Goal: Information Seeking & Learning: Learn about a topic

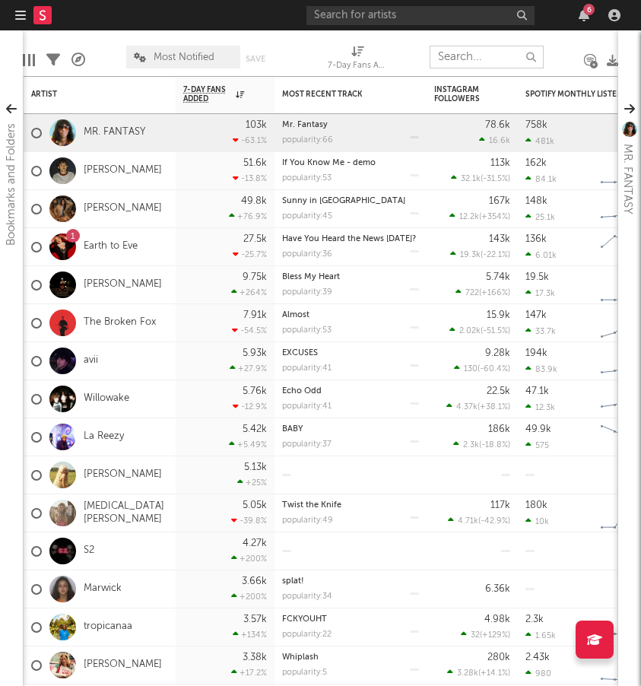
click at [463, 62] on input "text" at bounding box center [487, 57] width 114 height 23
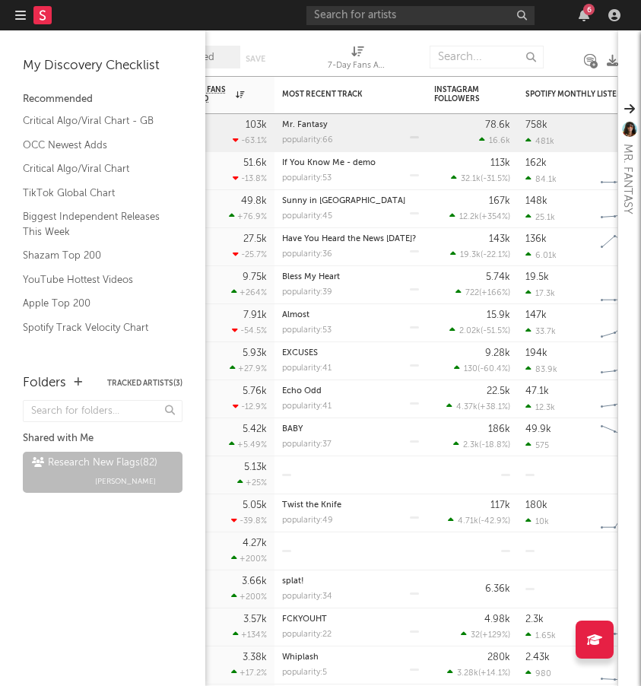
click at [40, 100] on div "Recommended" at bounding box center [103, 100] width 160 height 18
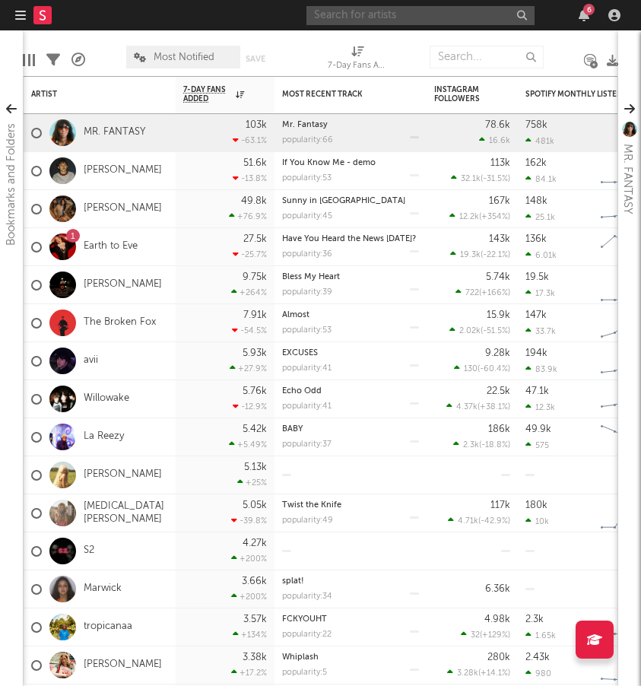
click at [370, 18] on input "text" at bounding box center [421, 15] width 228 height 19
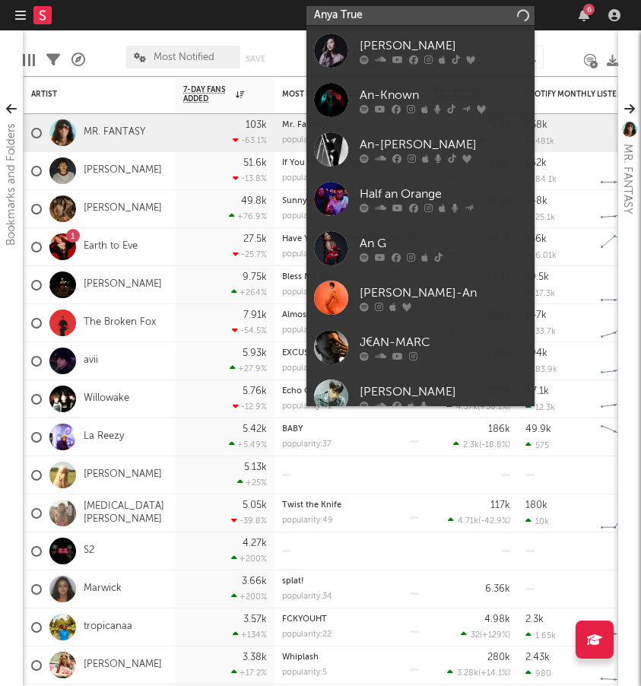
type input "Anya True"
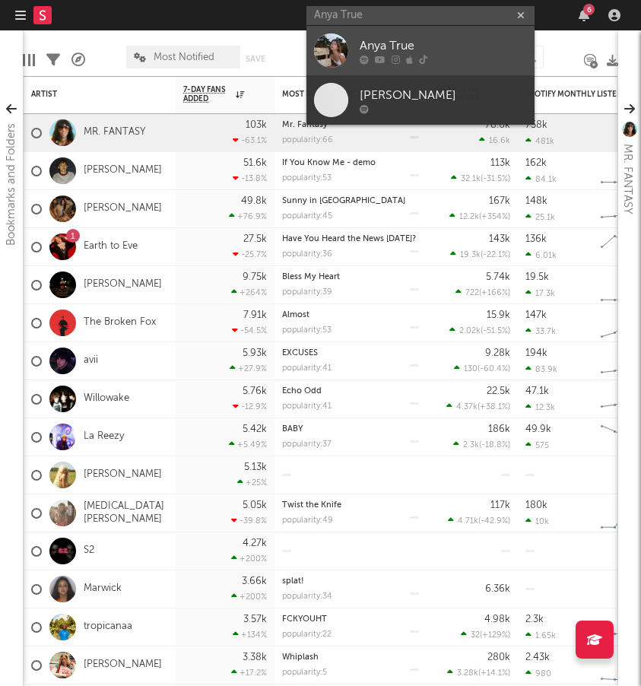
click at [337, 42] on div at bounding box center [331, 50] width 34 height 34
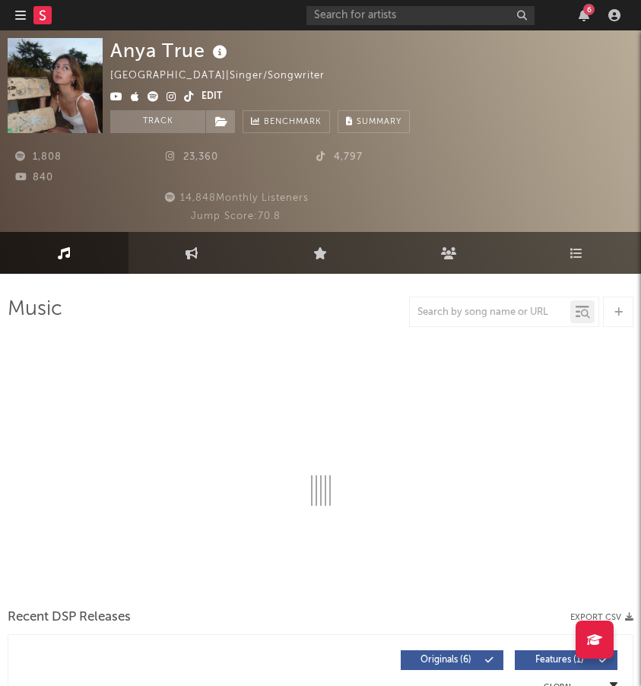
select select "6m"
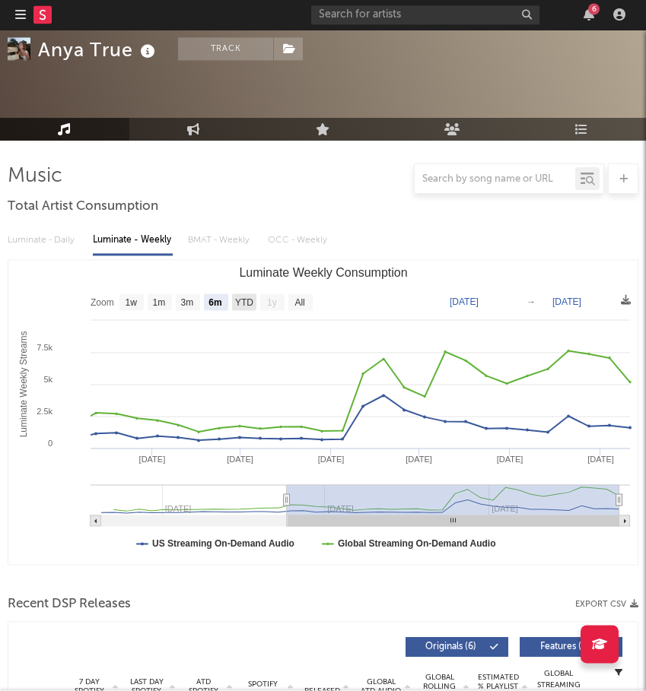
scroll to position [135, 0]
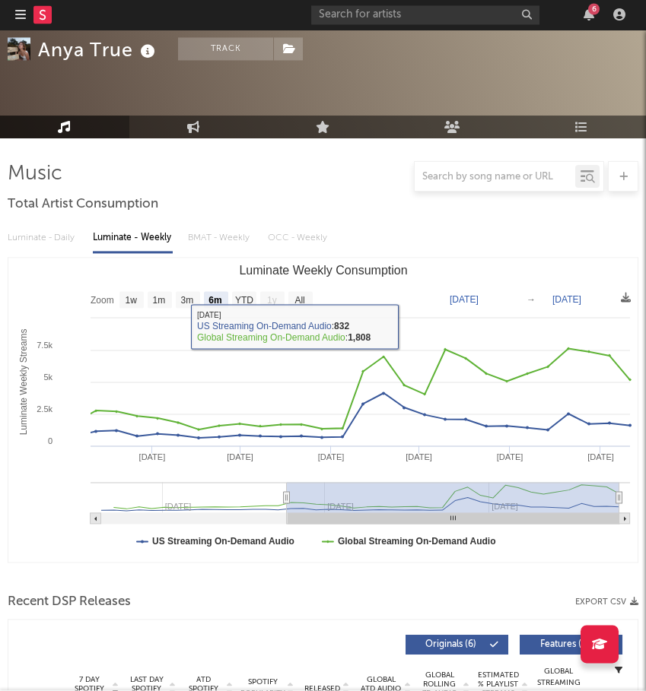
click at [56, 236] on div "Luminate - Daily Luminate - Weekly BMAT - Weekly OCC - Weekly" at bounding box center [323, 239] width 631 height 26
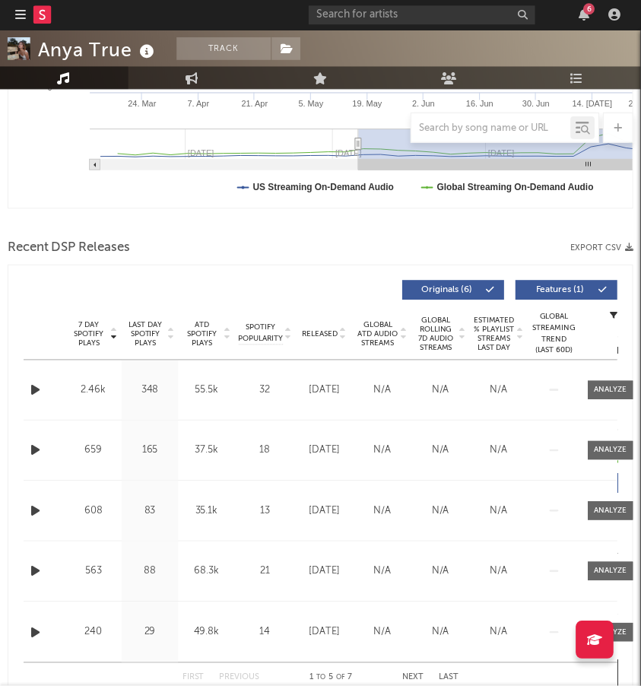
scroll to position [489, 0]
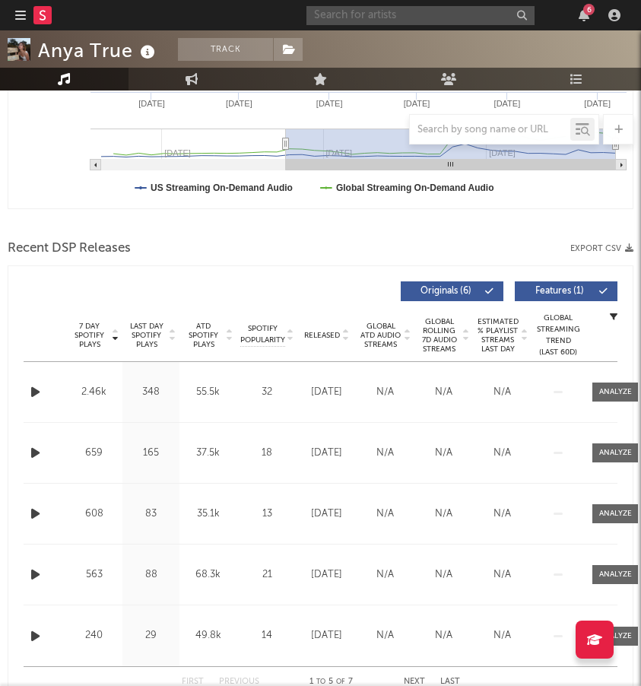
click at [384, 11] on input "text" at bounding box center [421, 15] width 228 height 19
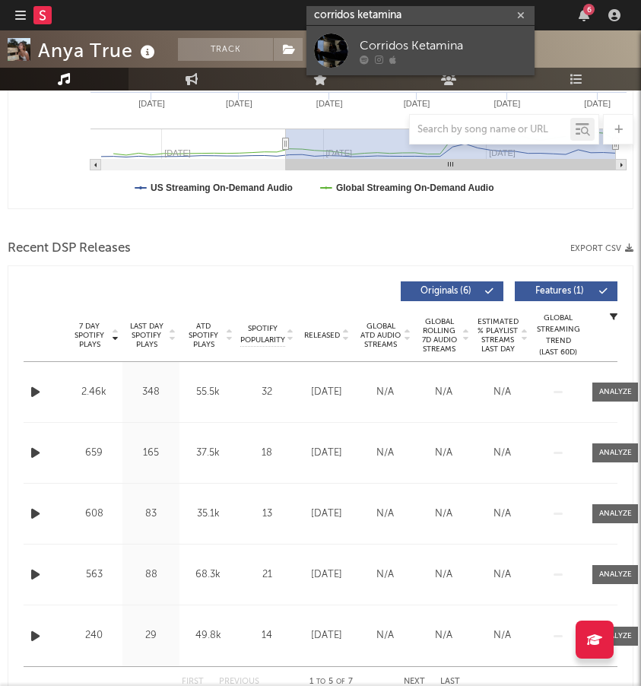
type input "corridos ketamina"
click at [336, 40] on div at bounding box center [331, 50] width 34 height 34
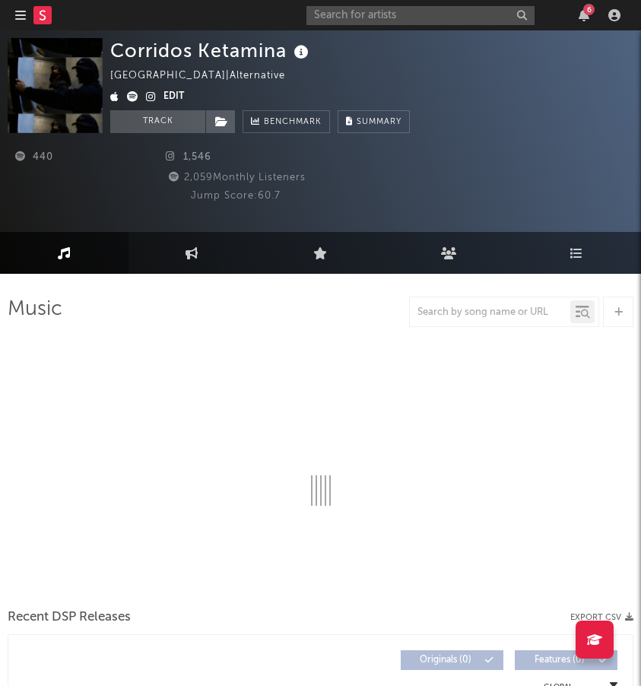
select select "1w"
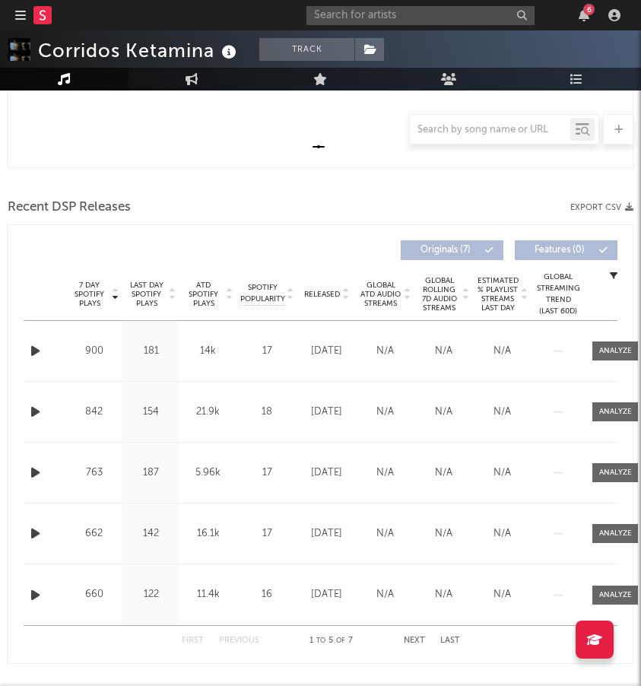
scroll to position [534, 0]
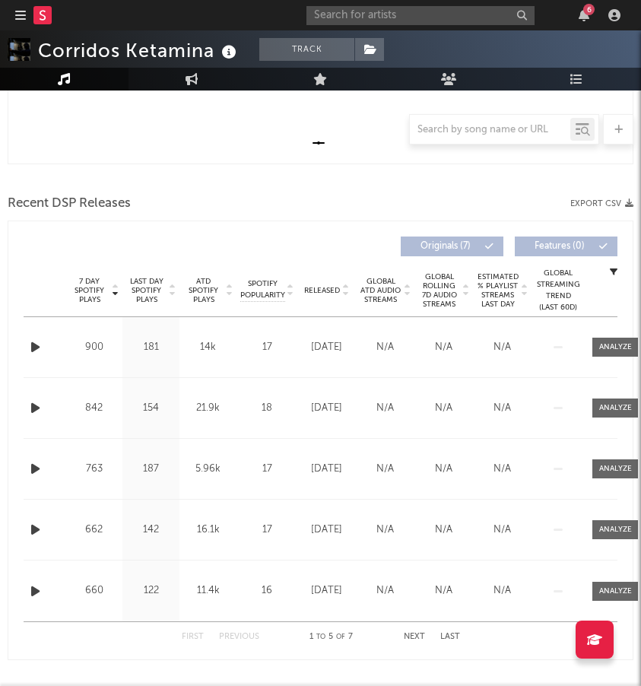
click at [612, 274] on icon "button" at bounding box center [614, 272] width 8 height 8
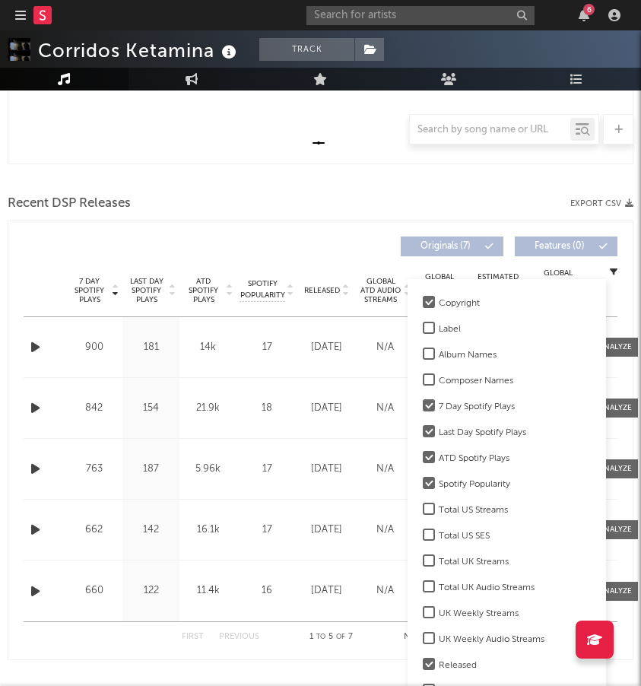
click at [431, 304] on div at bounding box center [429, 302] width 12 height 12
click at [423, 304] on input "Copyright" at bounding box center [423, 303] width 0 height 18
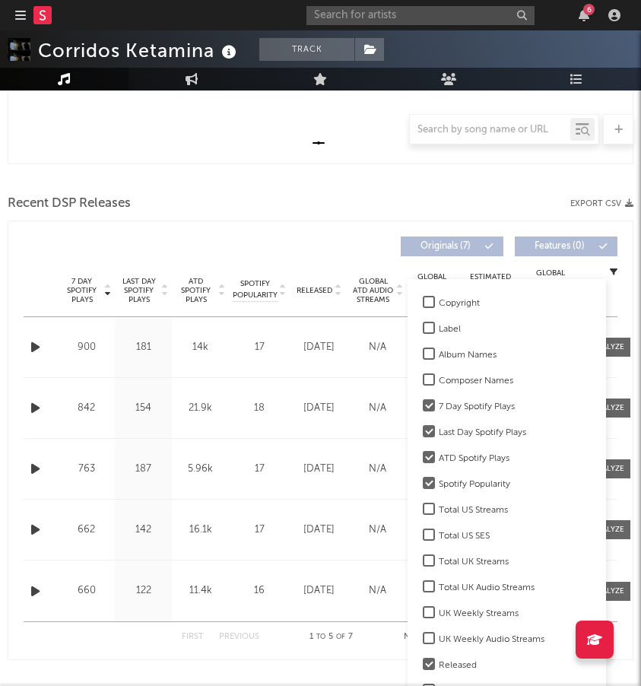
click at [431, 304] on div at bounding box center [429, 302] width 12 height 12
click at [423, 304] on input "Copyright" at bounding box center [423, 303] width 0 height 18
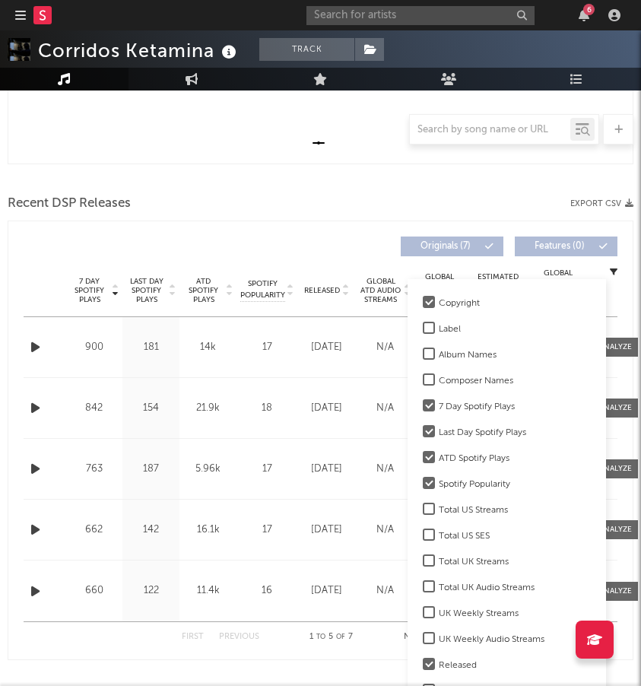
click at [430, 304] on div at bounding box center [429, 302] width 12 height 12
click at [423, 304] on input "Copyright" at bounding box center [423, 303] width 0 height 18
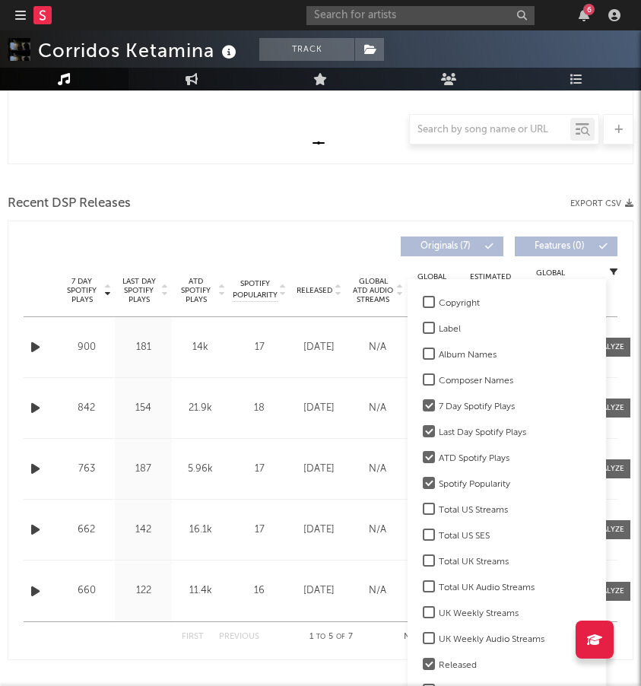
click at [430, 304] on div at bounding box center [429, 302] width 12 height 12
click at [423, 304] on input "Copyright" at bounding box center [423, 303] width 0 height 18
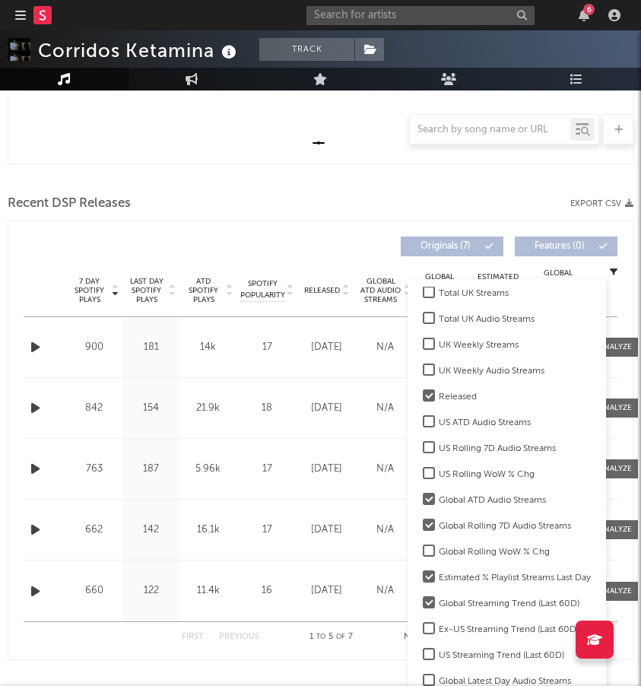
scroll to position [269, 0]
click at [321, 190] on div at bounding box center [321, 179] width 626 height 23
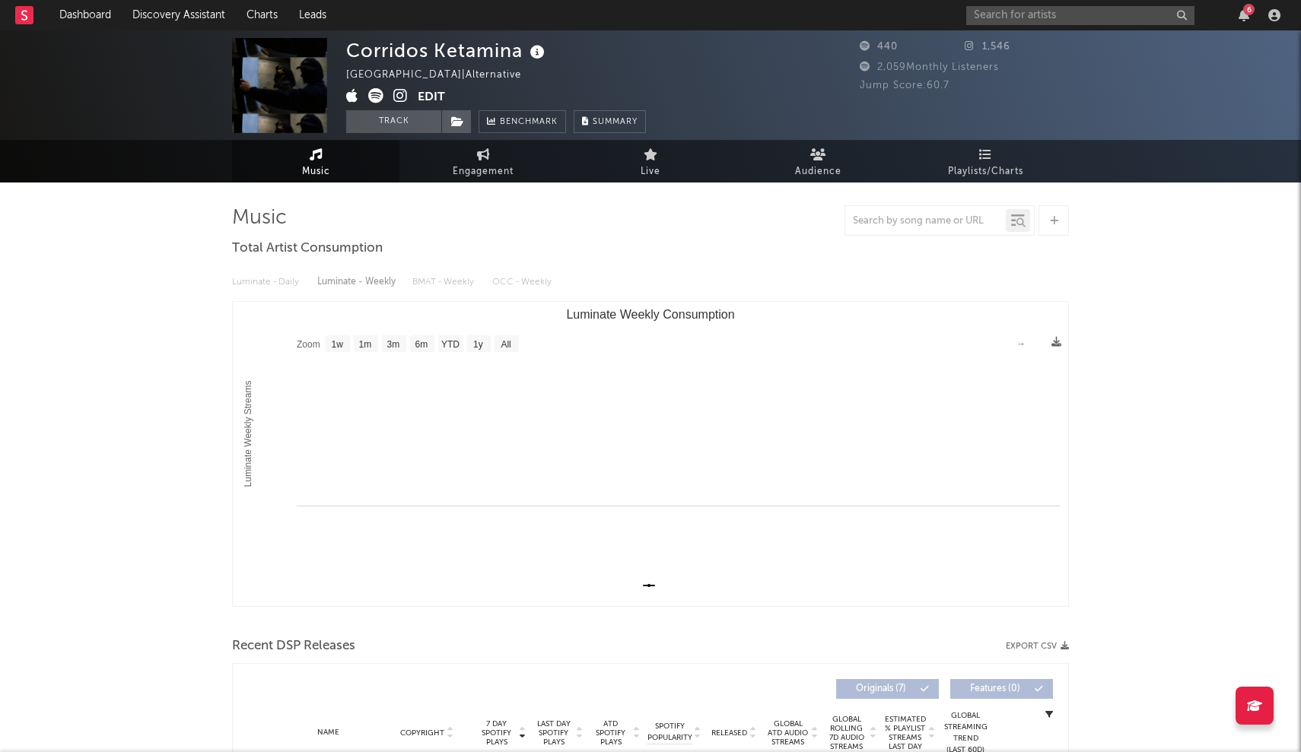
scroll to position [0, 0]
click at [640, 16] on input "text" at bounding box center [1080, 15] width 228 height 19
type input "teddy failure"
drag, startPoint x: 1099, startPoint y: 16, endPoint x: 987, endPoint y: 49, distance: 117.2
click at [640, 49] on div at bounding box center [991, 50] width 34 height 34
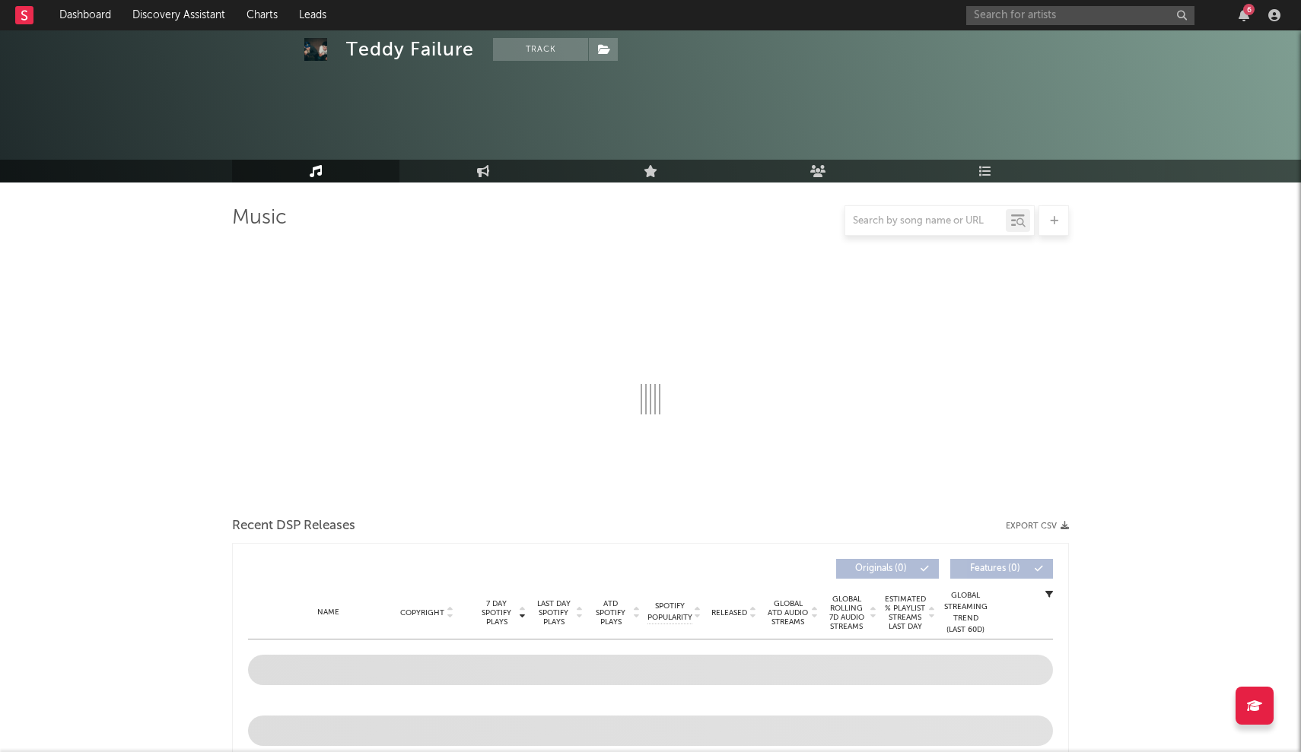
scroll to position [269, 0]
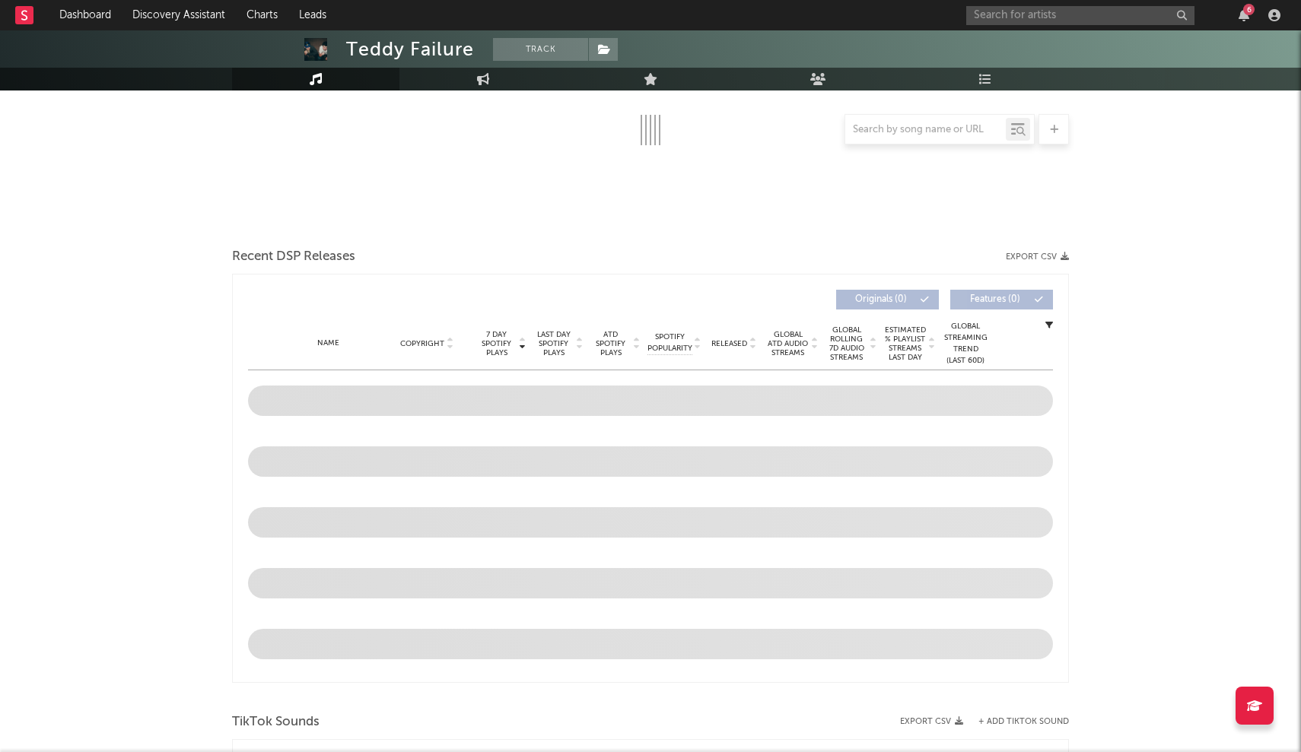
select select "6m"
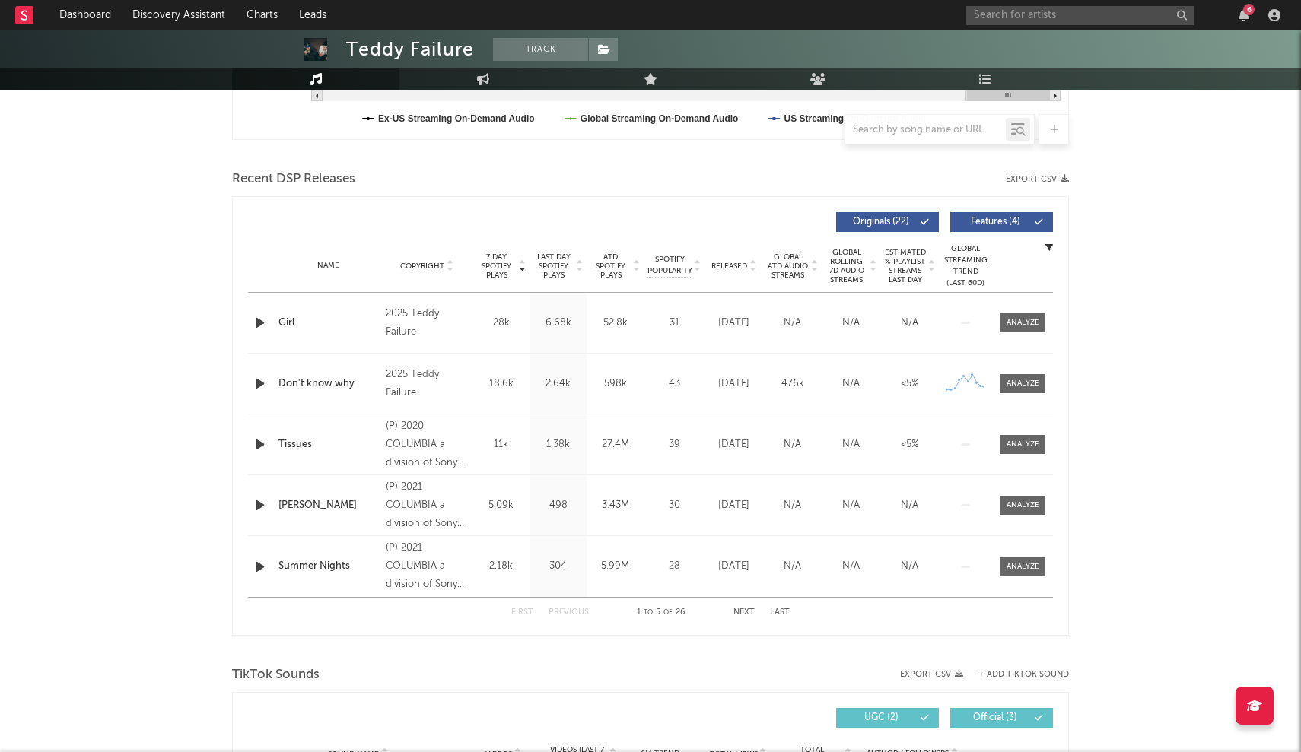
scroll to position [440, 0]
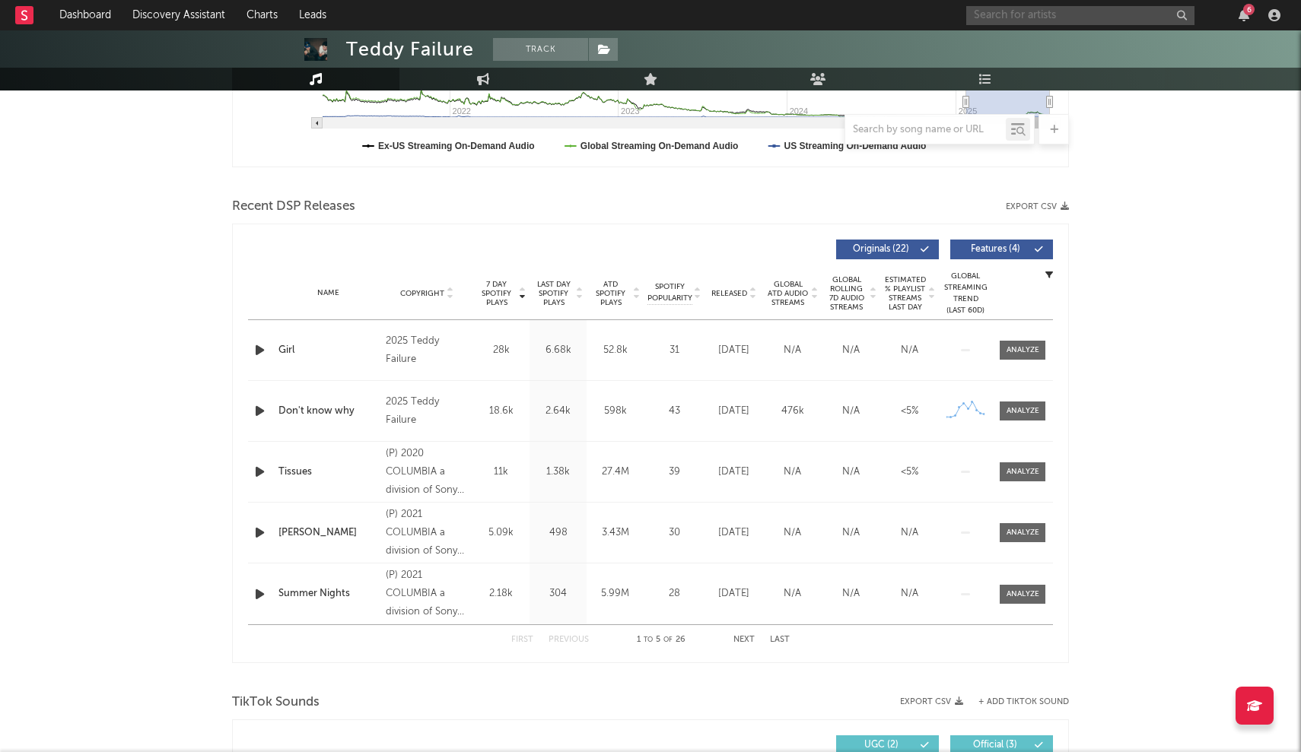
click at [640, 11] on input "text" at bounding box center [1080, 15] width 228 height 19
paste input "DontKallMeLuxxy"
type input "DontKallMeLuxxy"
click at [640, 40] on link "DontKallMeLuxxy" at bounding box center [1080, 50] width 228 height 49
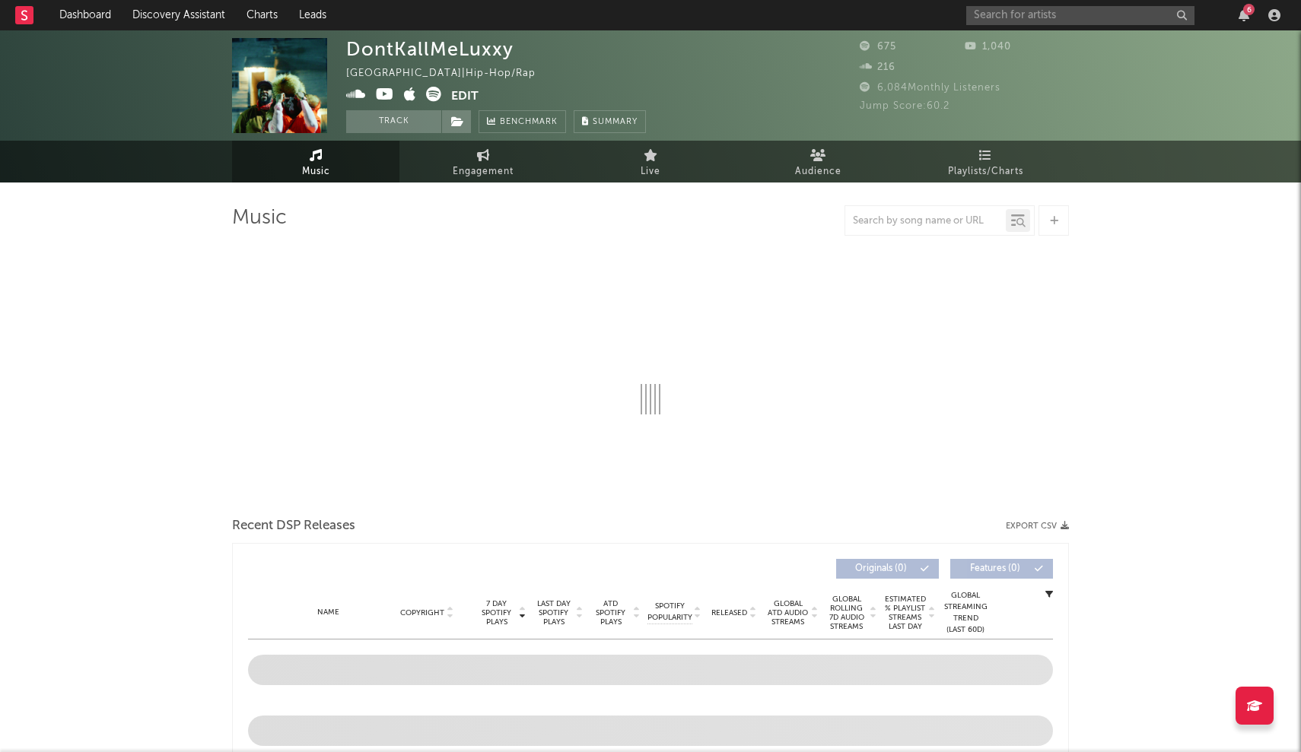
select select "6m"
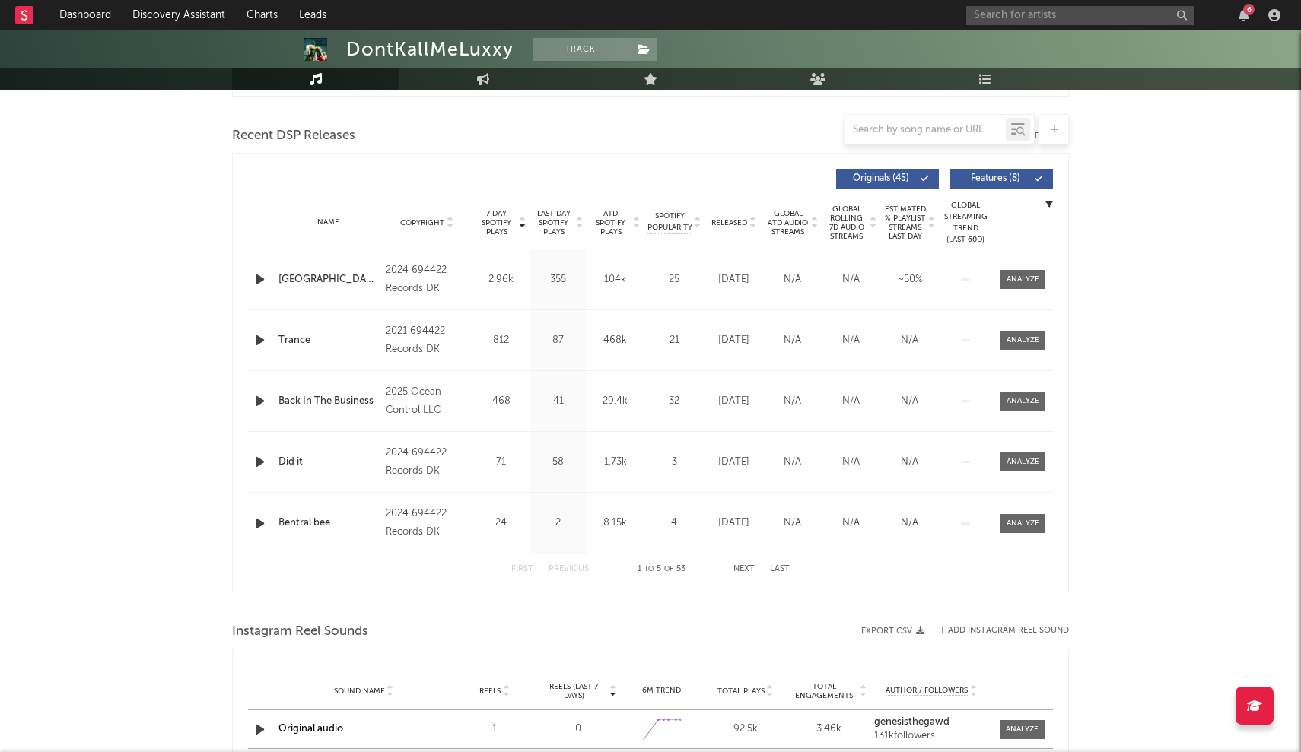
scroll to position [466, 0]
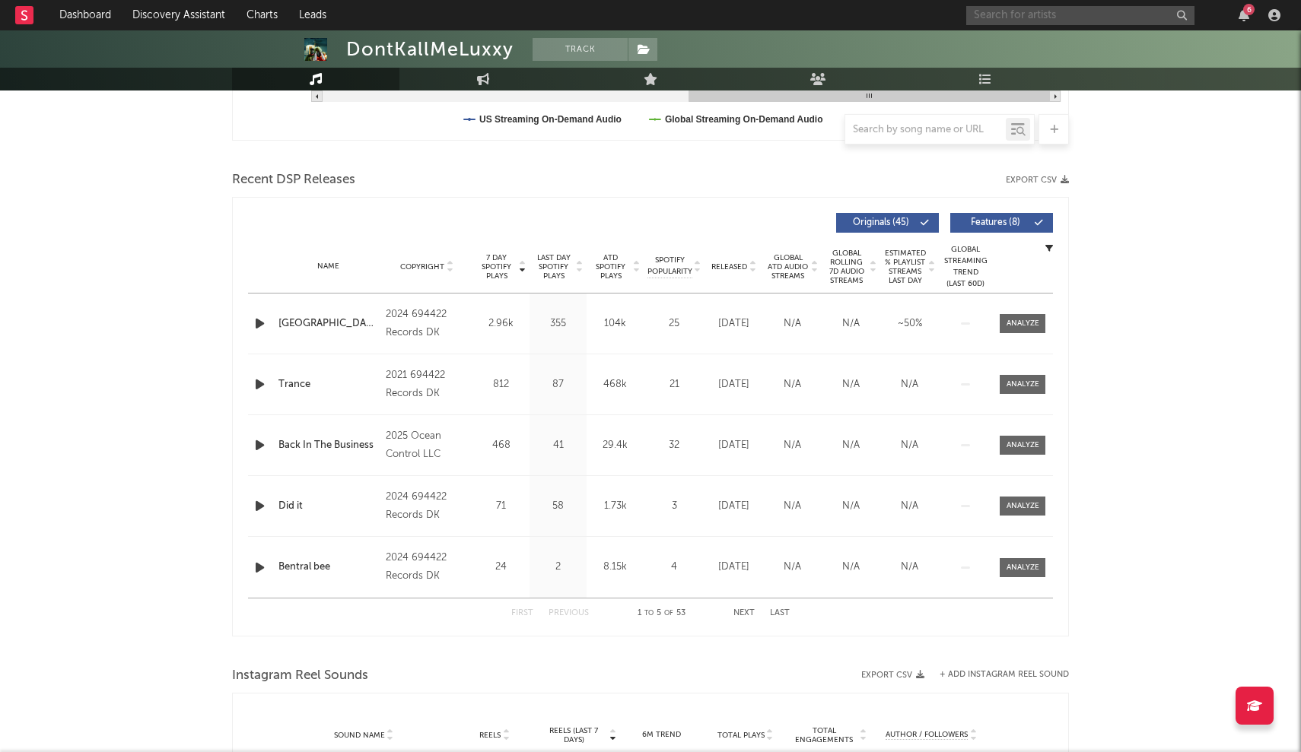
click at [640, 12] on input "text" at bounding box center [1080, 15] width 228 height 19
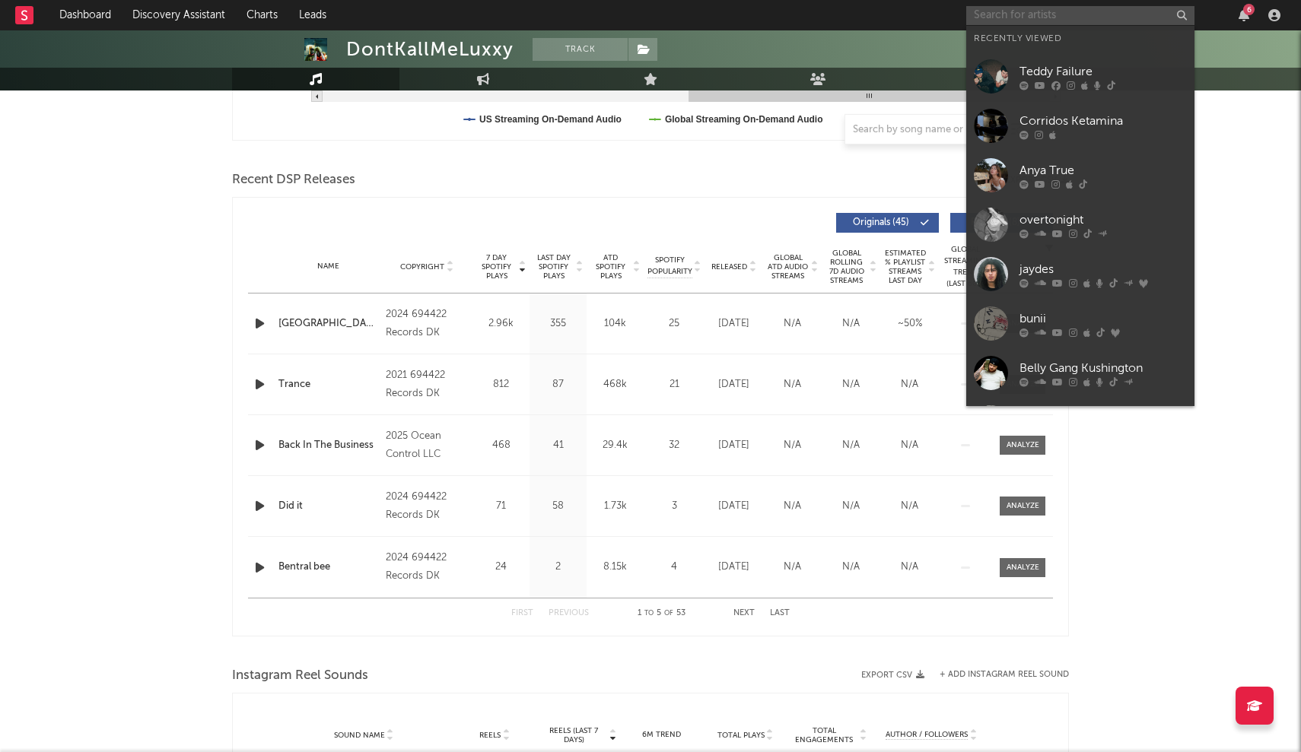
paste input "tendaiwall"
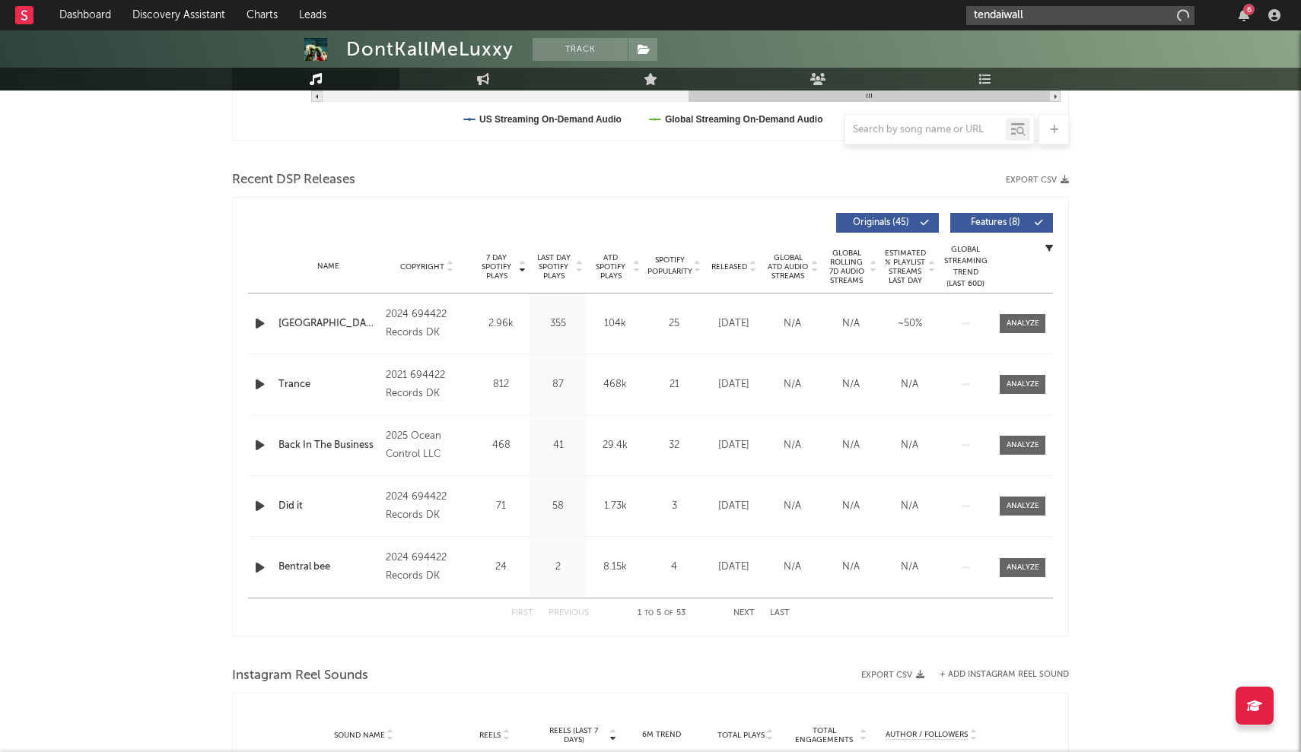
type input "tendaiwall"
click at [640, 15] on input "tendaiwall" at bounding box center [1080, 15] width 228 height 19
click at [640, 12] on icon "button" at bounding box center [1181, 16] width 8 height 10
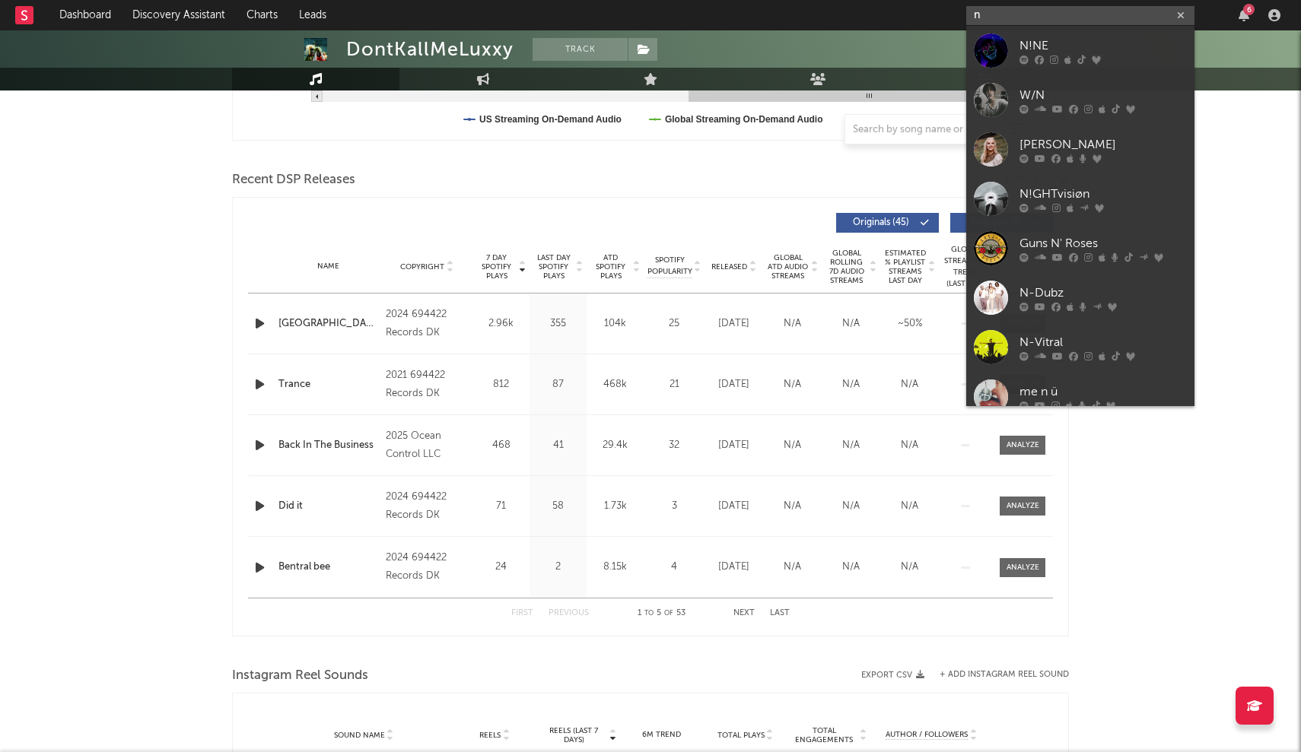
paste input "inajirachi"
type input "ninajirachi"
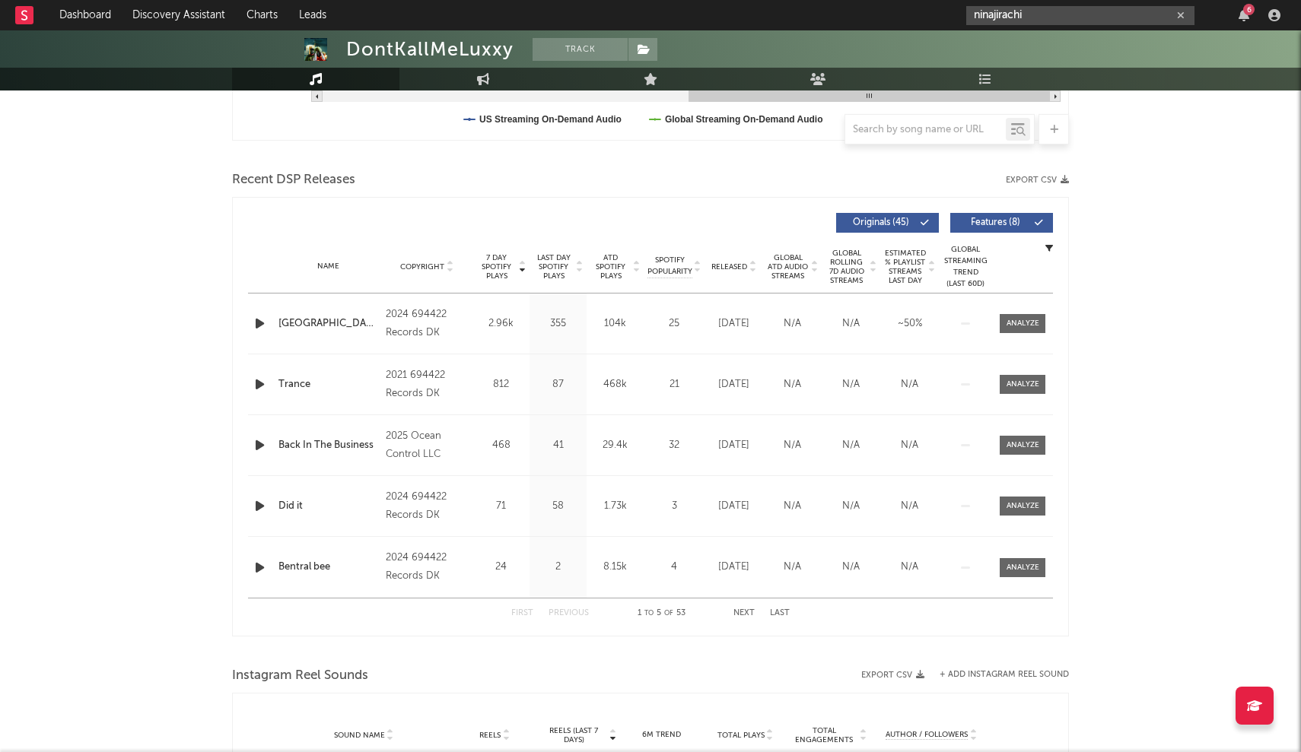
click at [640, 14] on input "ninajirachi" at bounding box center [1080, 15] width 228 height 19
click at [640, 39] on div at bounding box center [991, 50] width 34 height 34
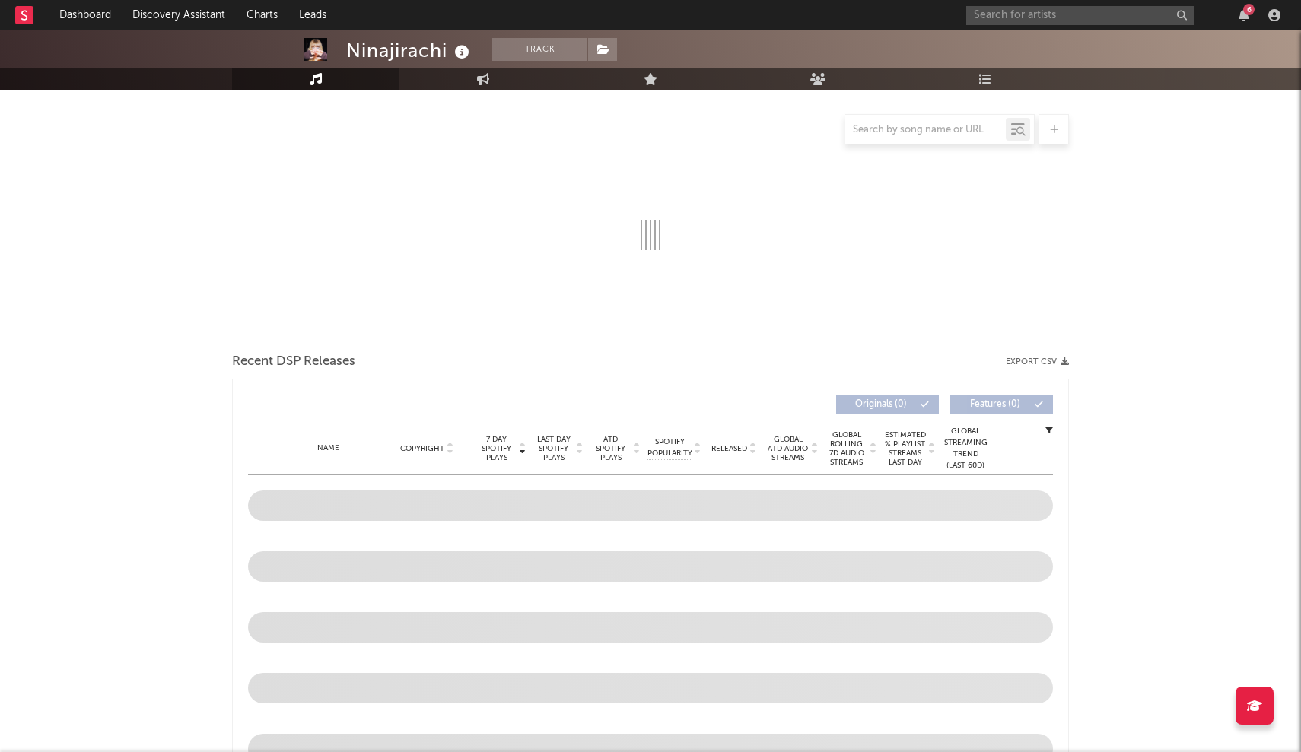
select select "6m"
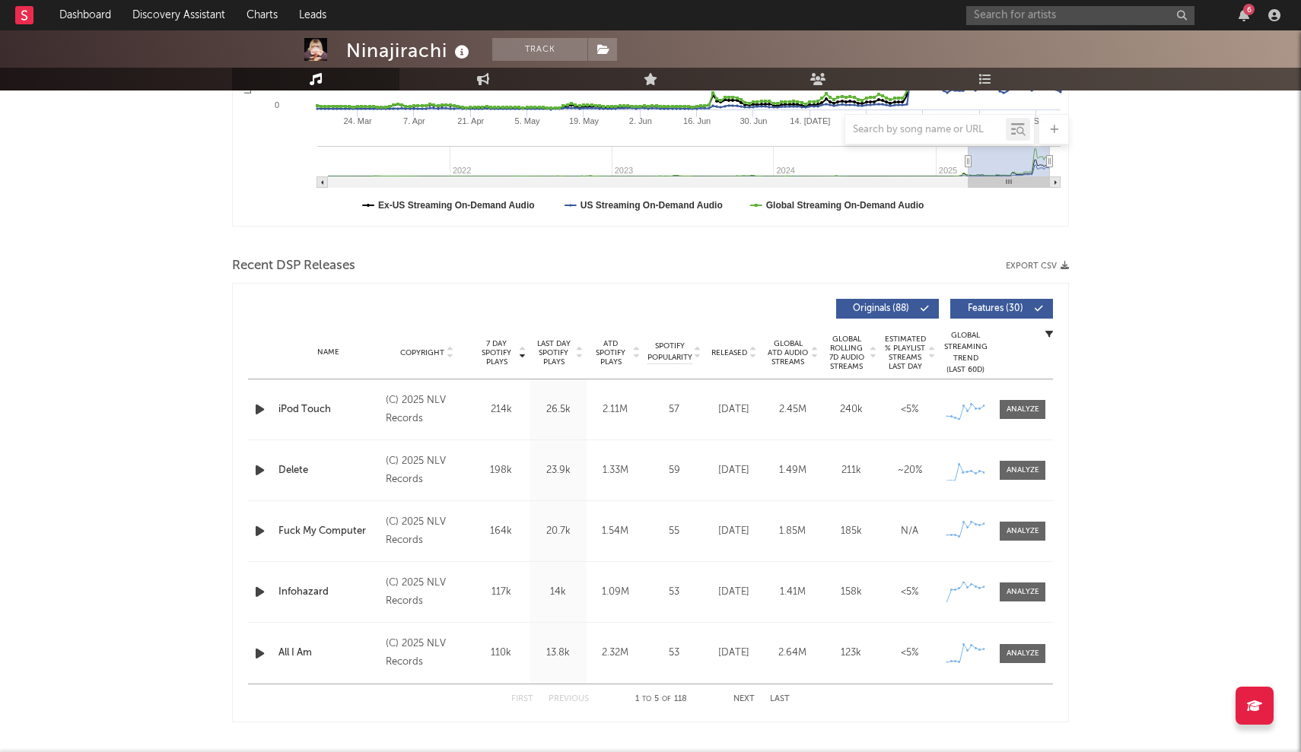
scroll to position [380, 0]
click at [640, 11] on input "text" at bounding box center [1080, 15] width 228 height 19
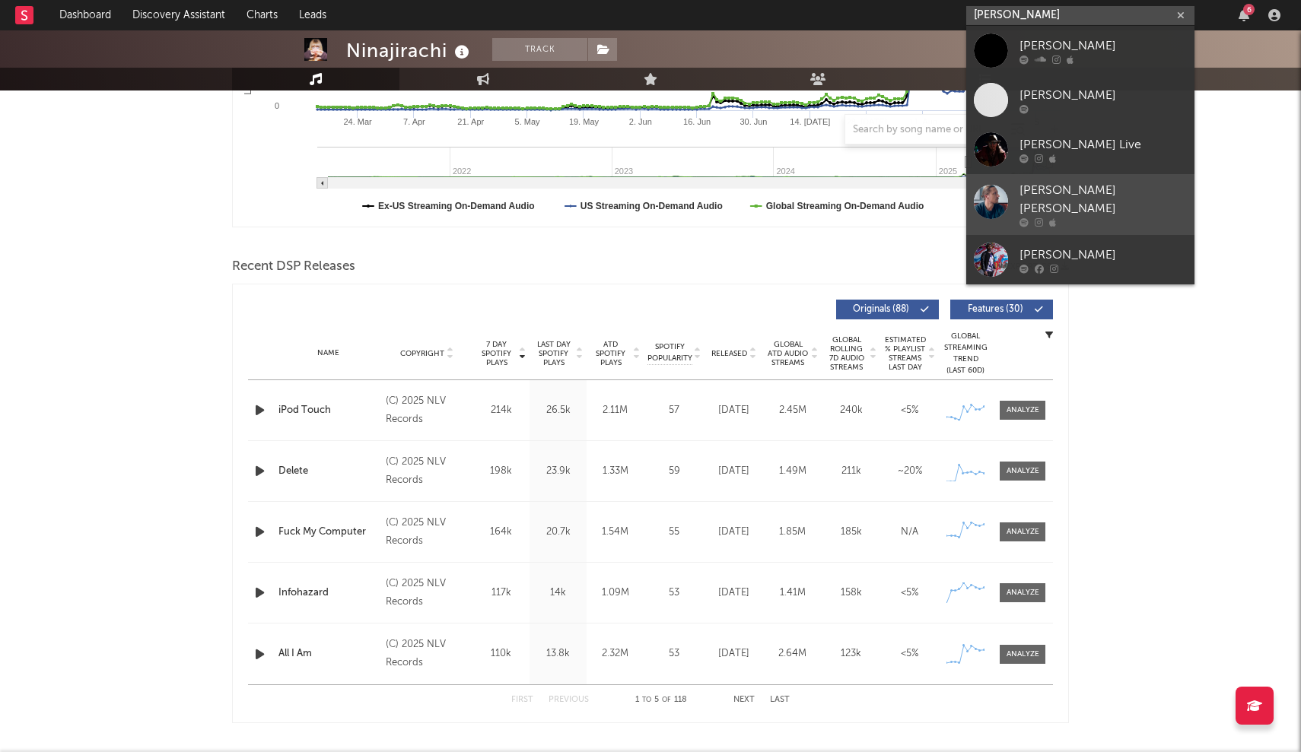
type input "Austin allen d"
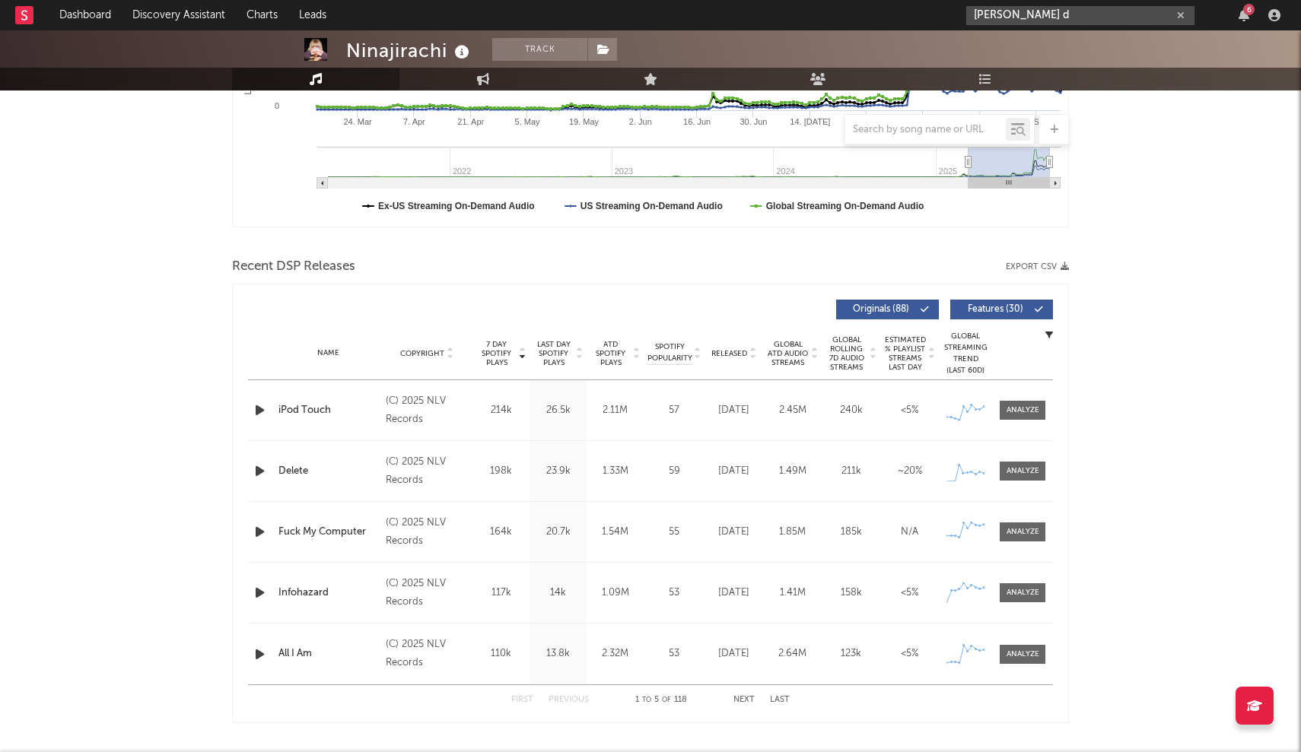
click at [640, 11] on icon "button" at bounding box center [1181, 16] width 8 height 10
click at [640, 16] on input "jjcous" at bounding box center [1080, 15] width 228 height 19
click at [640, 14] on input "jjcou" at bounding box center [1080, 15] width 228 height 19
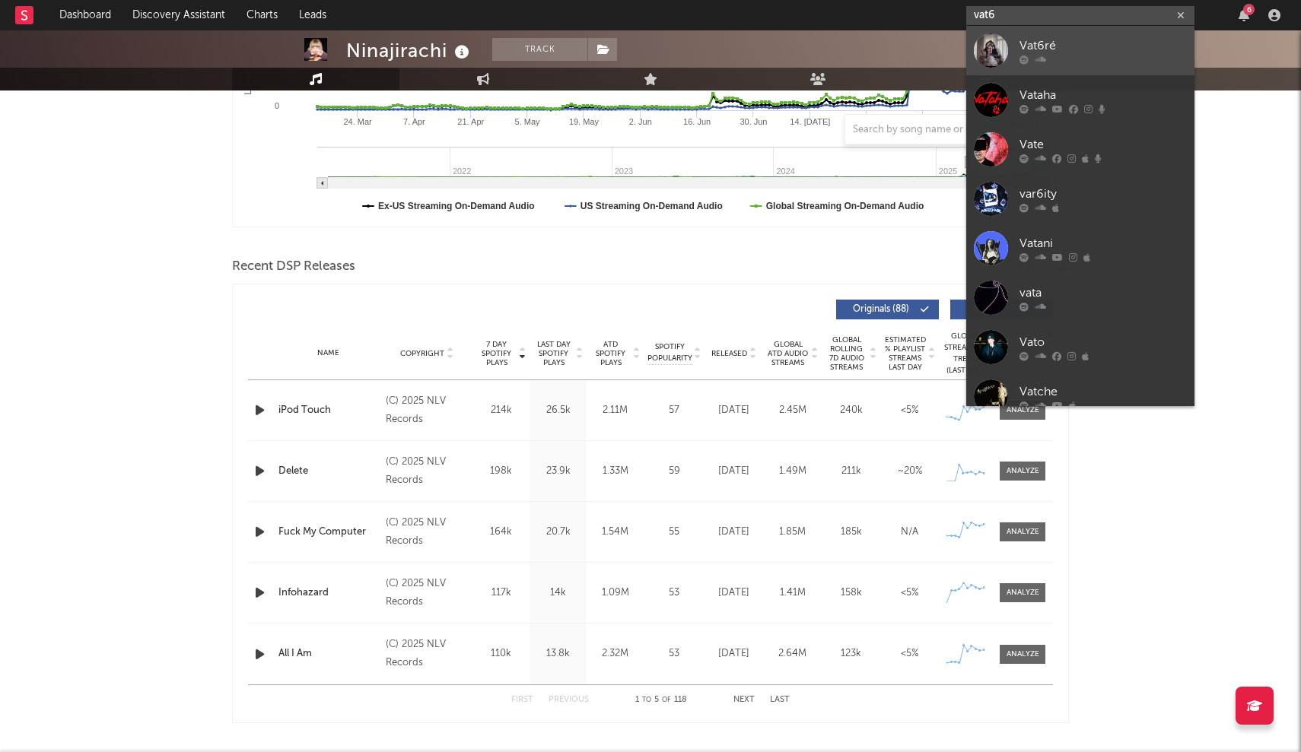
type input "vat6"
click at [640, 47] on link "Vat6ré" at bounding box center [1080, 50] width 228 height 49
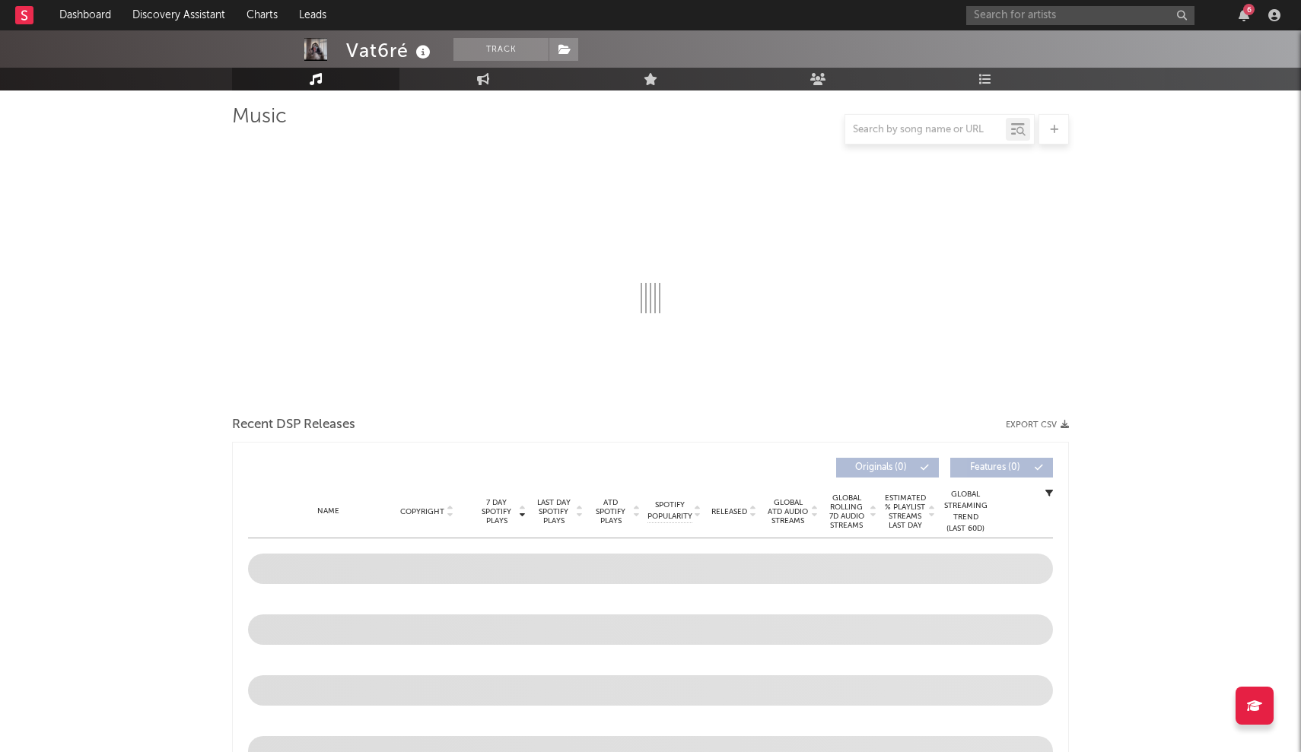
select select "1w"
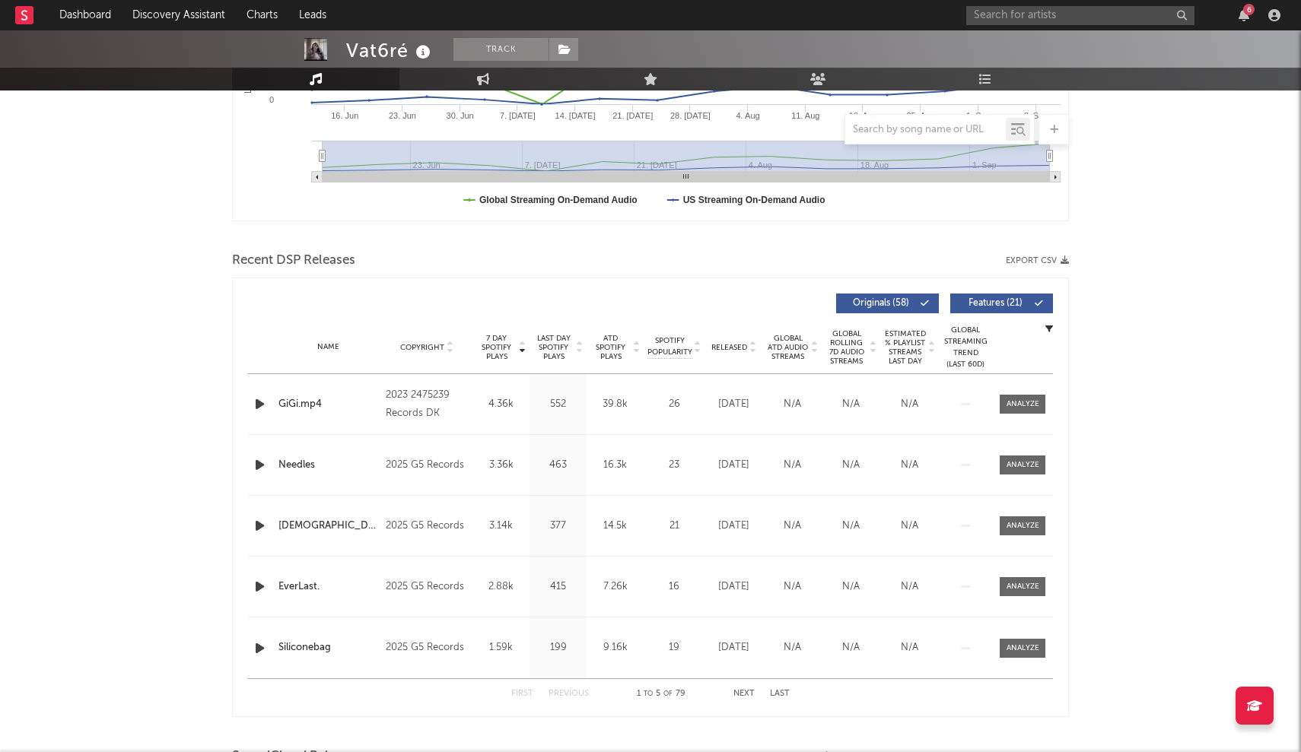
scroll to position [399, 0]
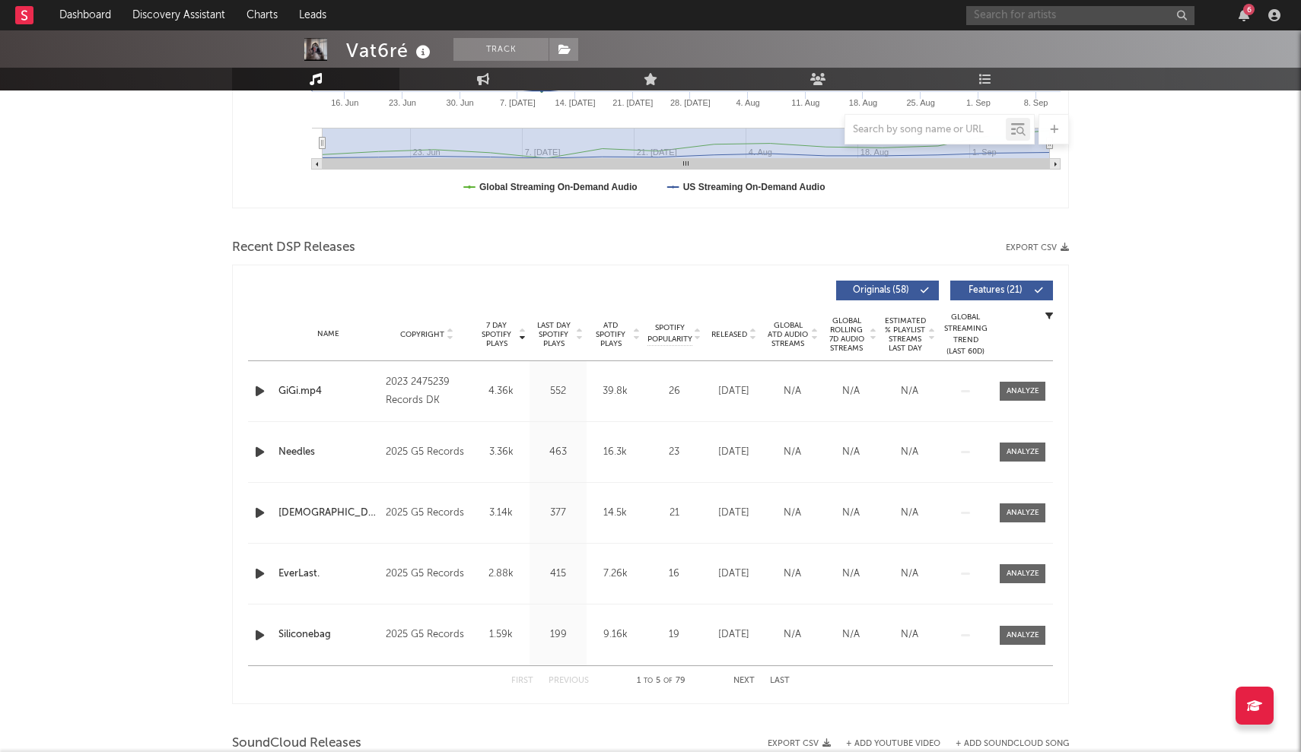
click at [640, 6] on input "text" at bounding box center [1080, 15] width 228 height 19
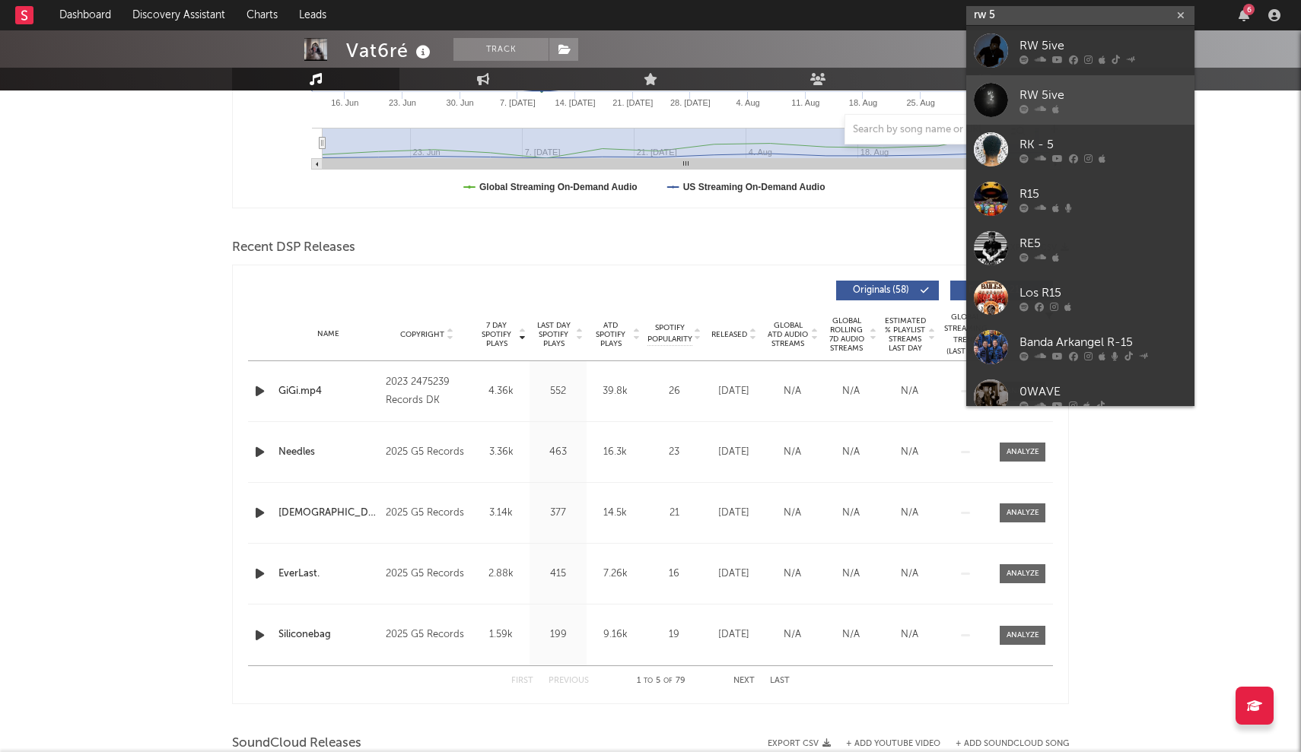
type input "rw 5"
click at [640, 81] on link "RW 5ive" at bounding box center [1080, 99] width 228 height 49
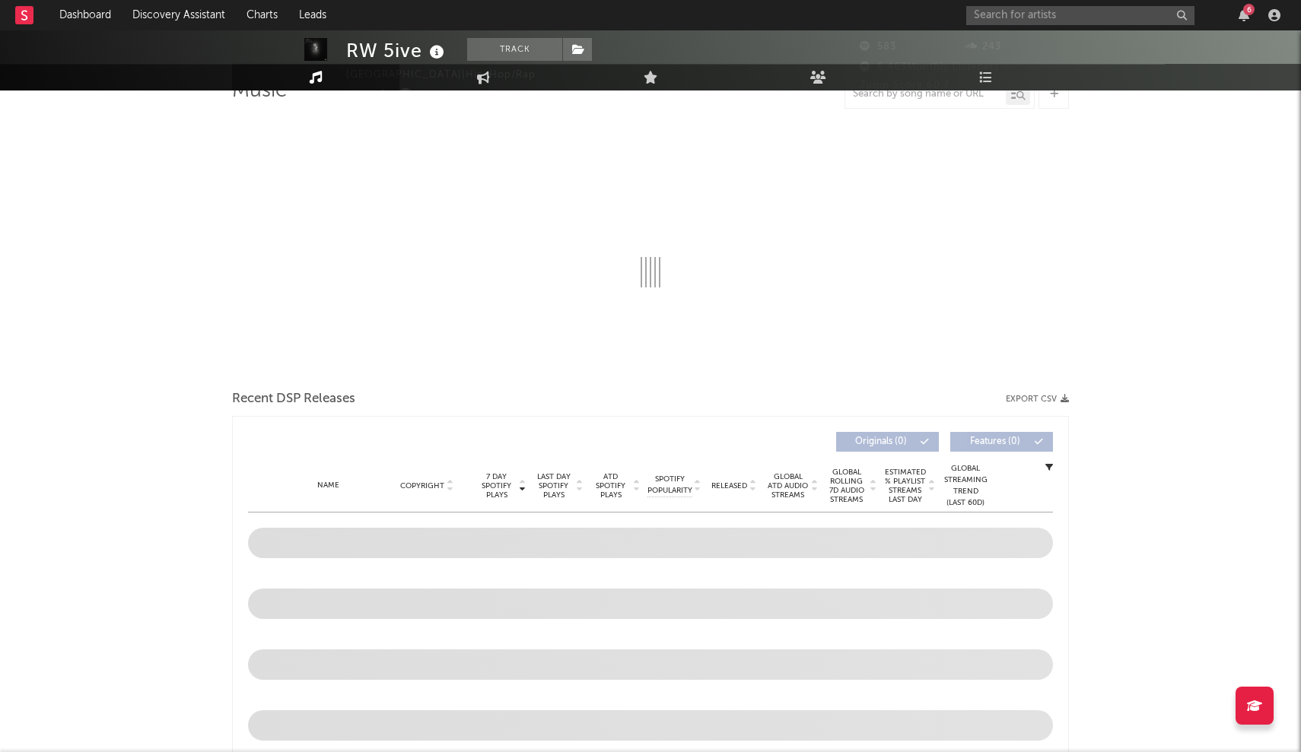
select select "6m"
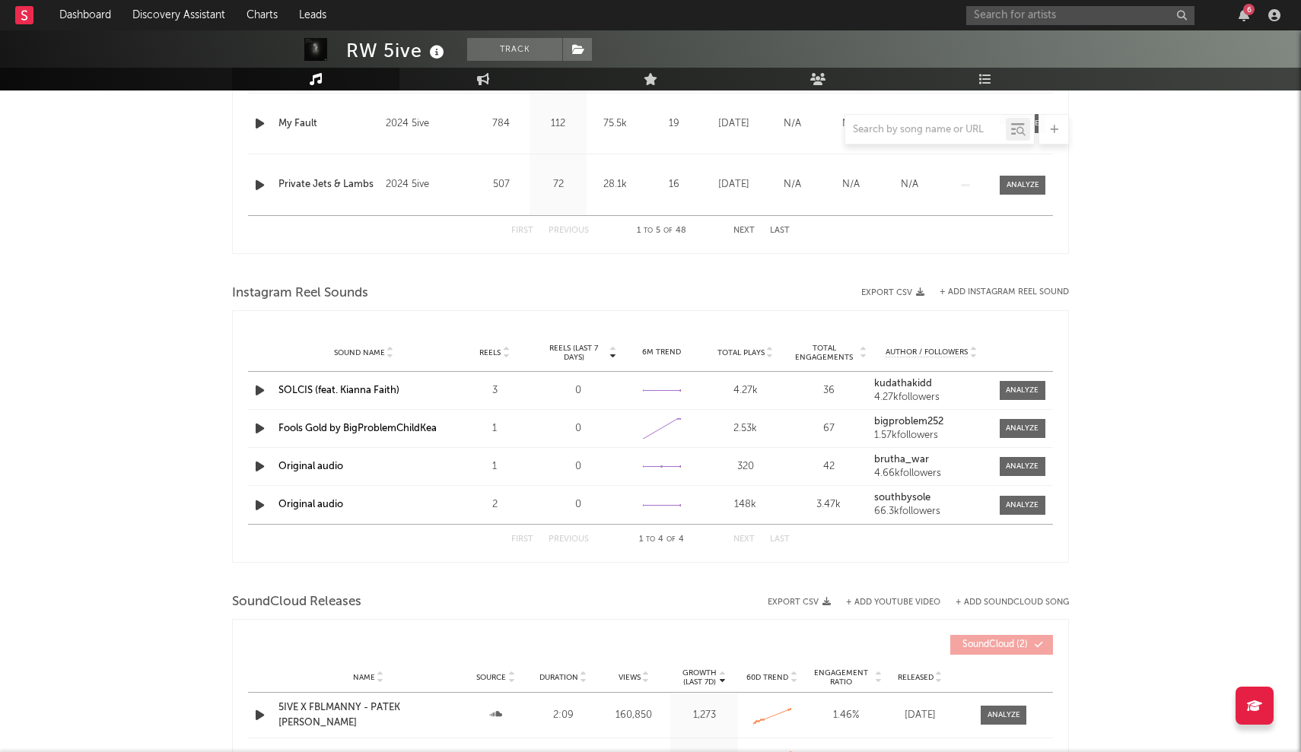
scroll to position [63, 0]
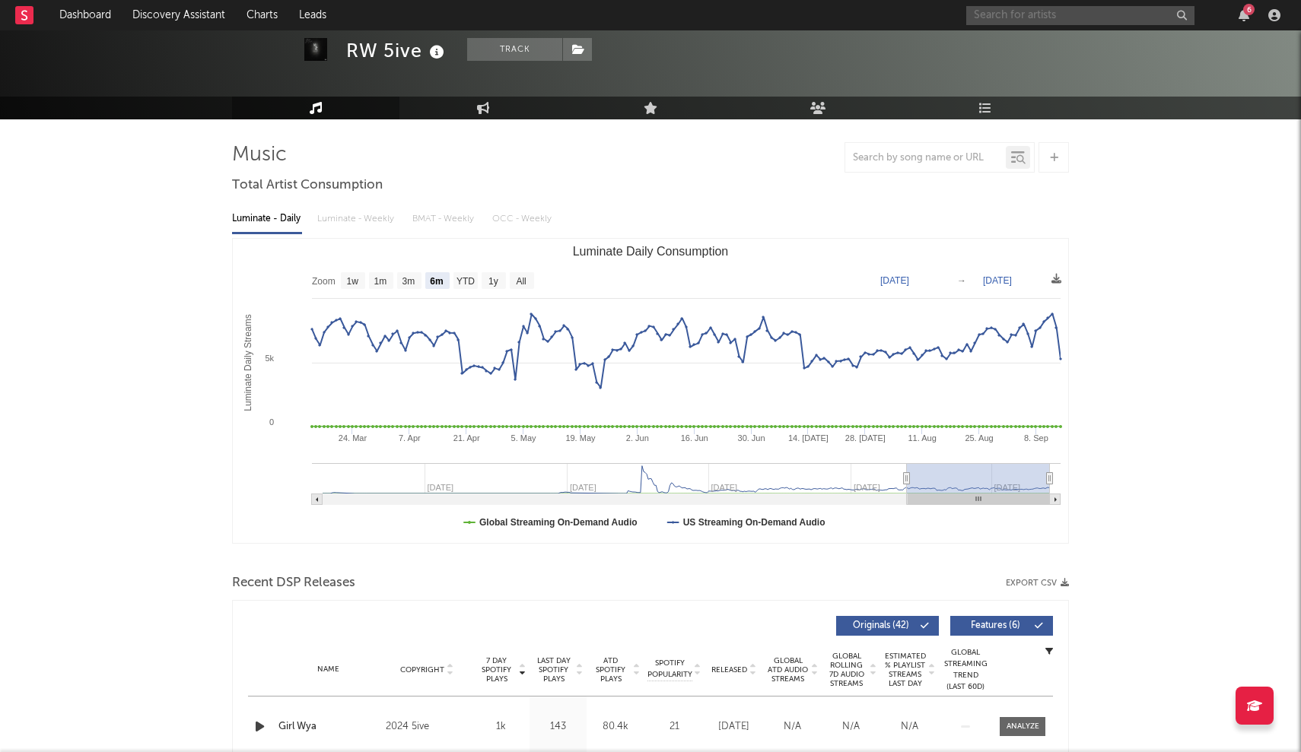
click at [640, 19] on input "text" at bounding box center [1080, 15] width 228 height 19
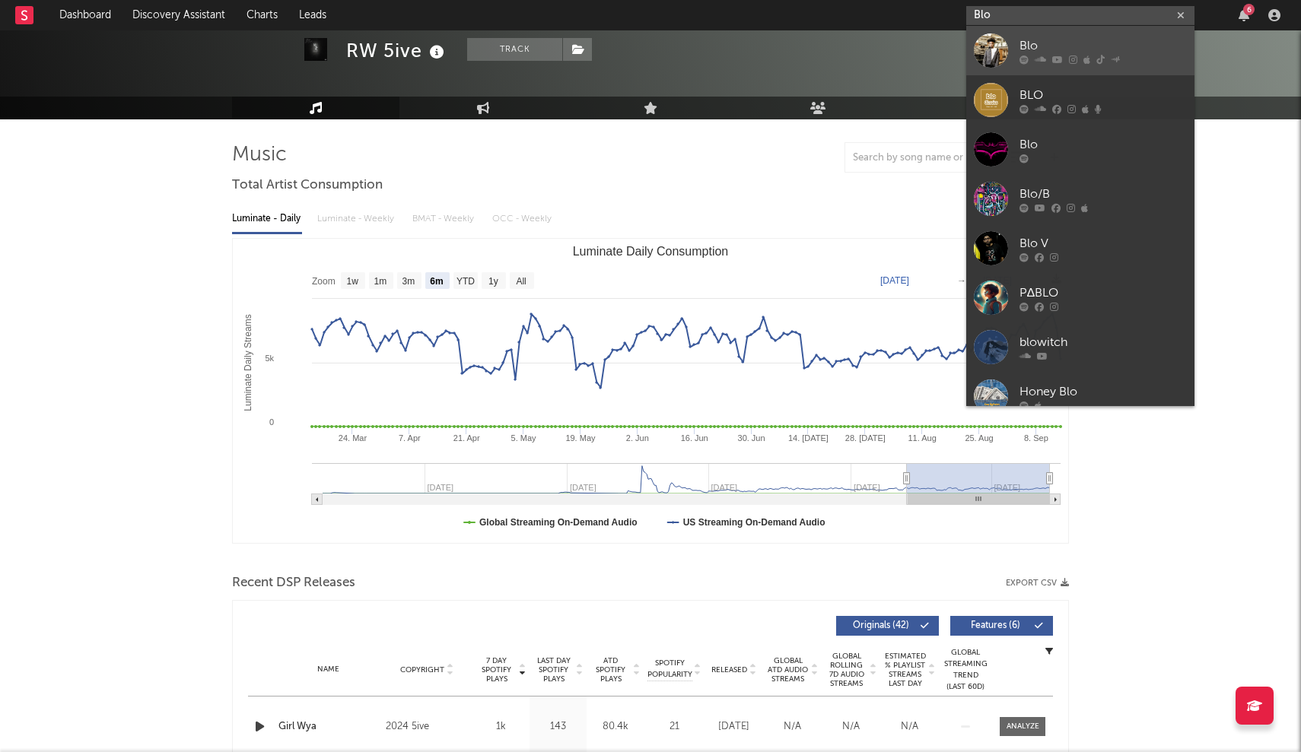
type input "Blo"
click at [640, 49] on div at bounding box center [991, 50] width 34 height 34
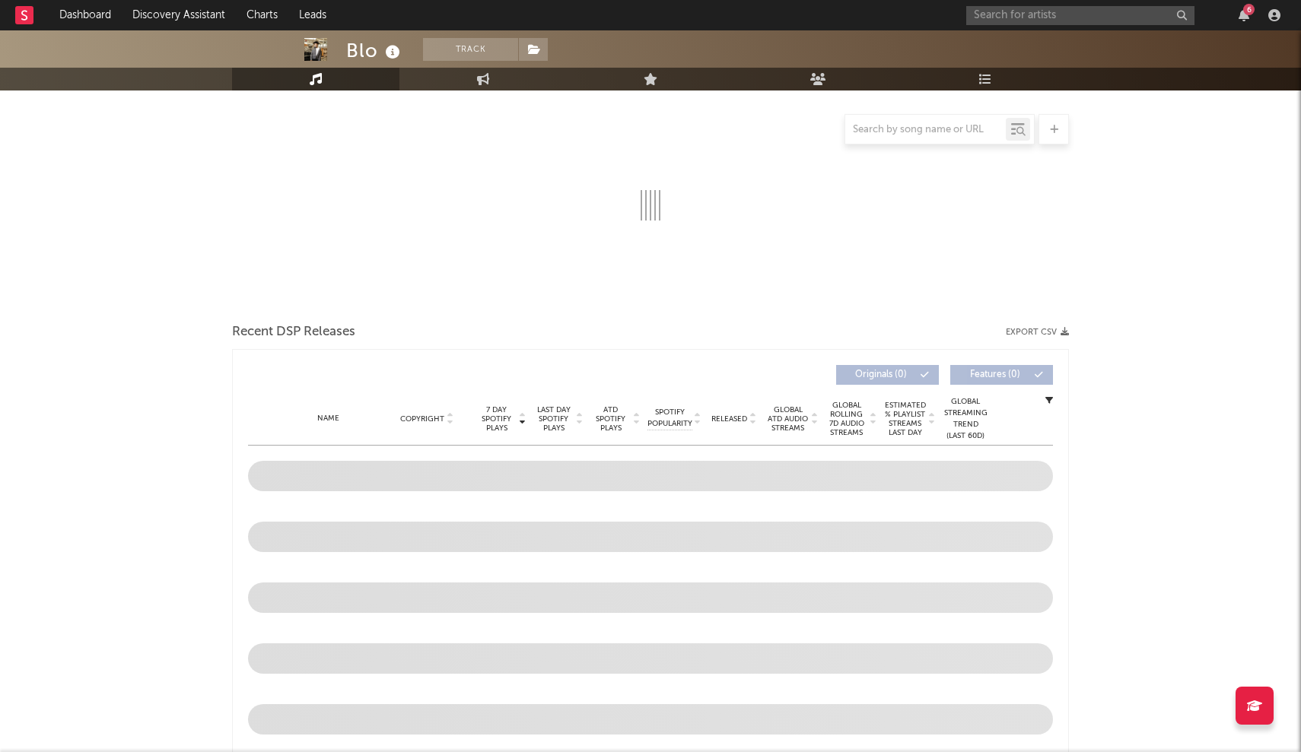
scroll to position [215, 0]
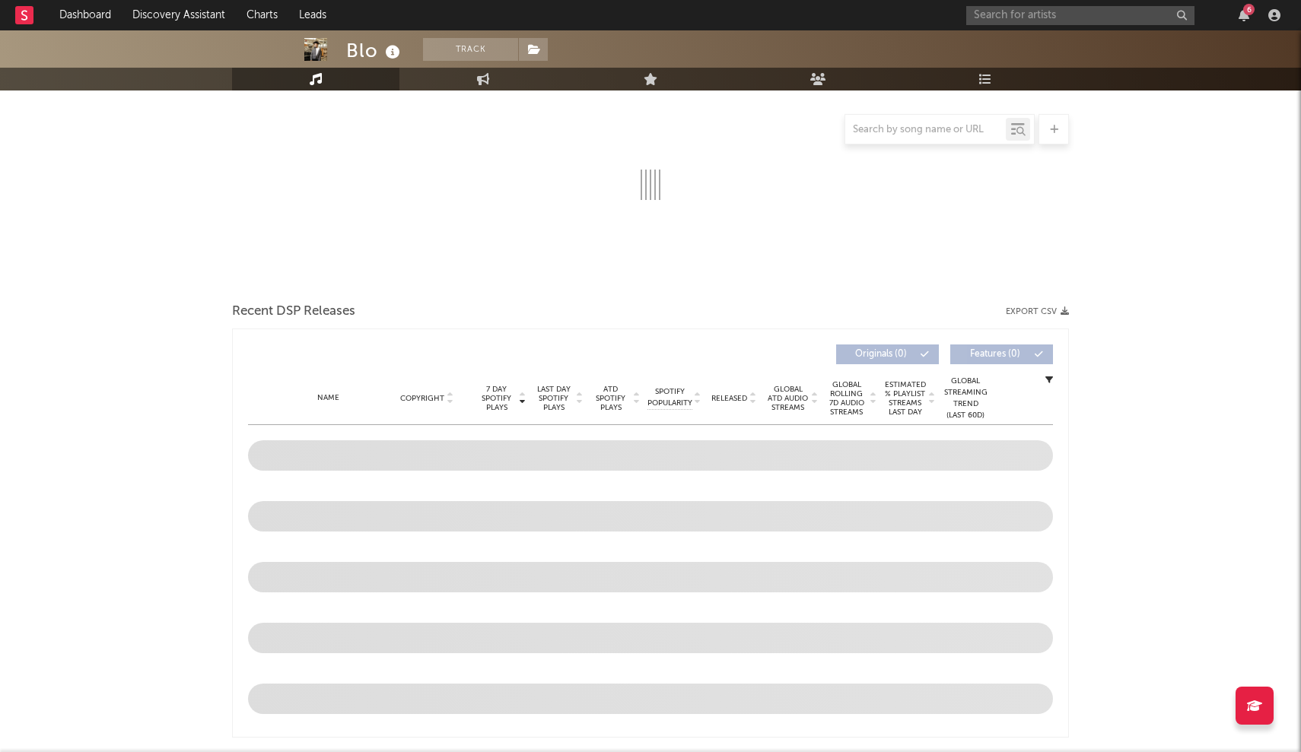
select select "6m"
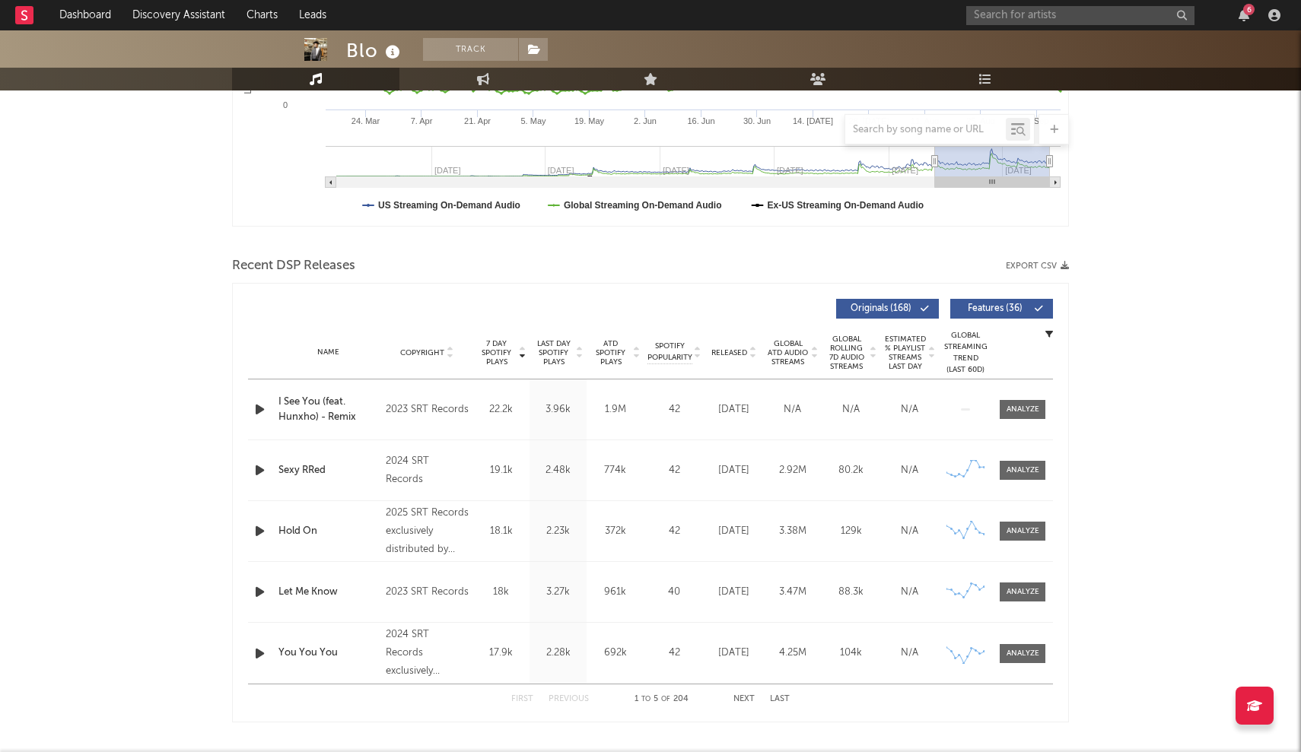
scroll to position [383, 0]
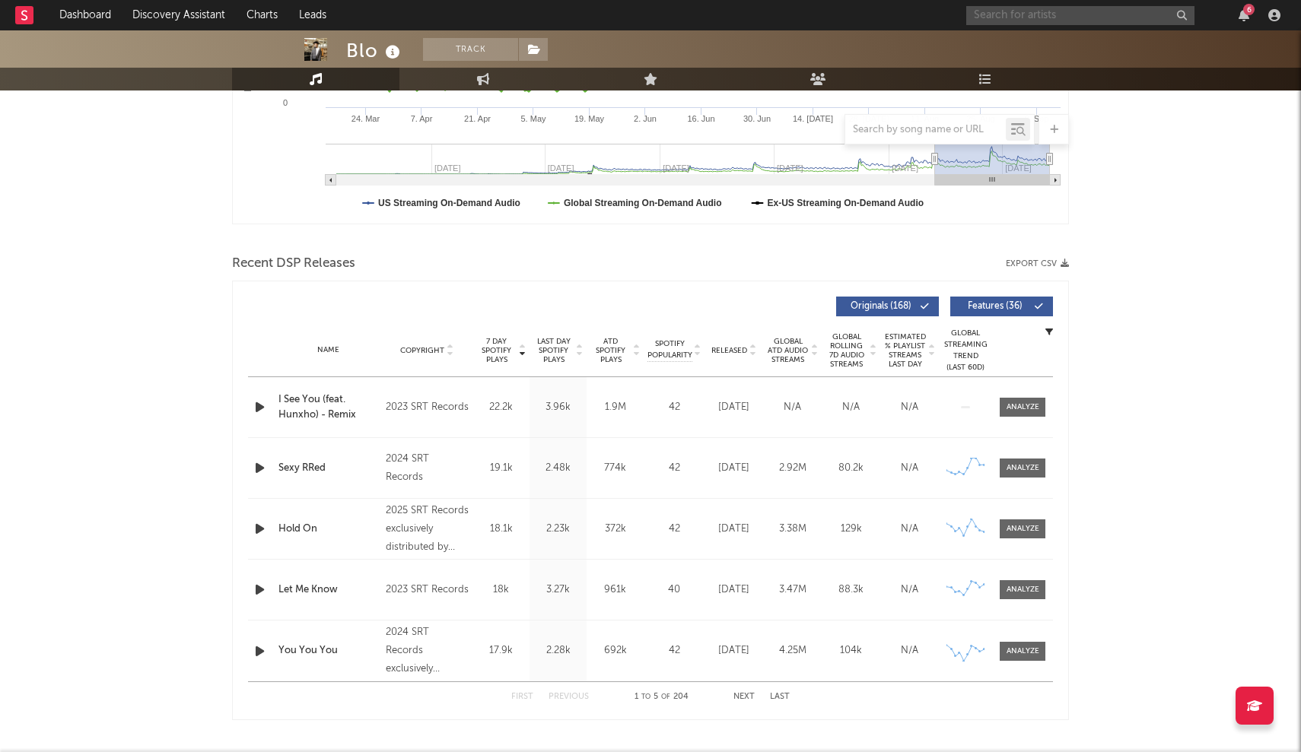
click at [640, 16] on input "text" at bounding box center [1080, 15] width 228 height 19
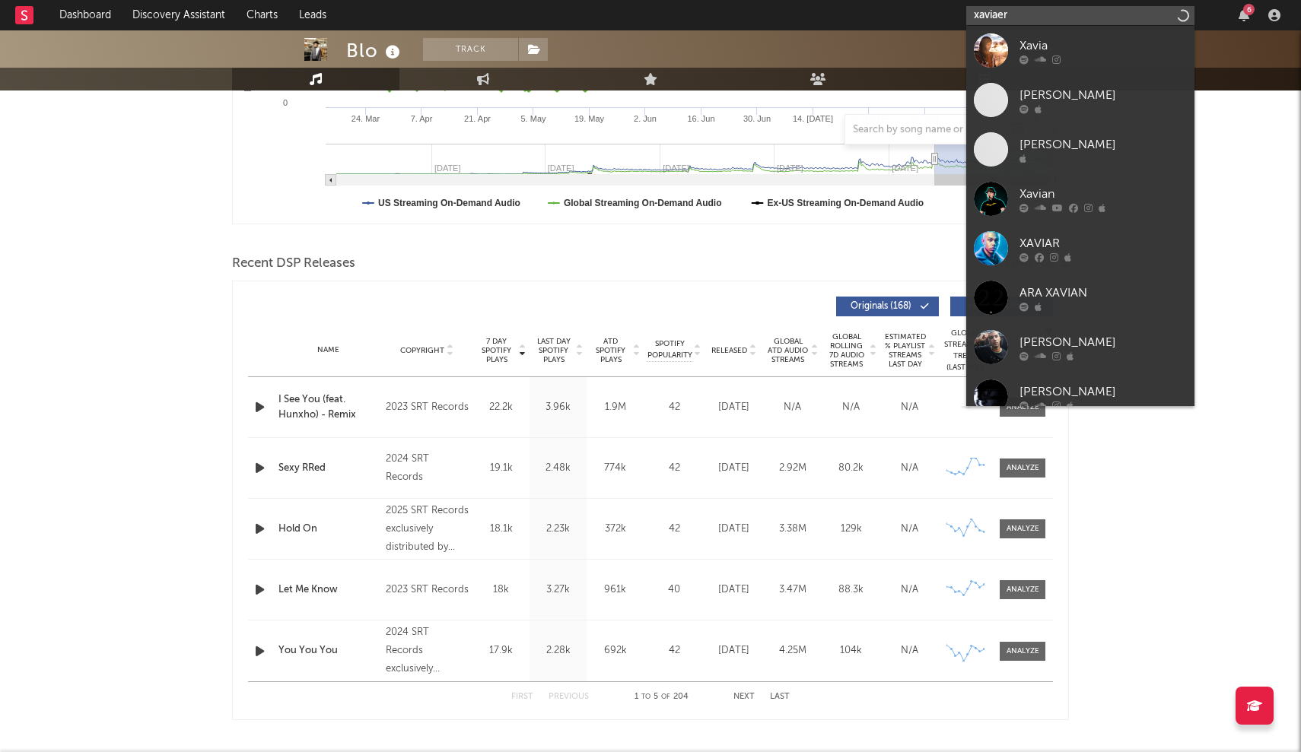
type input "xaviaer"
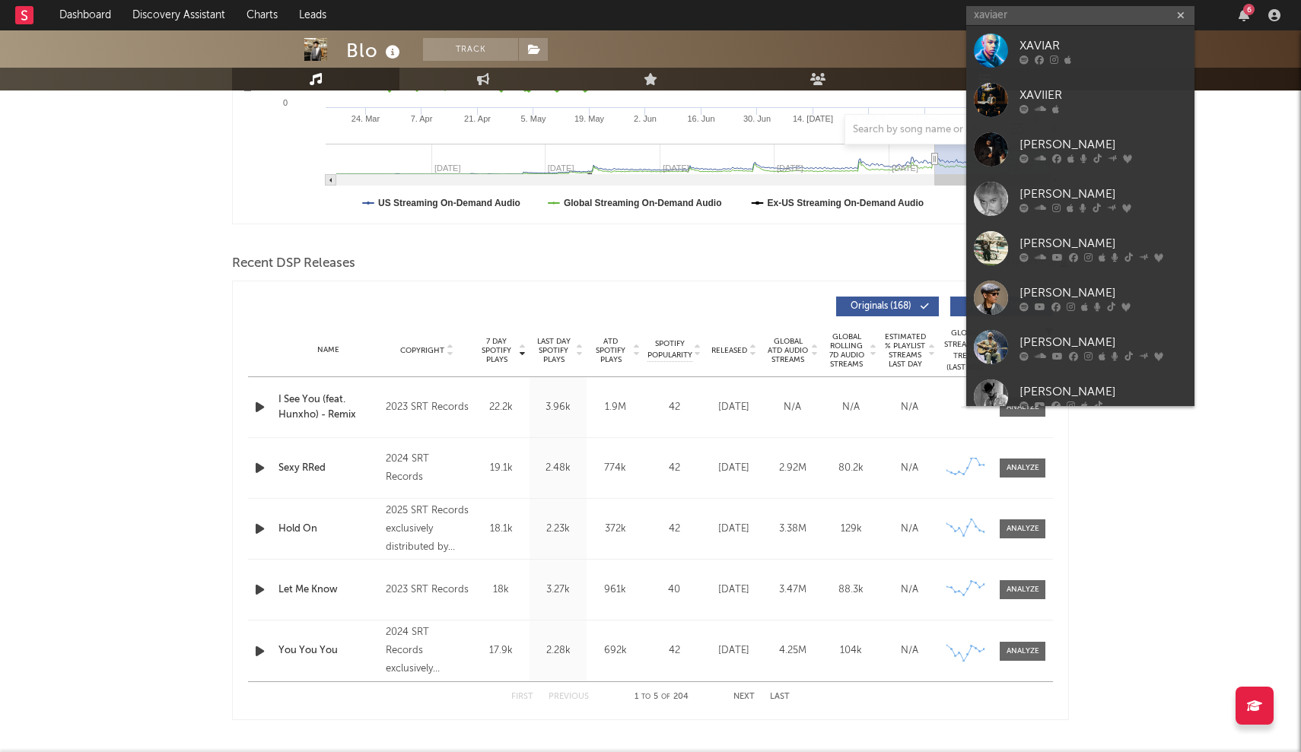
click at [640, 87] on div at bounding box center [991, 100] width 34 height 34
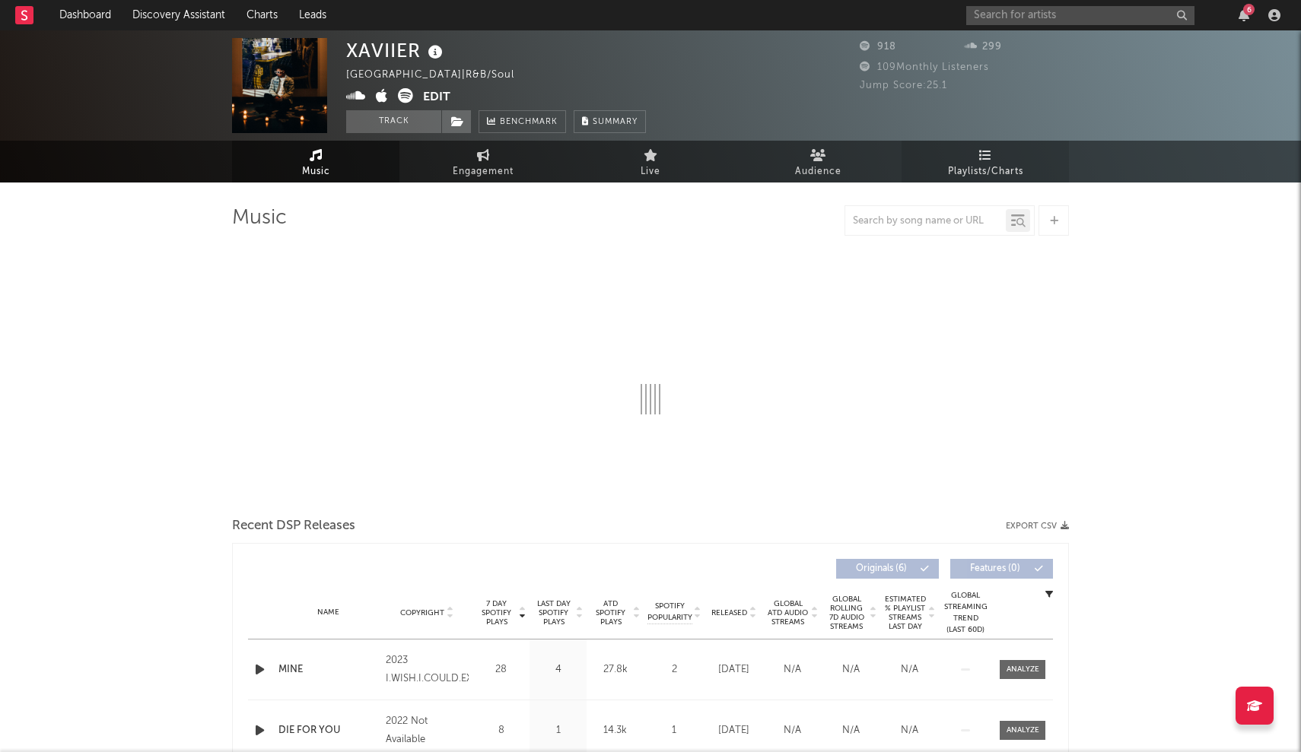
select select "1w"
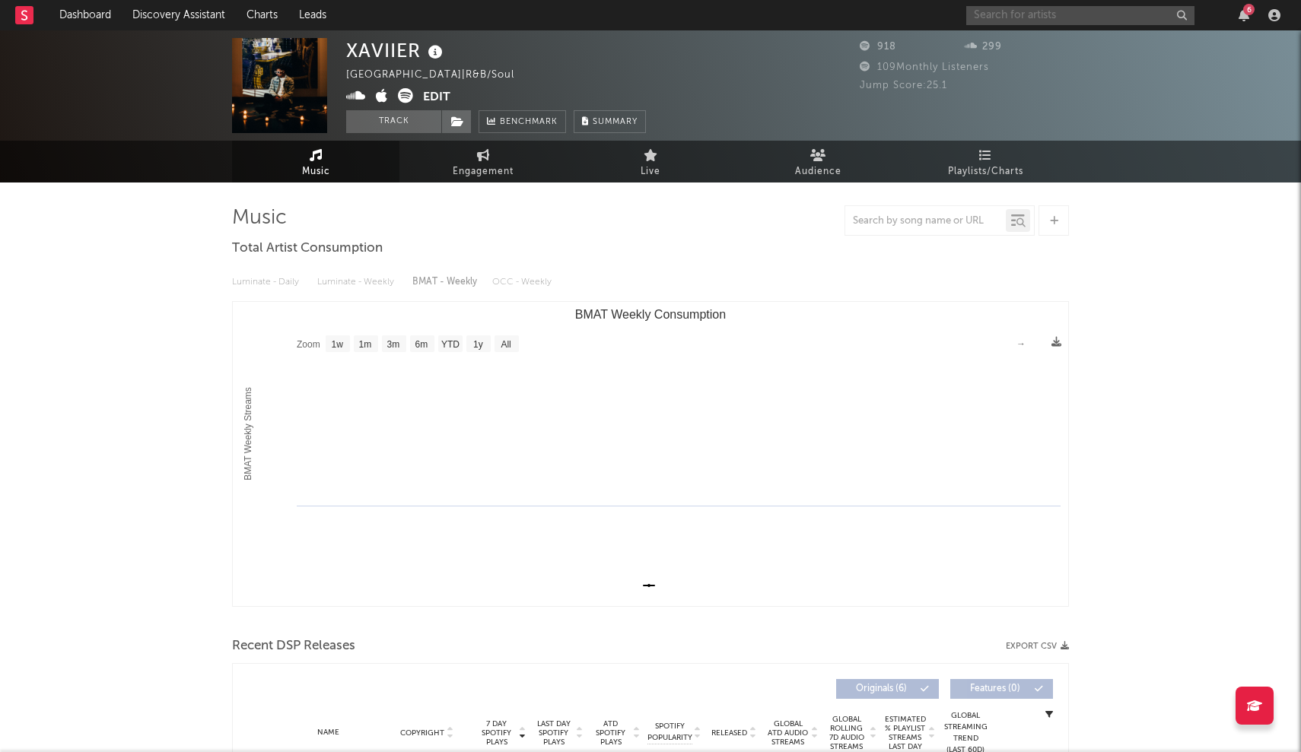
click at [640, 20] on input "text" at bounding box center [1080, 15] width 228 height 19
click at [640, 18] on input "Xaviaer" at bounding box center [1080, 15] width 228 height 19
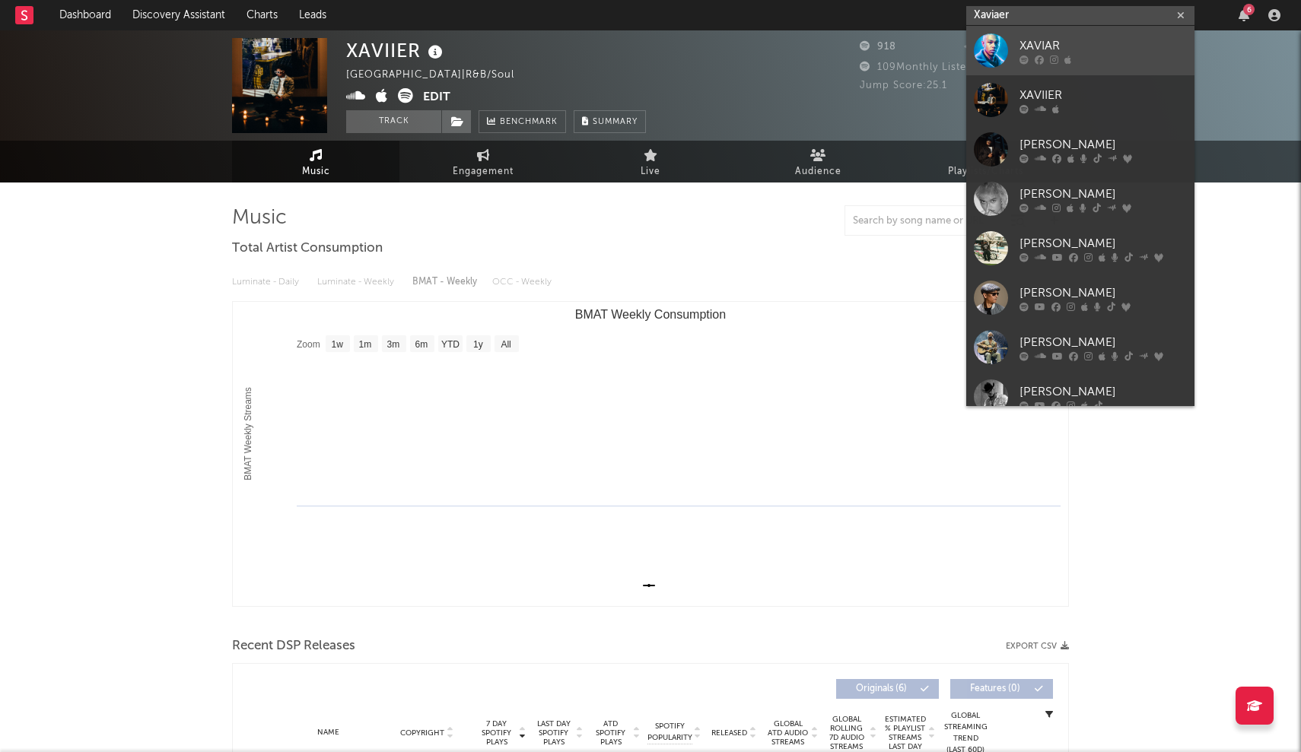
type input "Xaviaer"
click at [640, 52] on div at bounding box center [991, 50] width 34 height 34
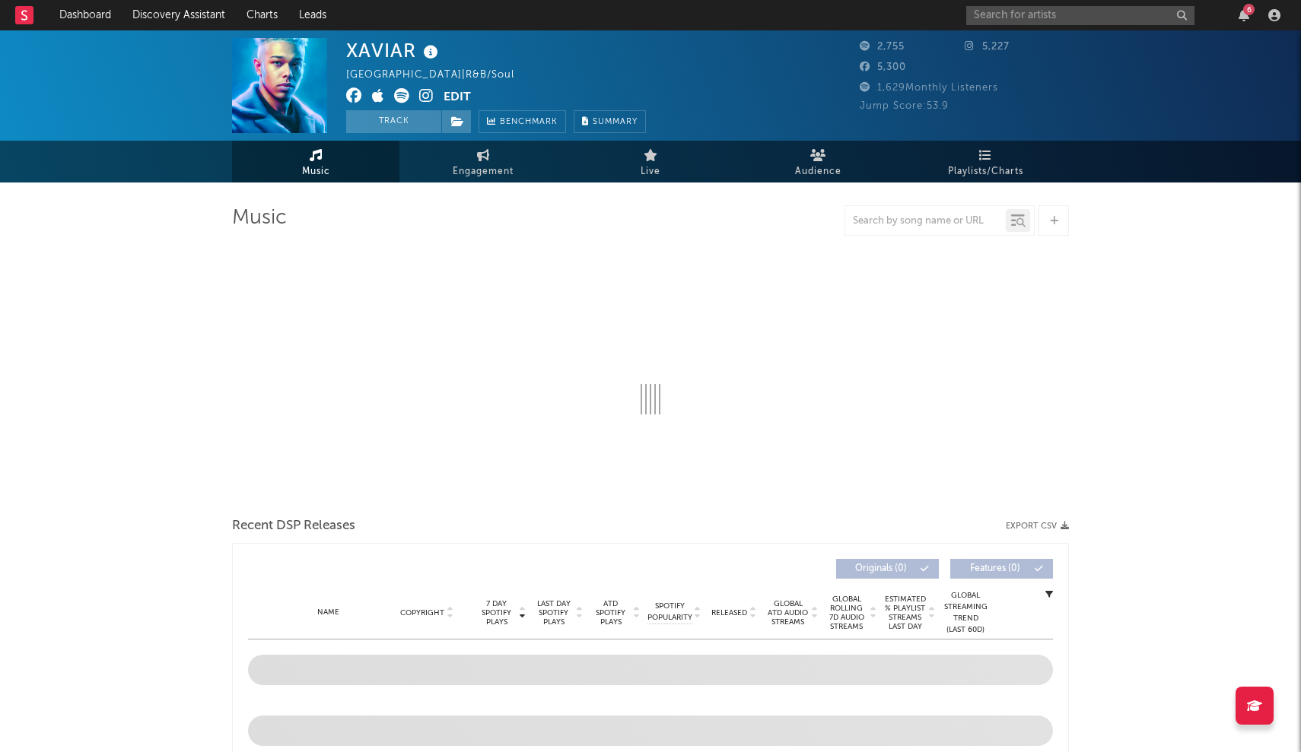
select select "1w"
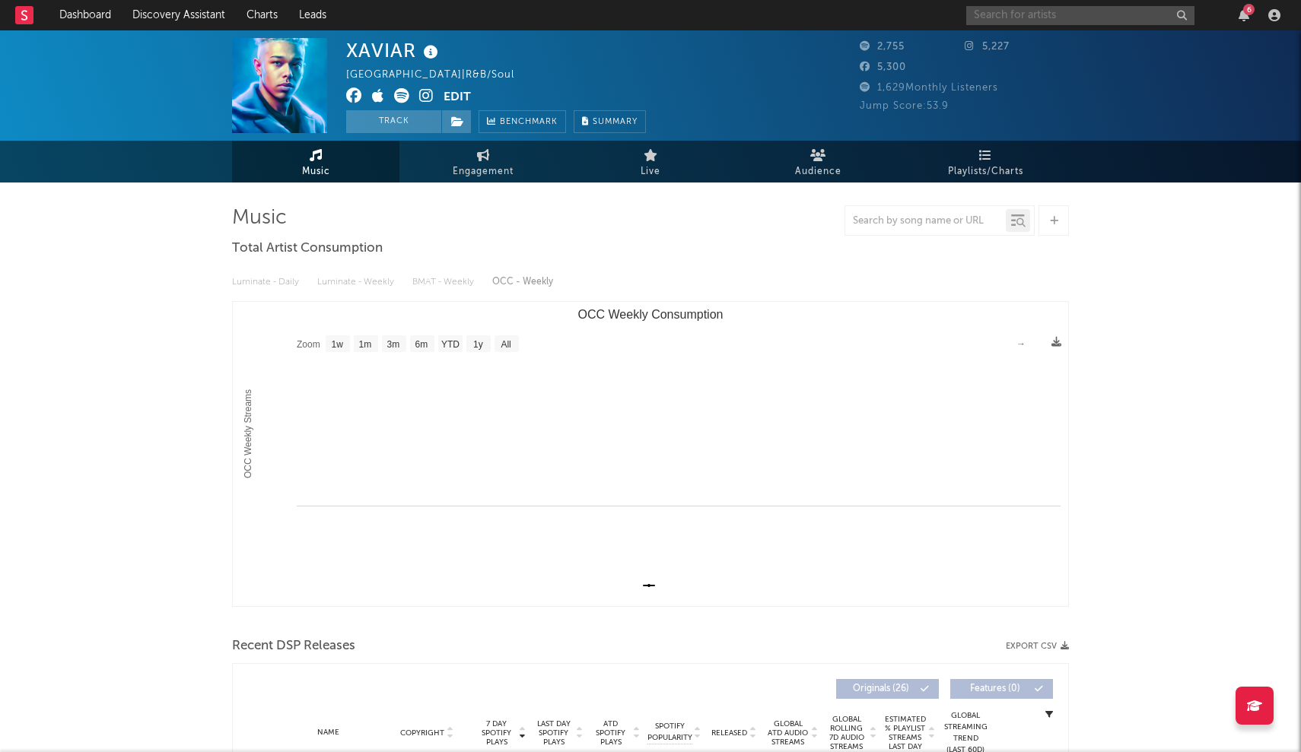
click at [640, 17] on input "text" at bounding box center [1080, 15] width 228 height 19
type input "dove ellis"
click at [640, 15] on input "dove ellis" at bounding box center [1080, 15] width 228 height 19
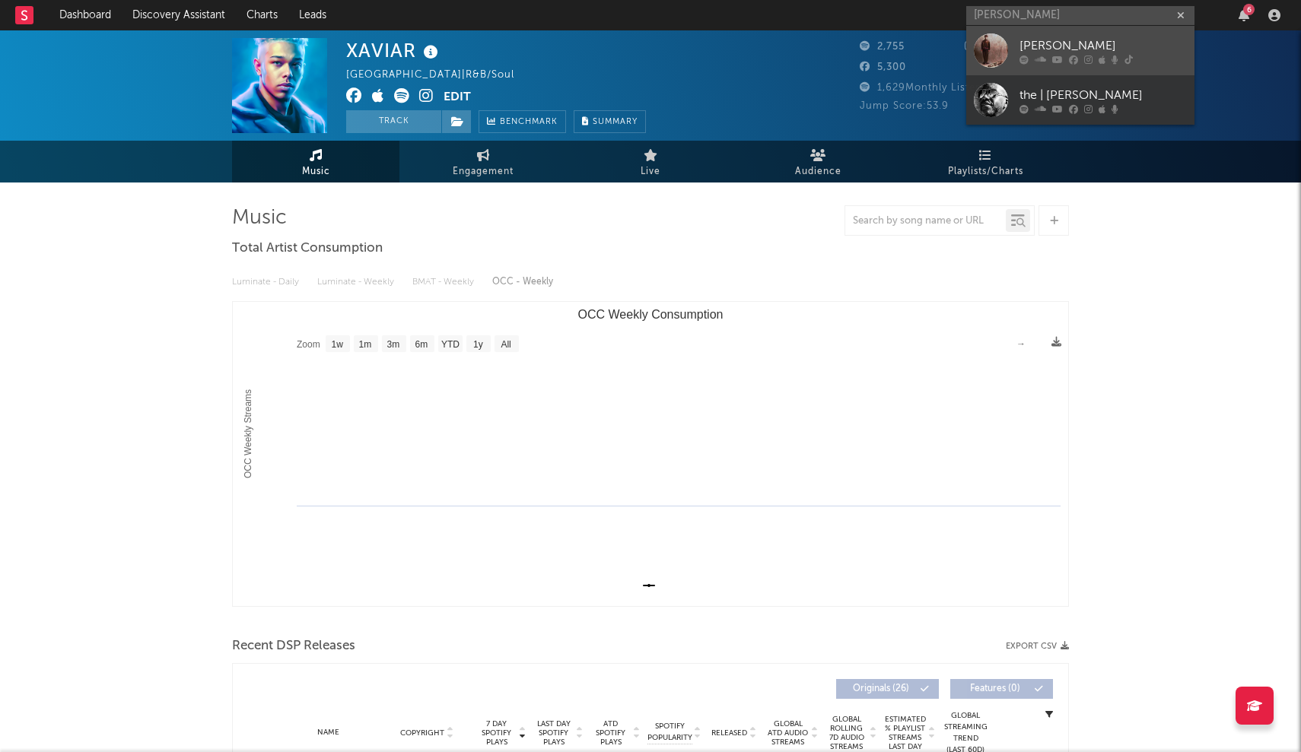
click at [640, 46] on div at bounding box center [991, 50] width 34 height 34
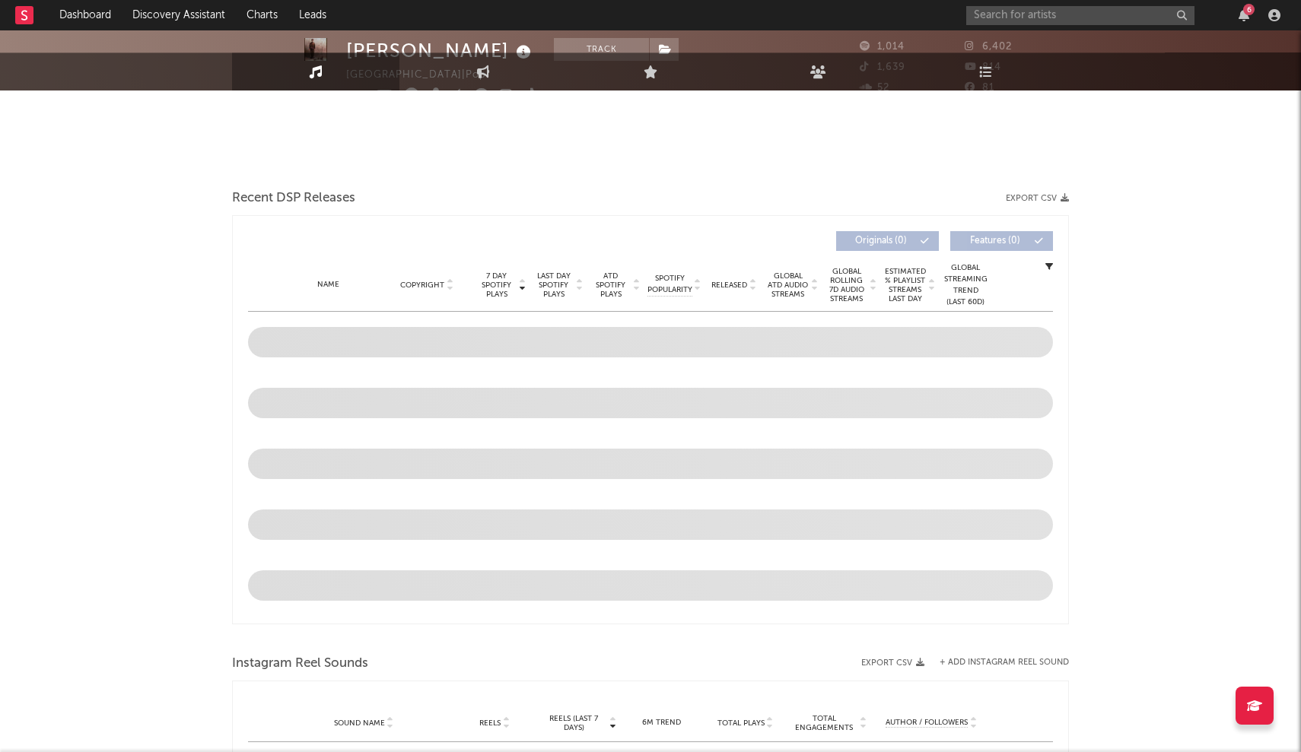
select select "1w"
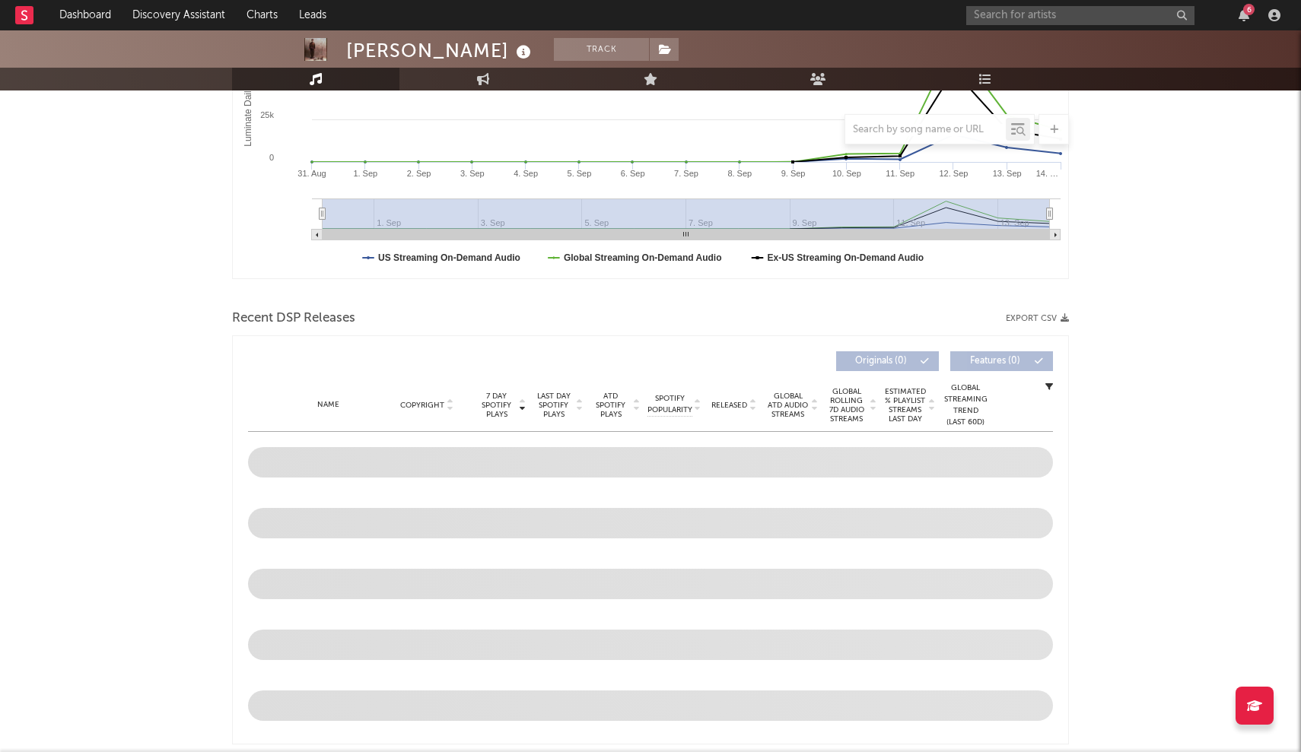
scroll to position [335, 0]
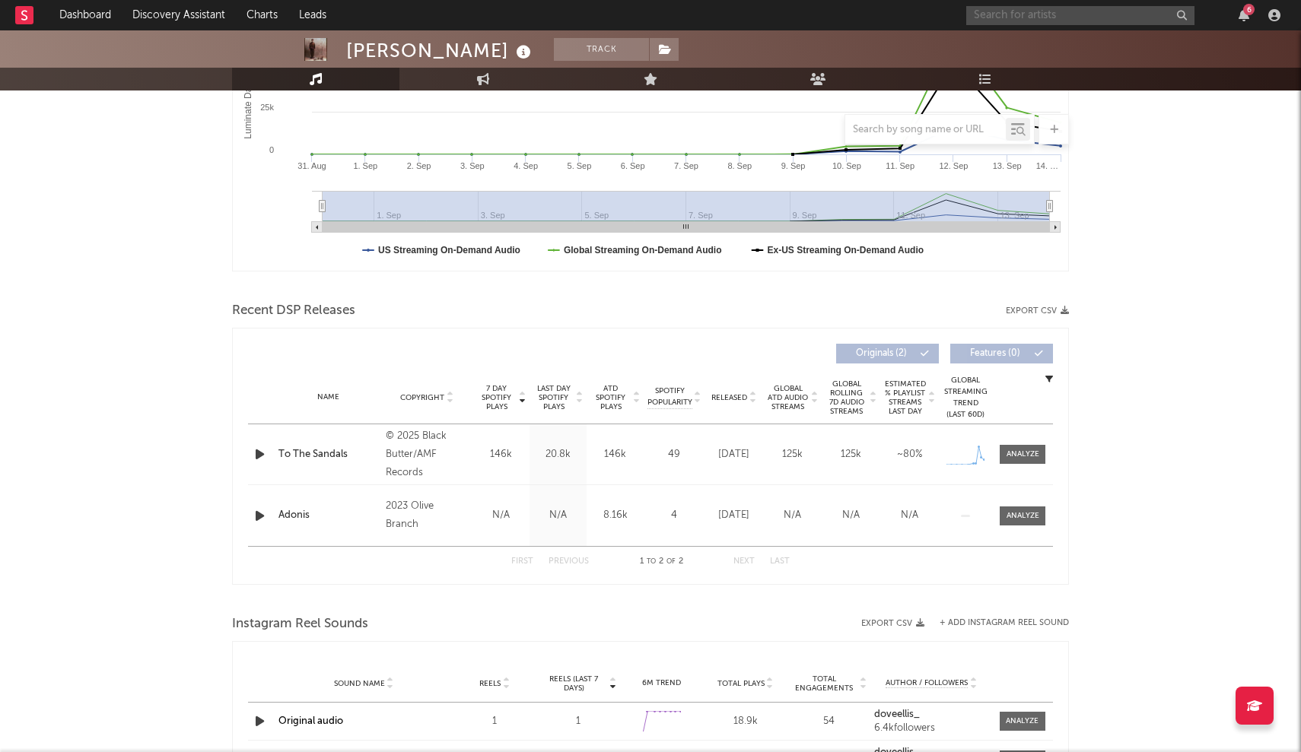
click at [640, 15] on input "text" at bounding box center [1080, 15] width 228 height 19
click at [640, 17] on input "jjcou" at bounding box center [1080, 15] width 228 height 19
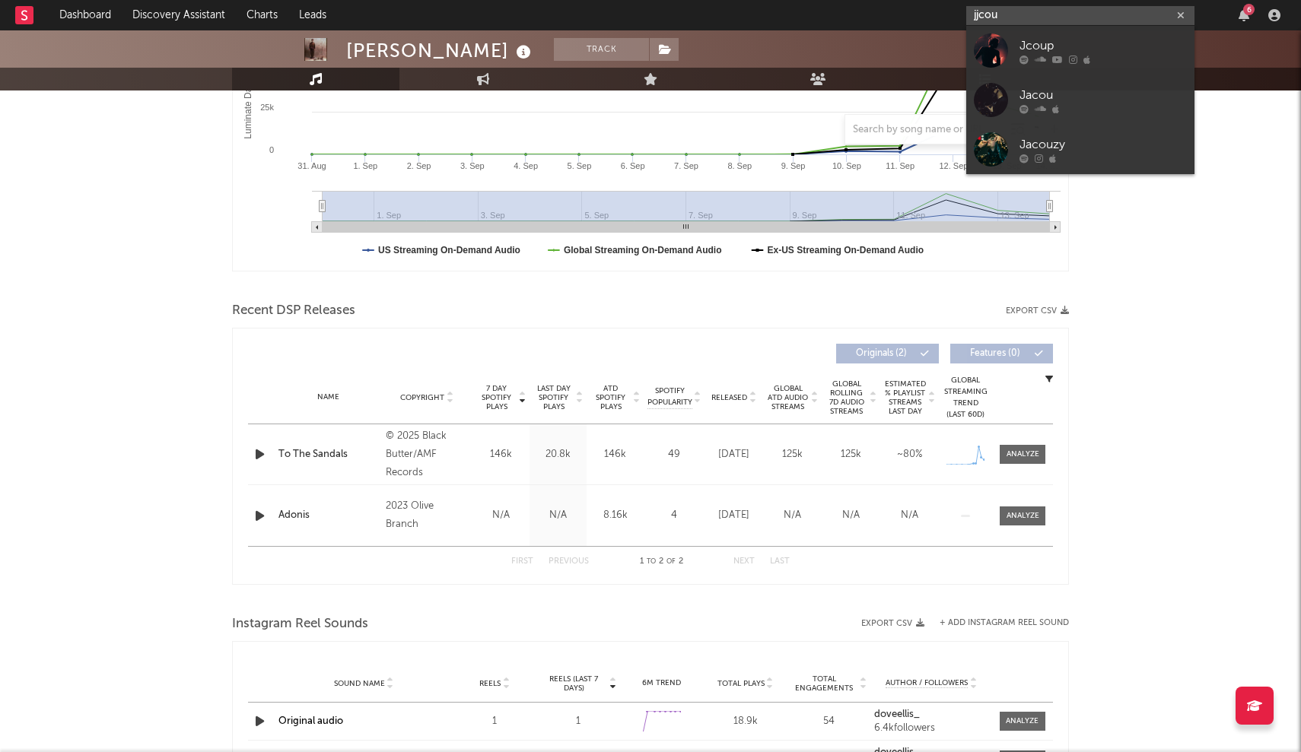
click at [640, 17] on input "jjcou" at bounding box center [1080, 15] width 228 height 19
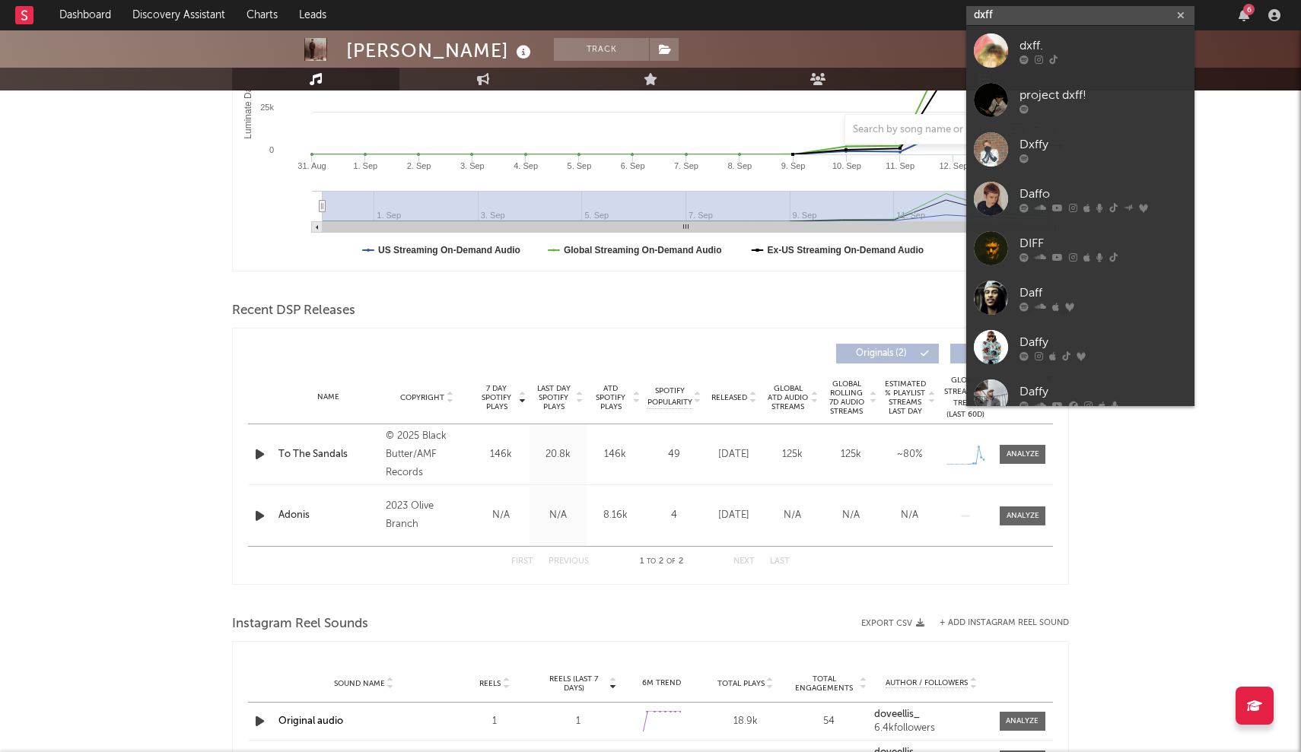
type input "diff"
drag, startPoint x: 1095, startPoint y: 17, endPoint x: 993, endPoint y: 49, distance: 107.5
click at [640, 49] on div at bounding box center [991, 50] width 34 height 34
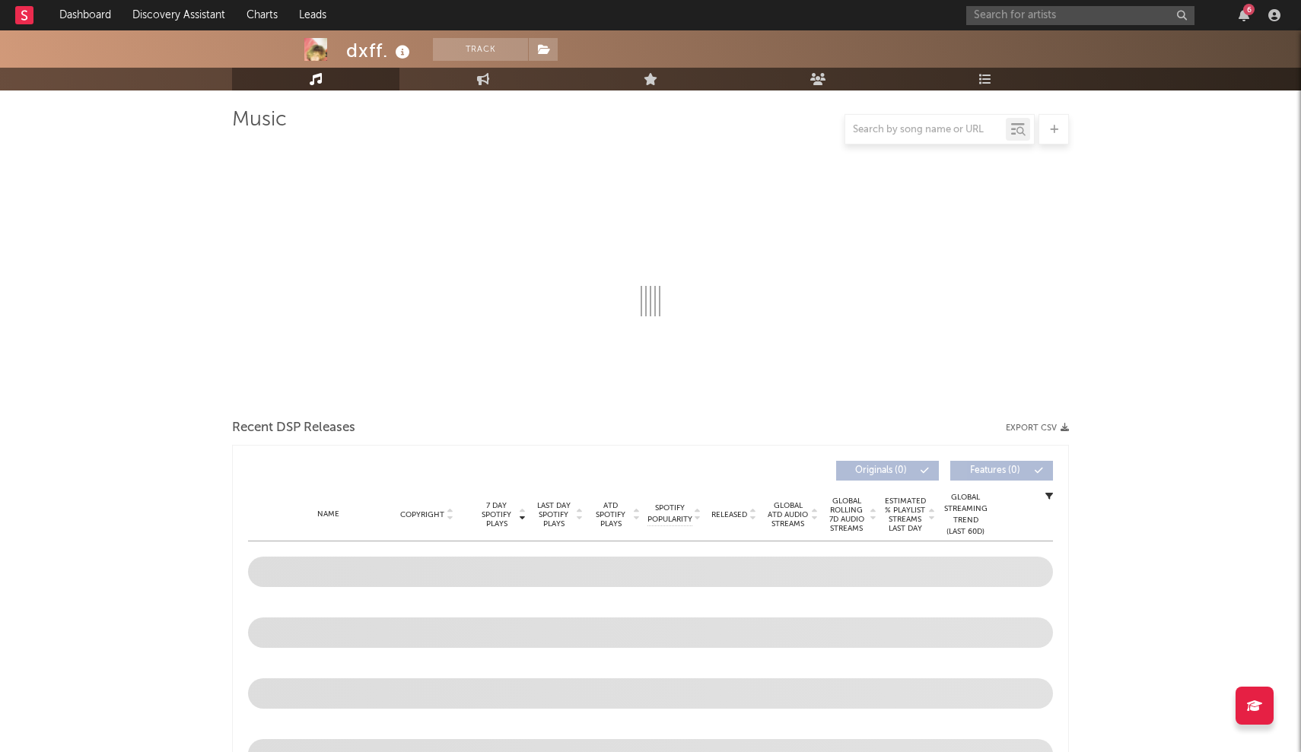
select select "1w"
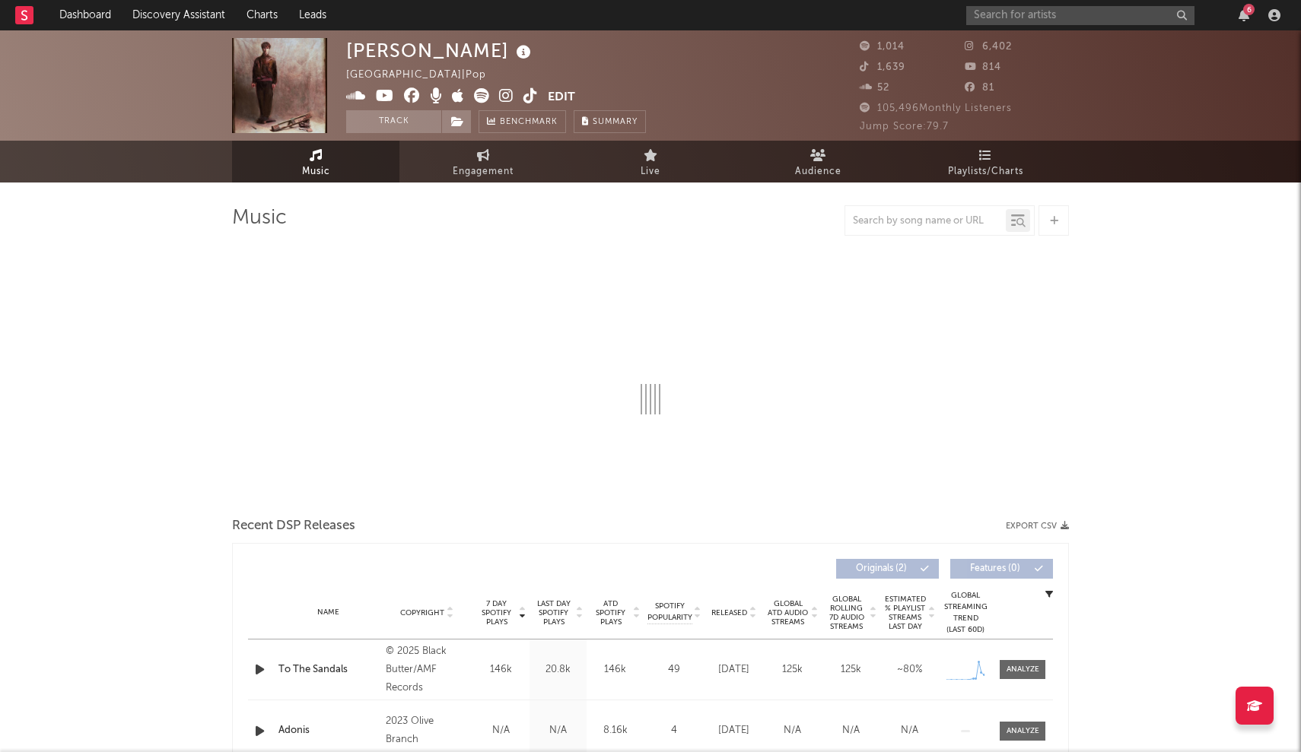
select select "1w"
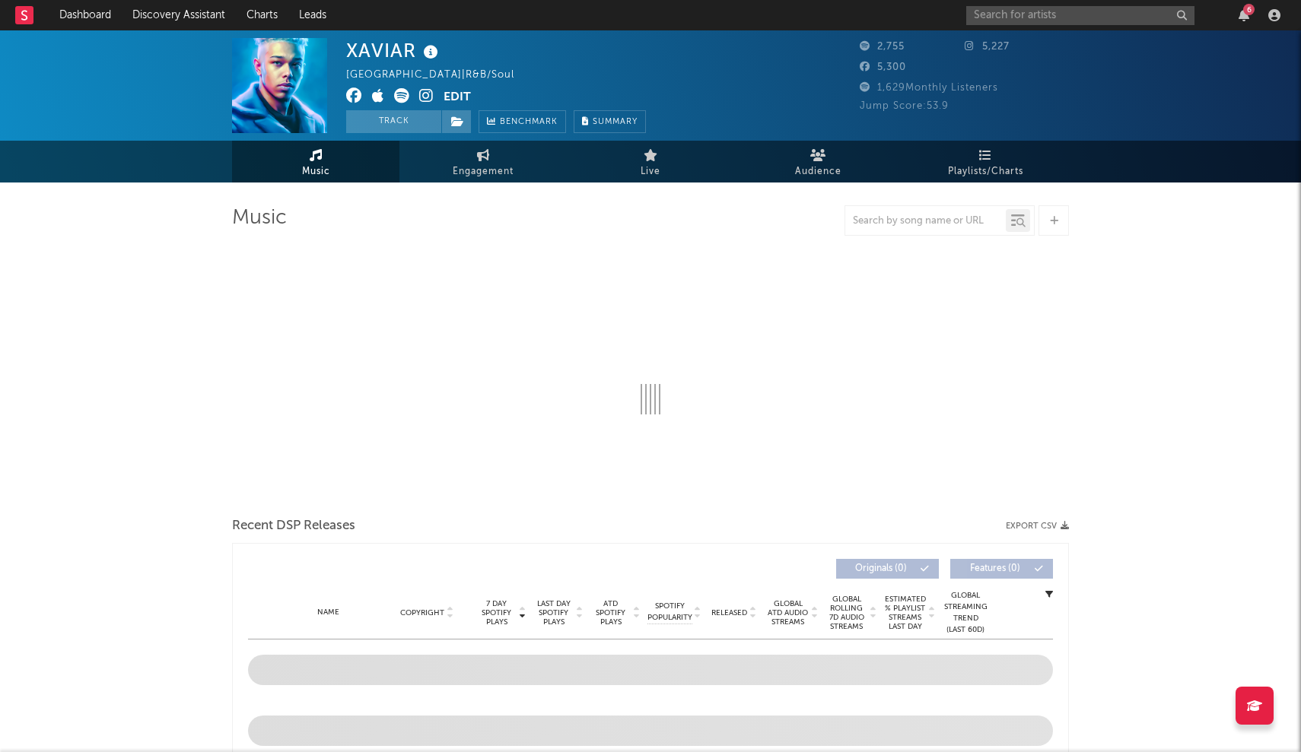
select select "1w"
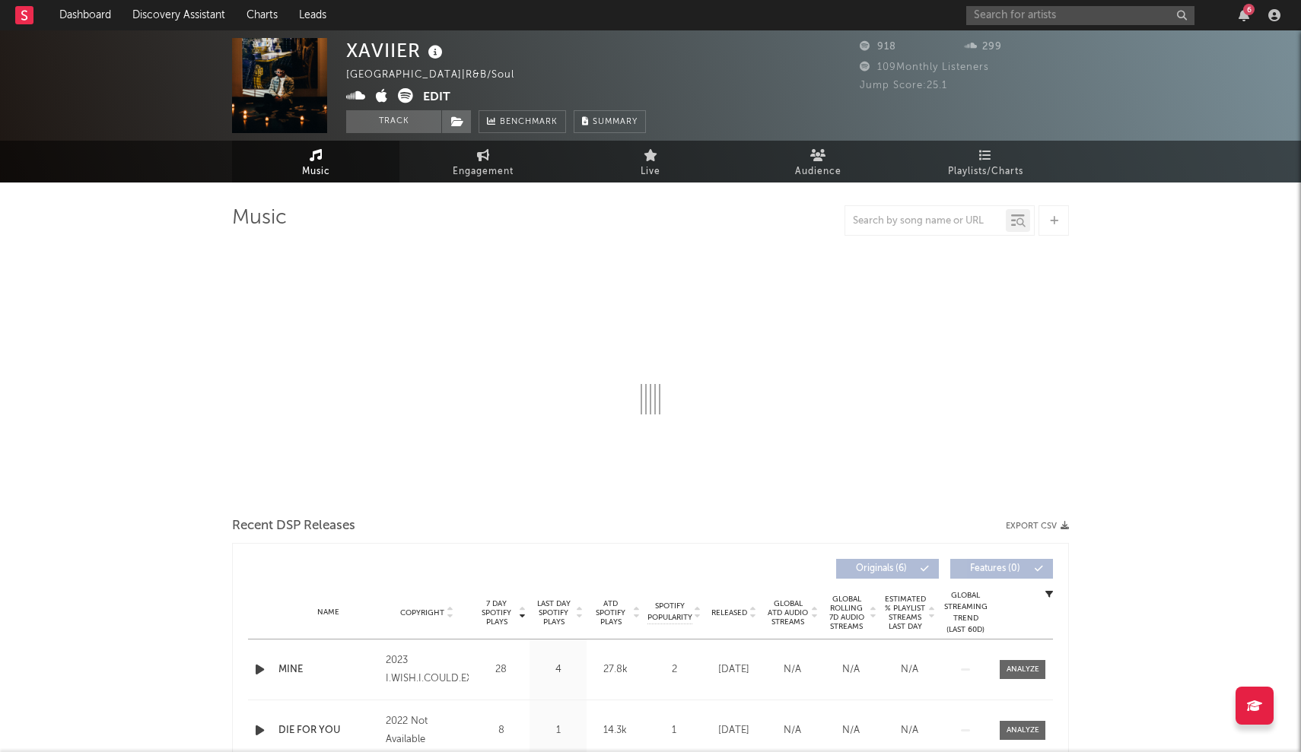
select select "1w"
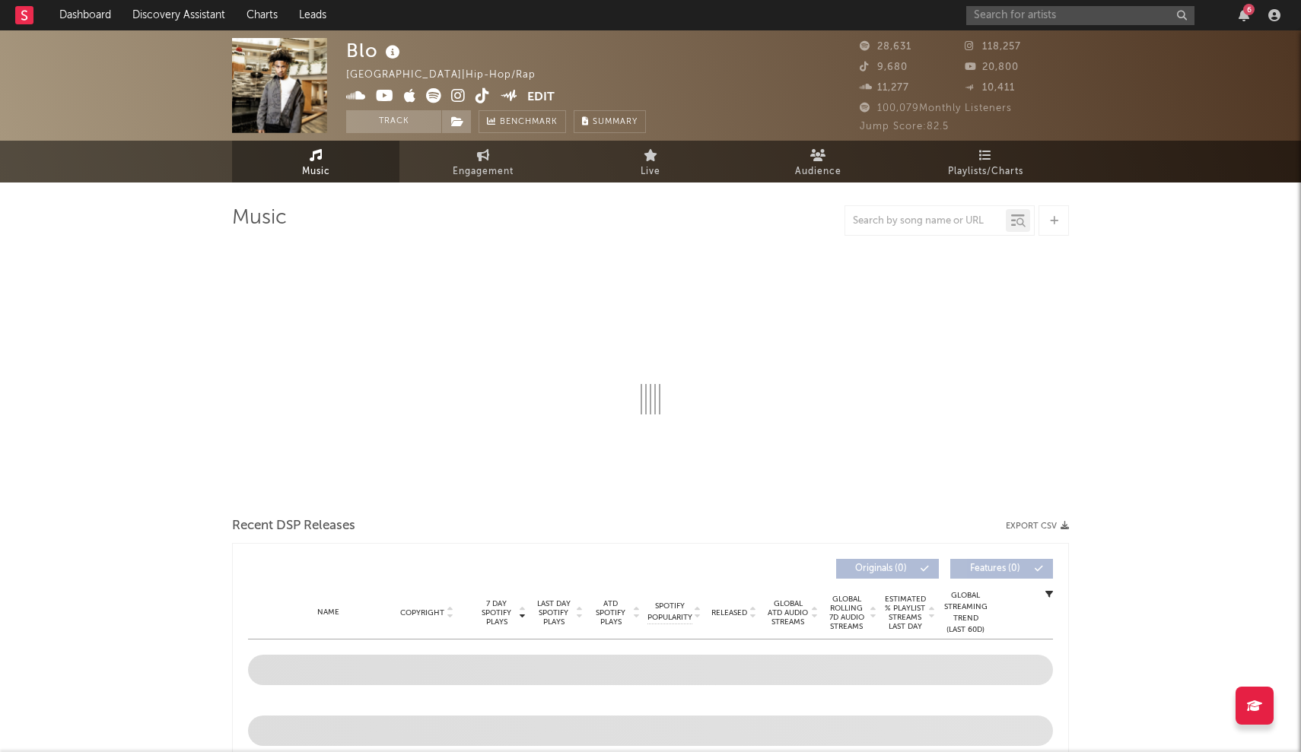
select select "6m"
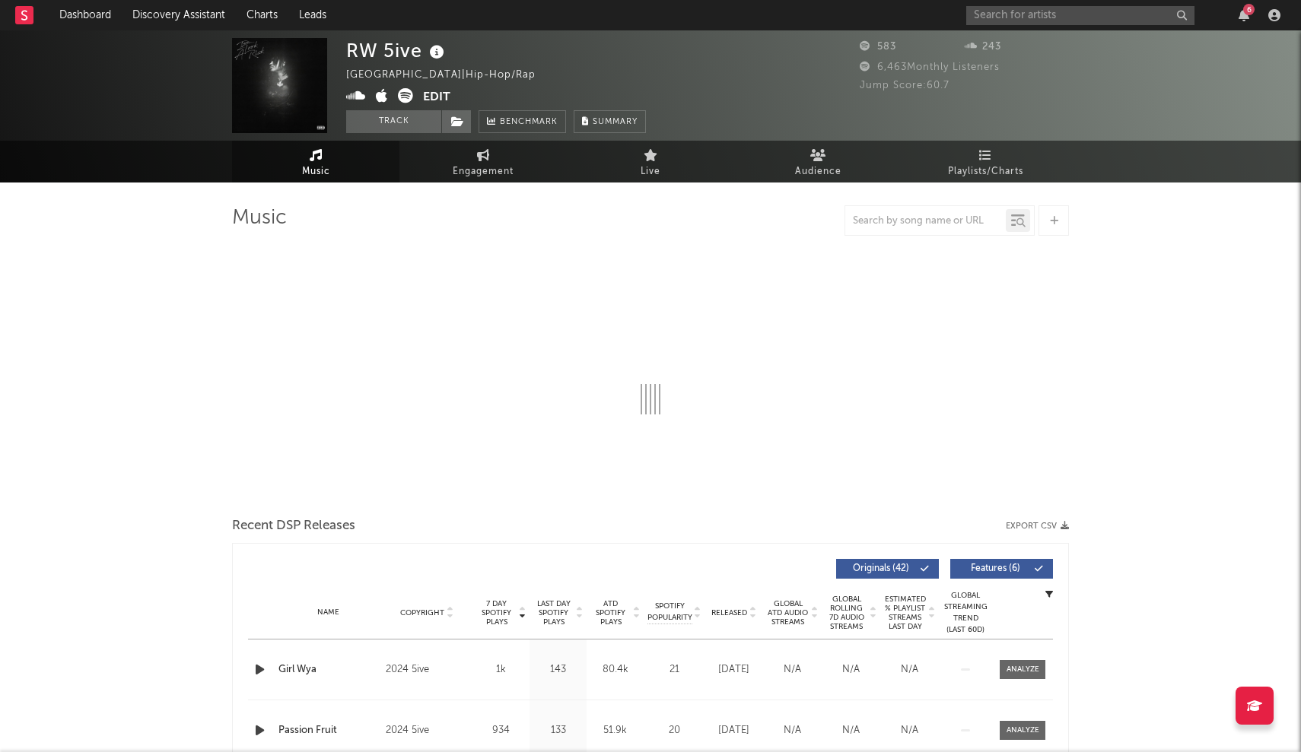
select select "6m"
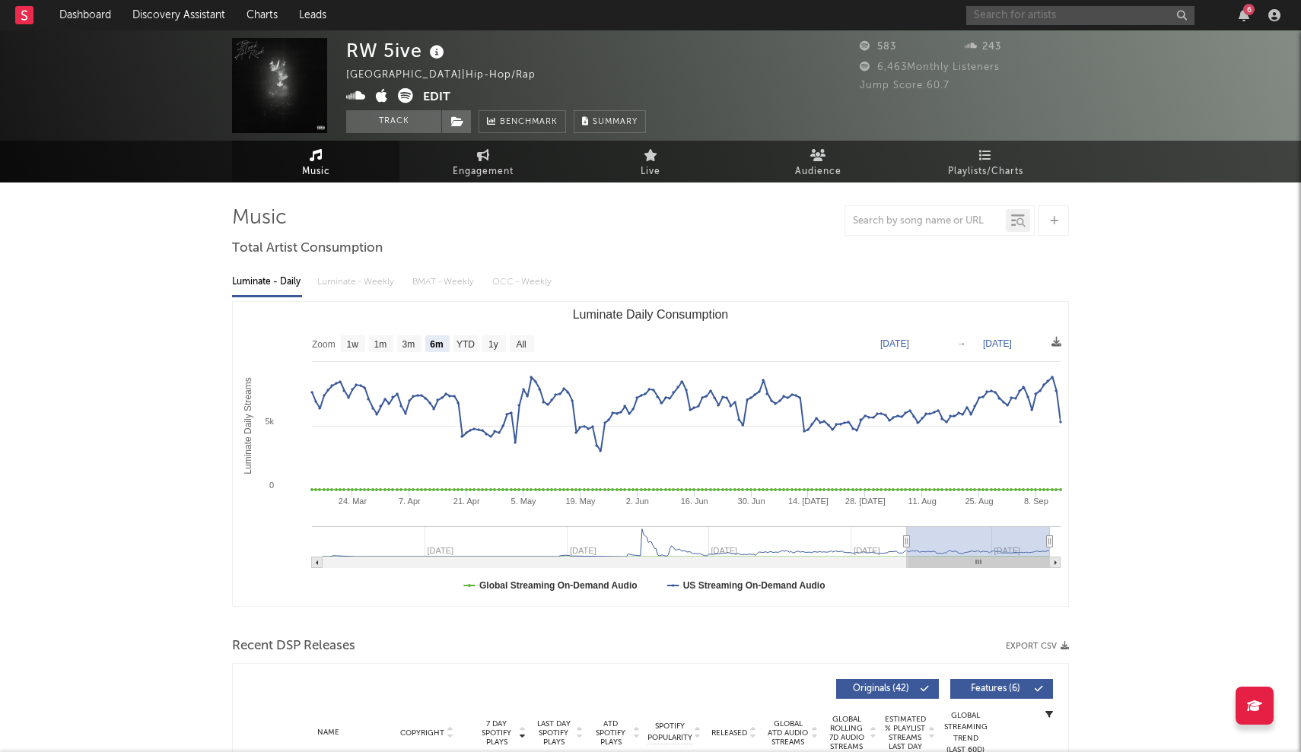
click at [640, 17] on input "text" at bounding box center [1080, 15] width 228 height 19
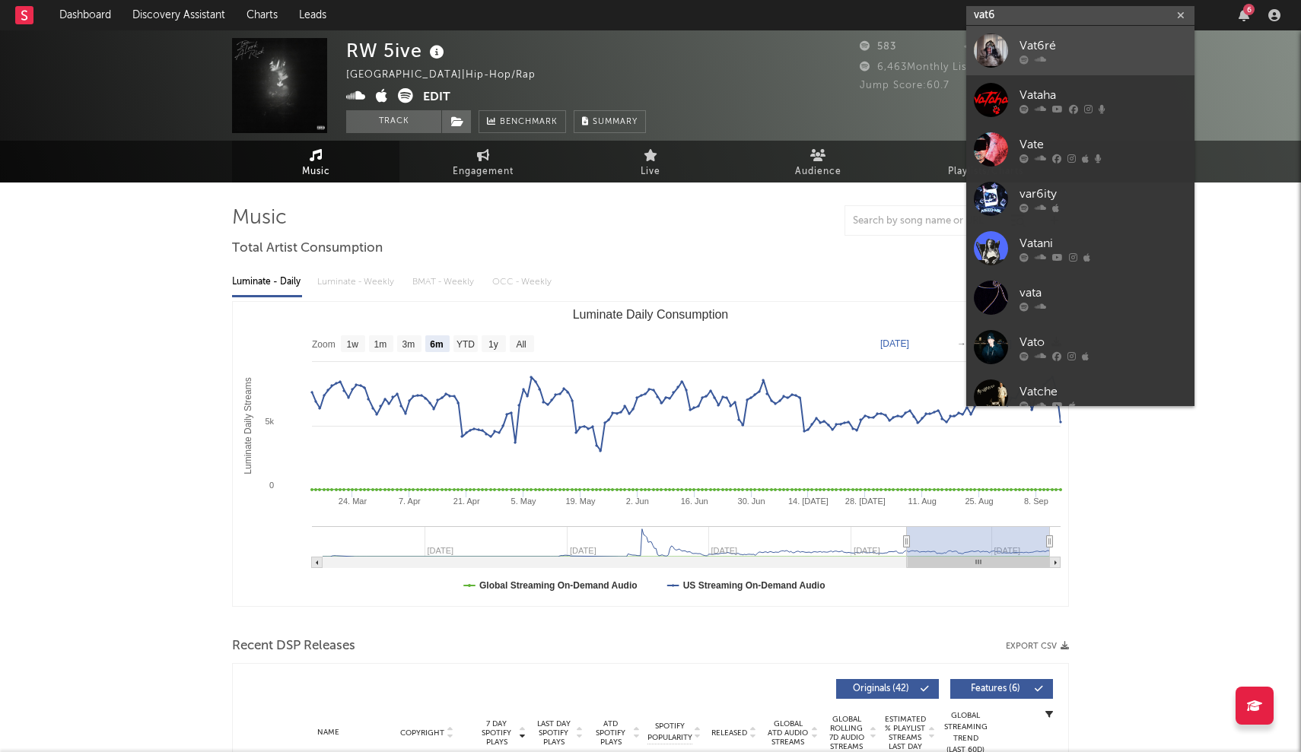
type input "vat6"
click at [640, 41] on div at bounding box center [991, 50] width 34 height 34
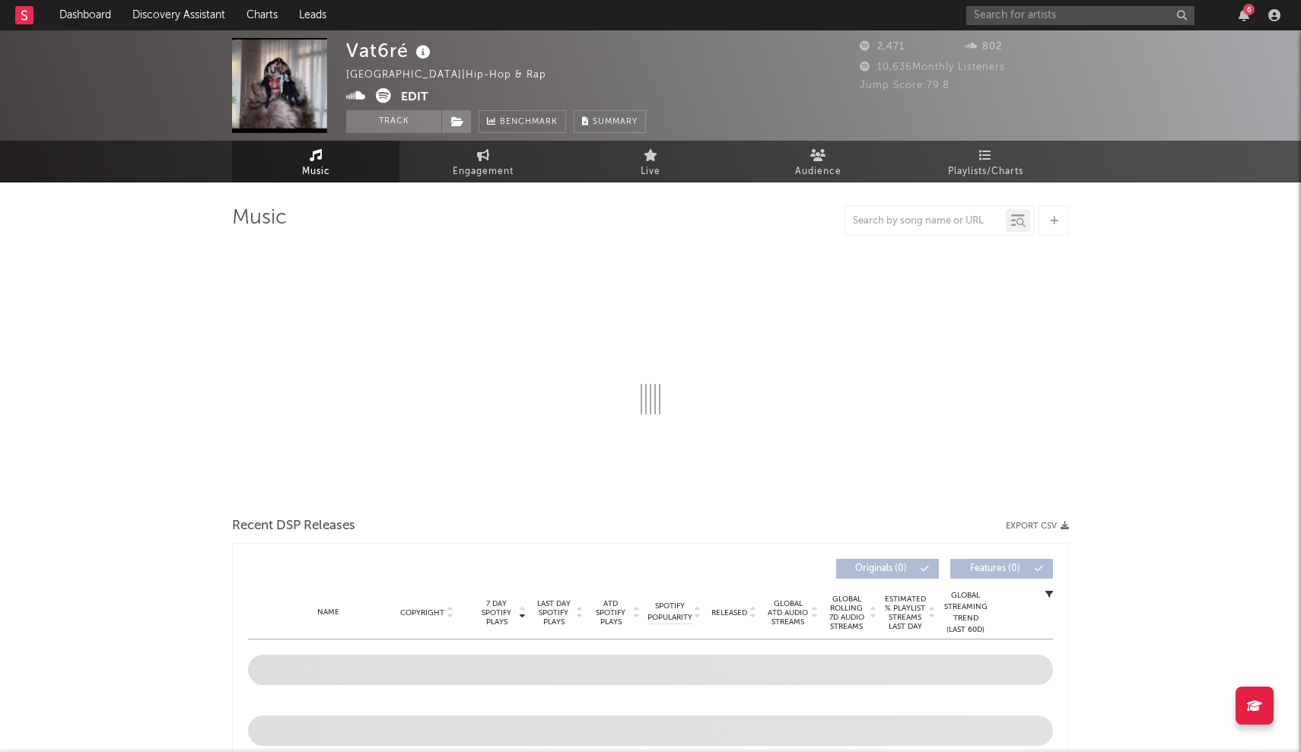
select select "1w"
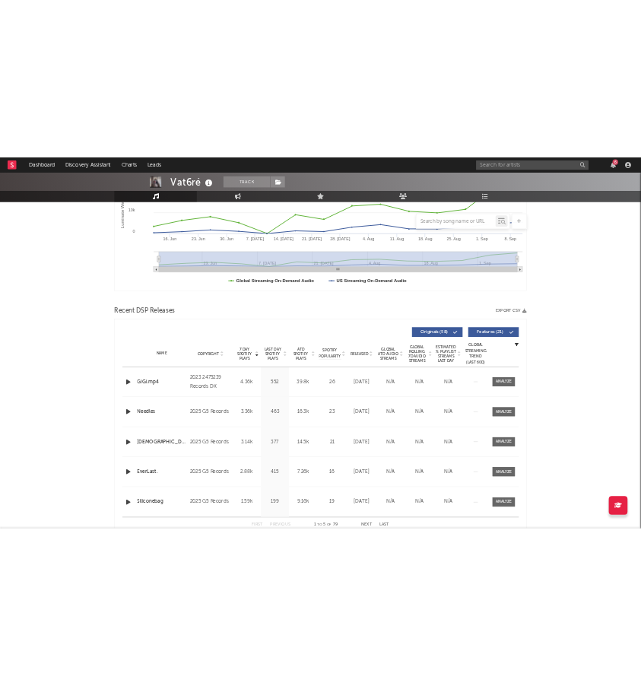
scroll to position [336, 0]
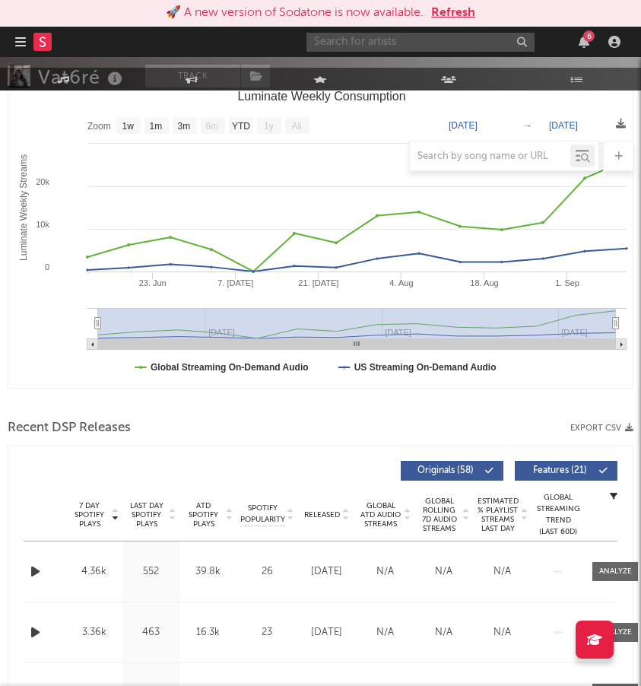
click at [475, 40] on input "text" at bounding box center [421, 42] width 228 height 19
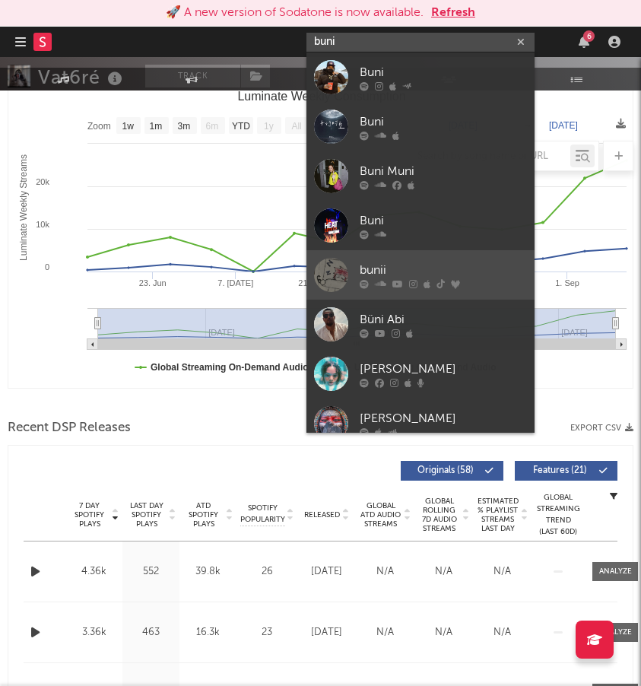
type input "buni"
click at [332, 262] on div at bounding box center [331, 275] width 34 height 34
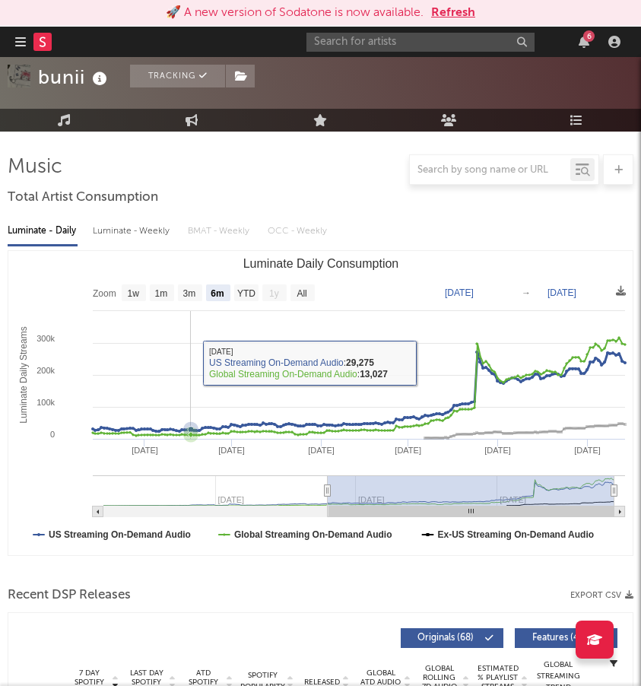
scroll to position [172, 0]
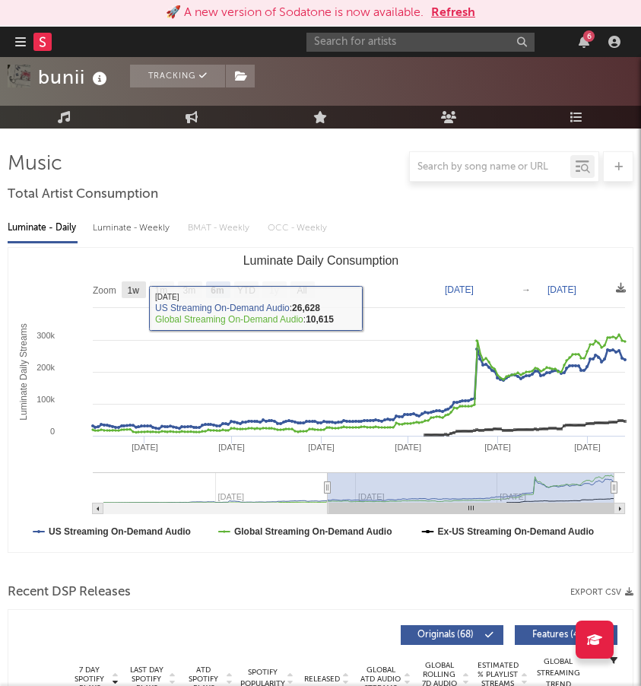
click at [129, 284] on rect "Luminate Daily Consumption" at bounding box center [134, 289] width 24 height 17
select select "1w"
type input "[DATE]"
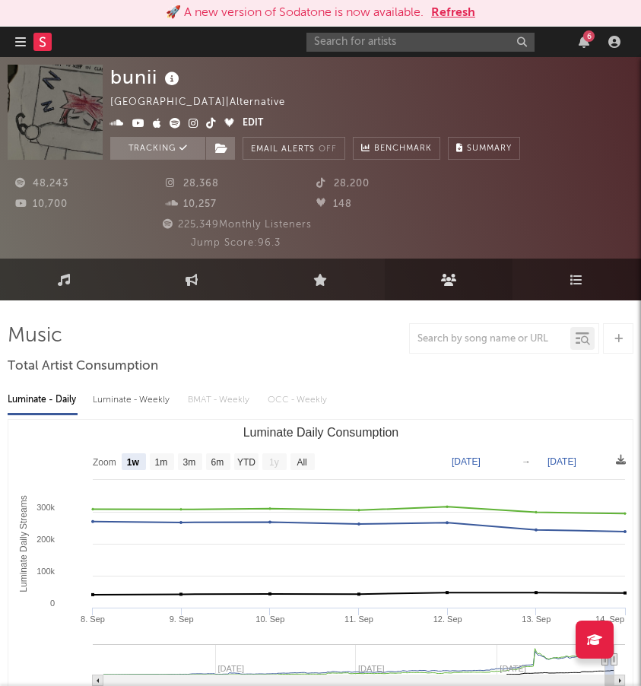
scroll to position [0, 0]
click at [172, 182] on icon at bounding box center [173, 183] width 15 height 10
click at [453, 283] on icon at bounding box center [449, 280] width 16 height 12
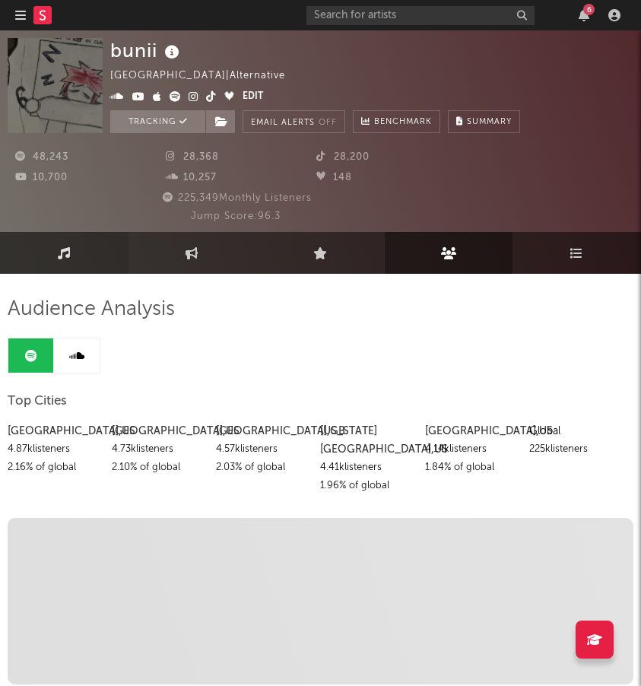
click at [74, 250] on link "Music" at bounding box center [64, 253] width 129 height 42
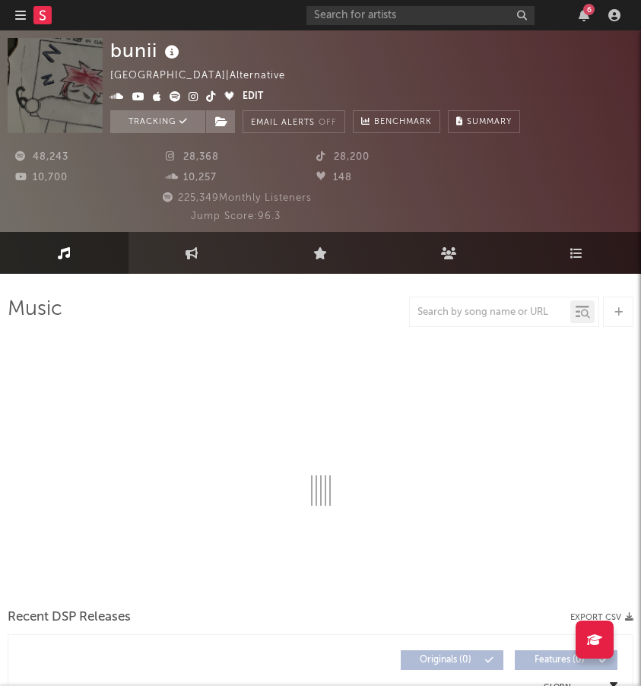
select select "6m"
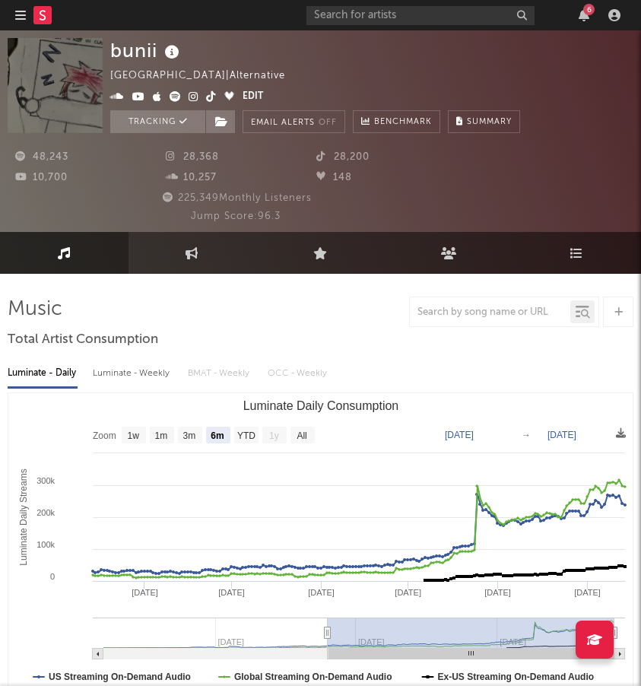
click at [194, 157] on span "28,368" at bounding box center [192, 157] width 53 height 10
click at [172, 154] on icon at bounding box center [173, 156] width 15 height 10
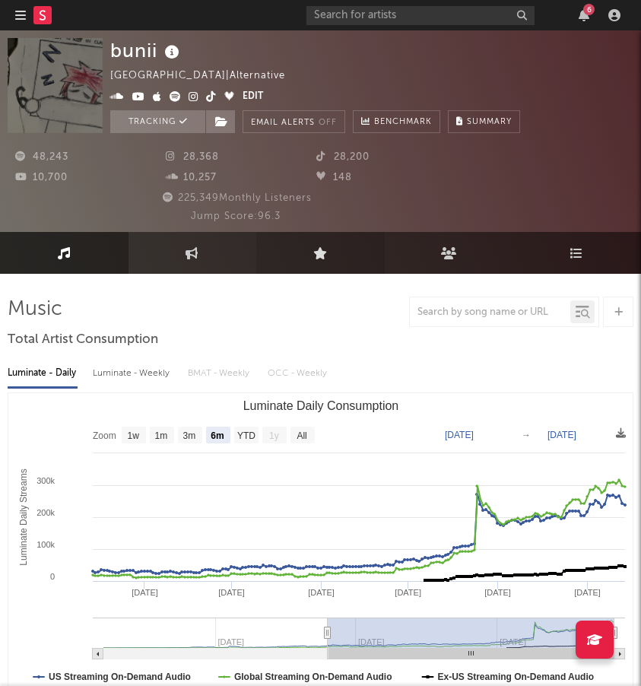
click at [313, 251] on link "Live" at bounding box center [320, 253] width 129 height 42
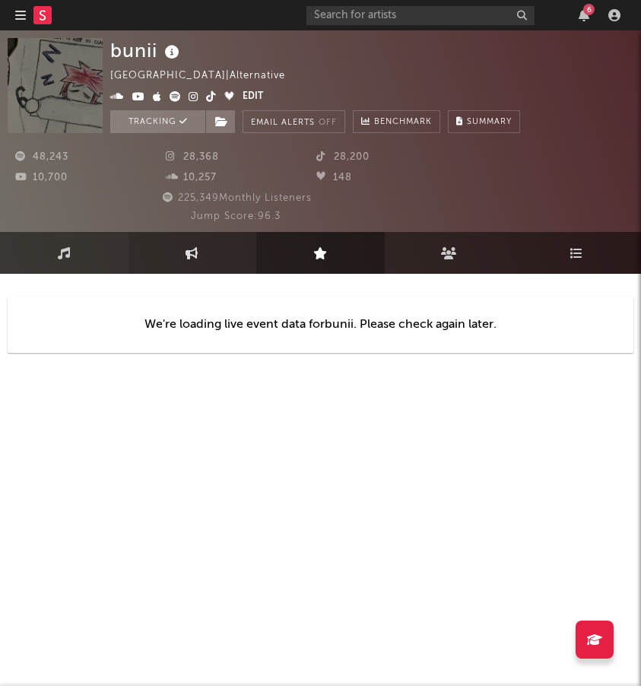
click at [199, 252] on icon at bounding box center [192, 253] width 13 height 12
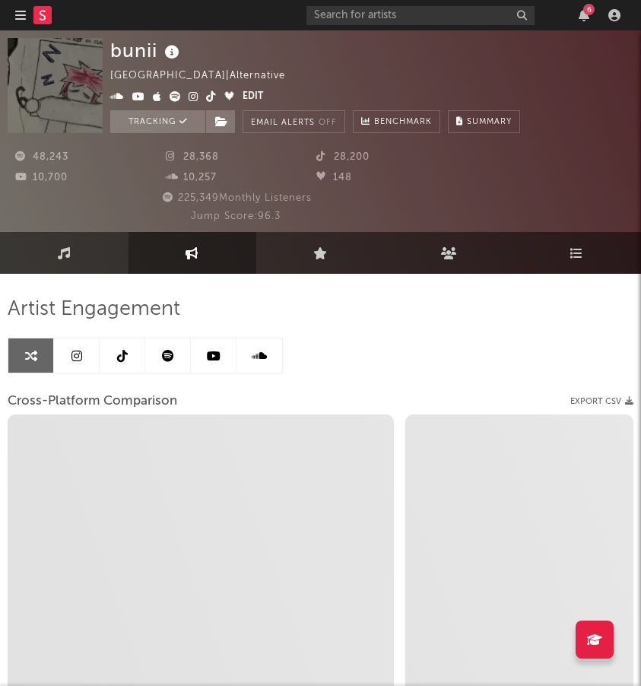
select select "1w"
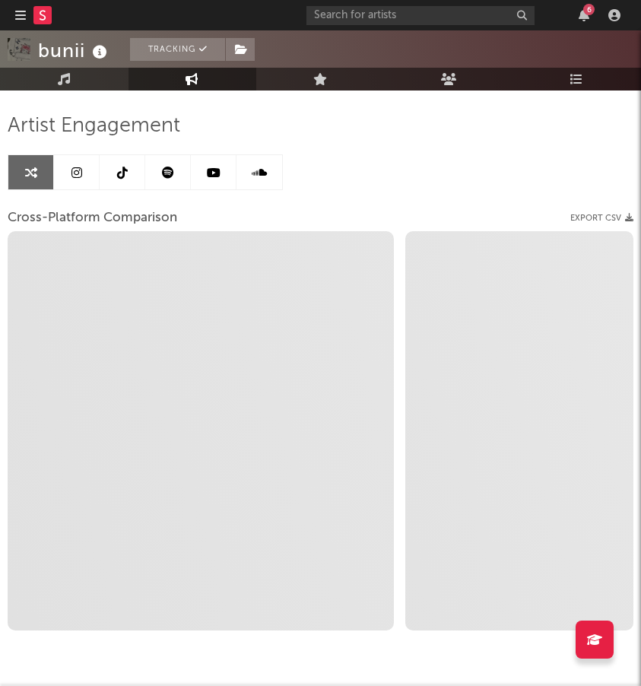
select select "1m"
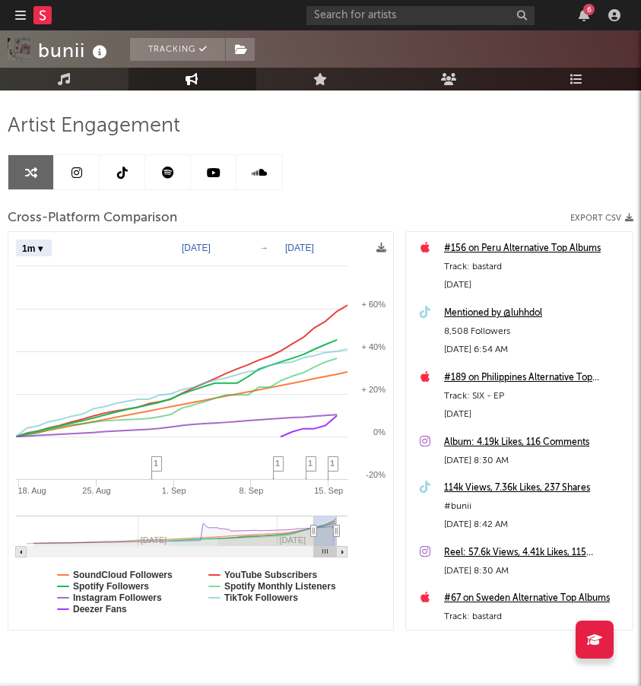
scroll to position [186, 0]
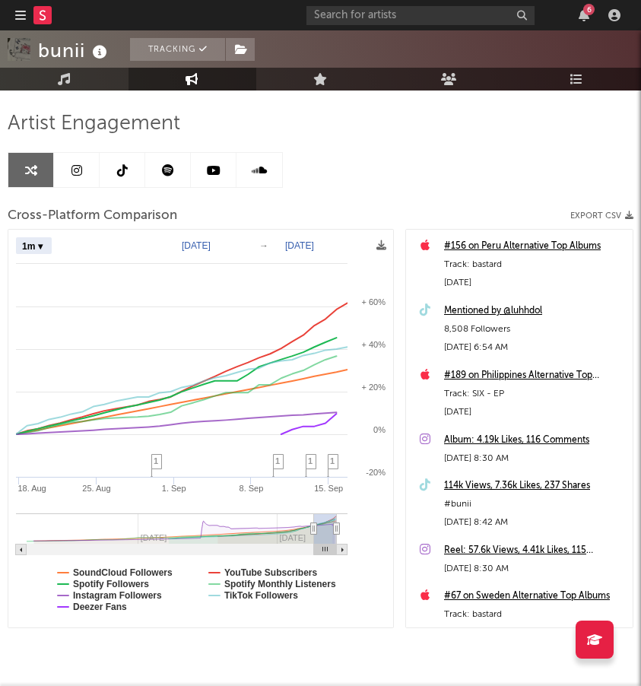
click at [86, 168] on link at bounding box center [77, 170] width 46 height 34
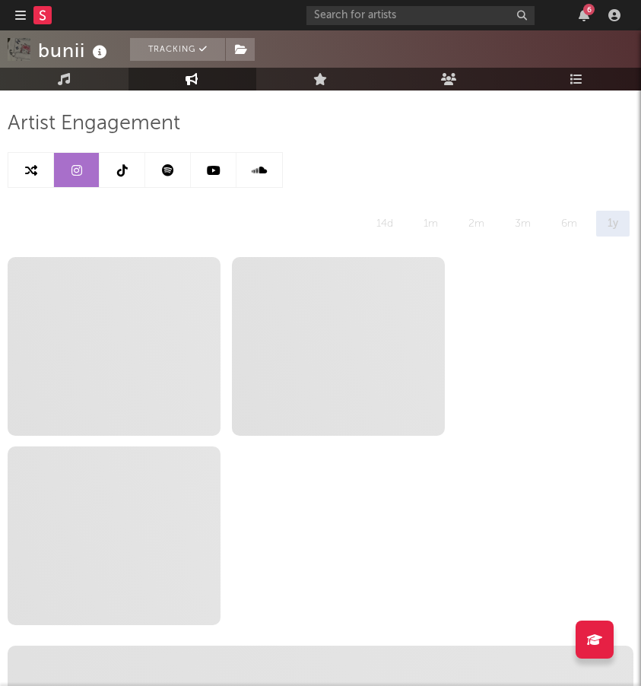
select select "6m"
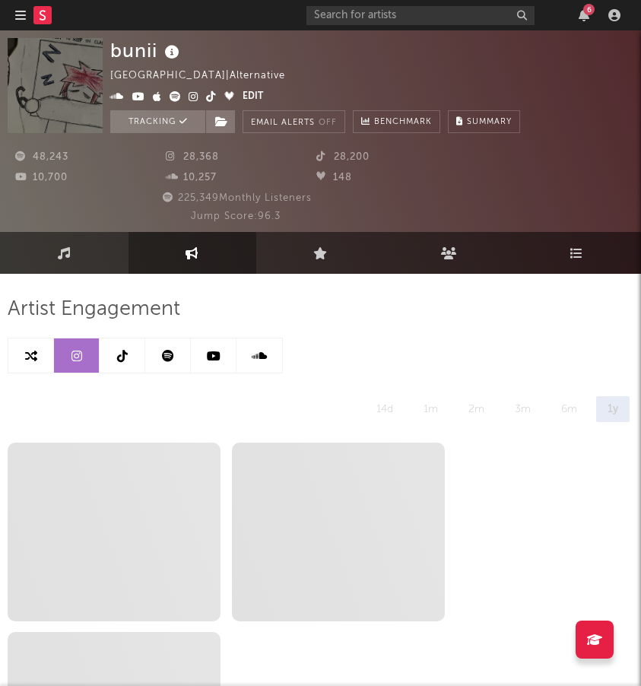
click at [122, 354] on icon at bounding box center [122, 356] width 11 height 12
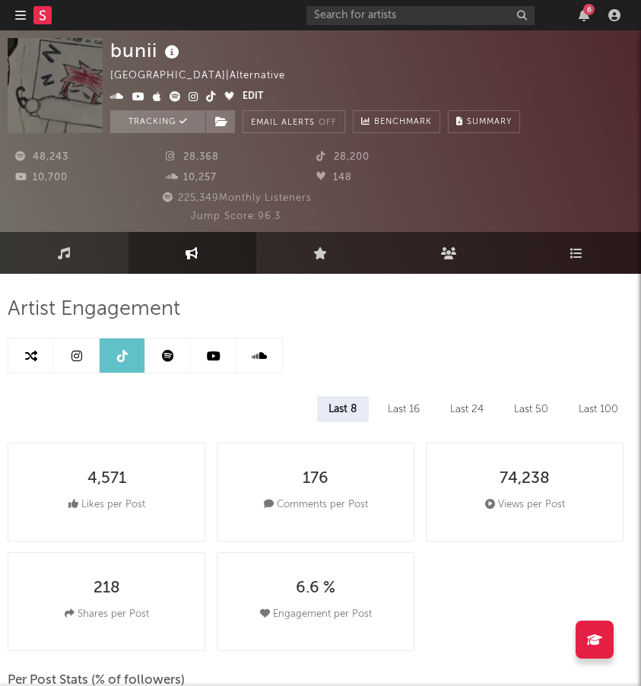
select select "6m"
click at [87, 350] on link at bounding box center [77, 356] width 46 height 34
select select "6m"
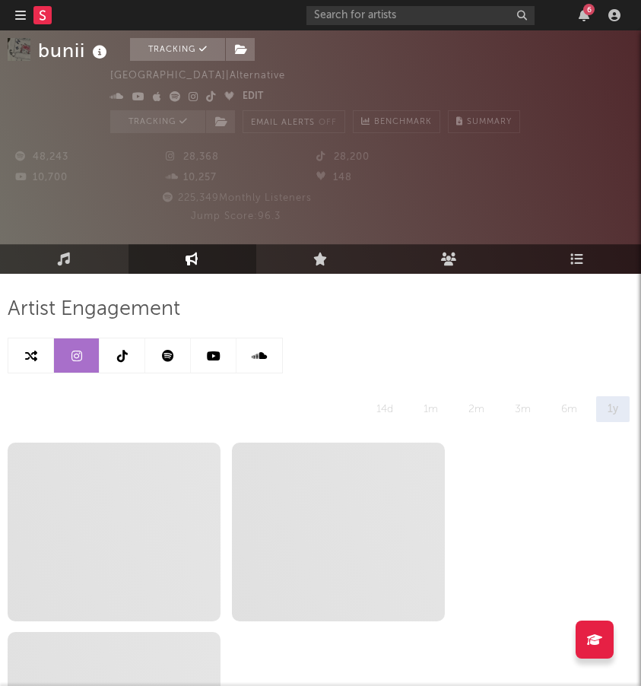
scroll to position [62, 0]
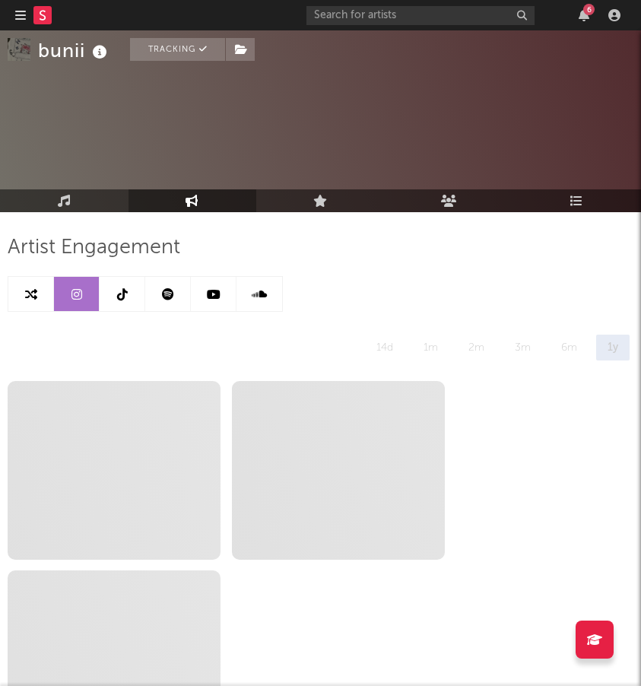
click at [122, 291] on icon at bounding box center [122, 294] width 11 height 12
select select "6m"
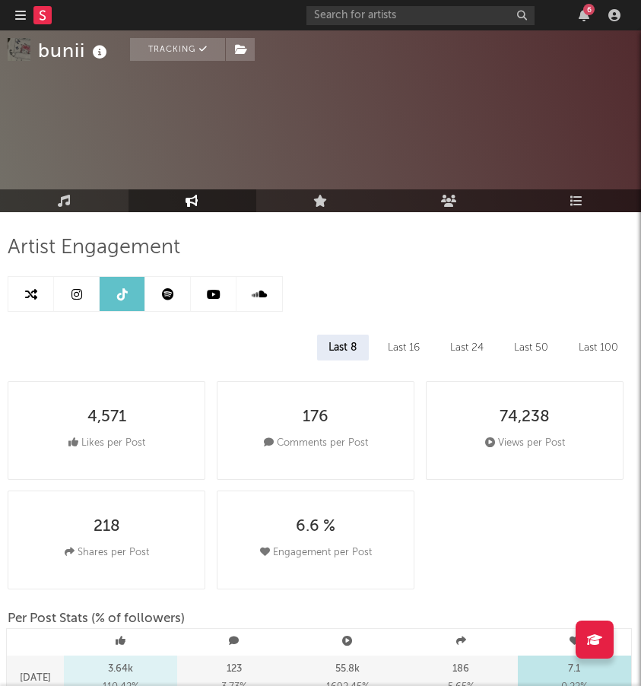
click at [45, 297] on link at bounding box center [31, 294] width 46 height 34
select select "1m"
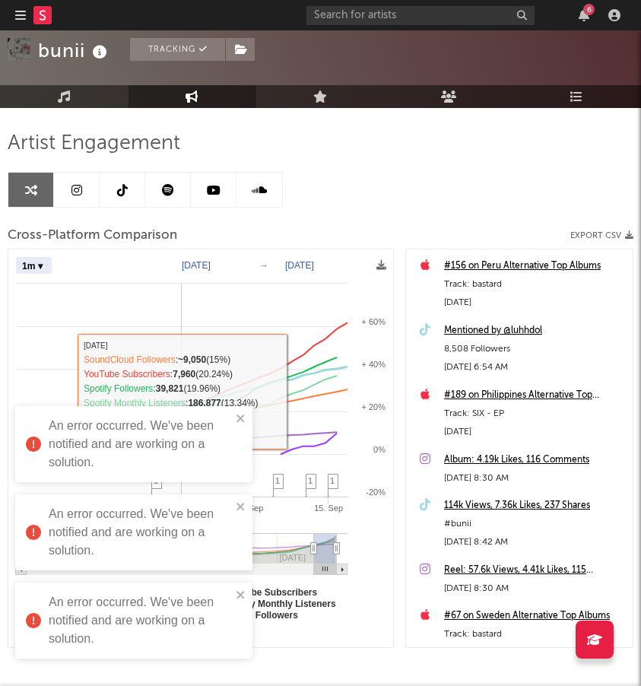
scroll to position [148, 0]
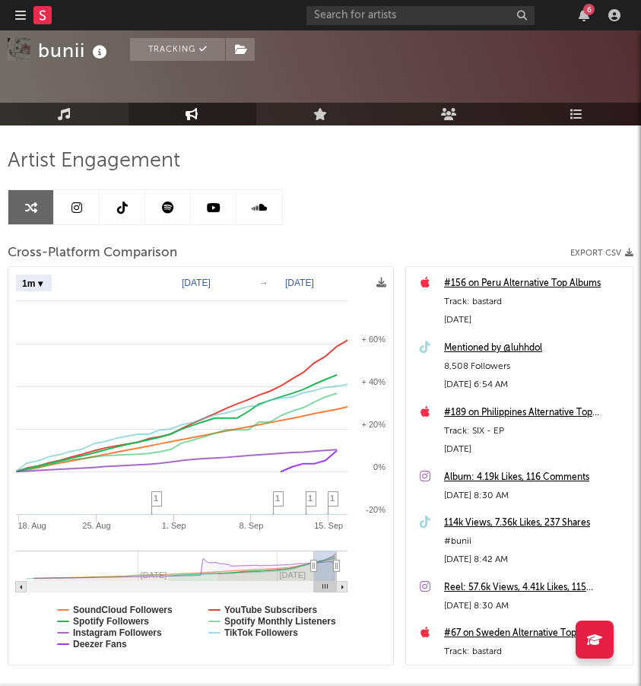
click at [68, 116] on icon at bounding box center [64, 114] width 13 height 12
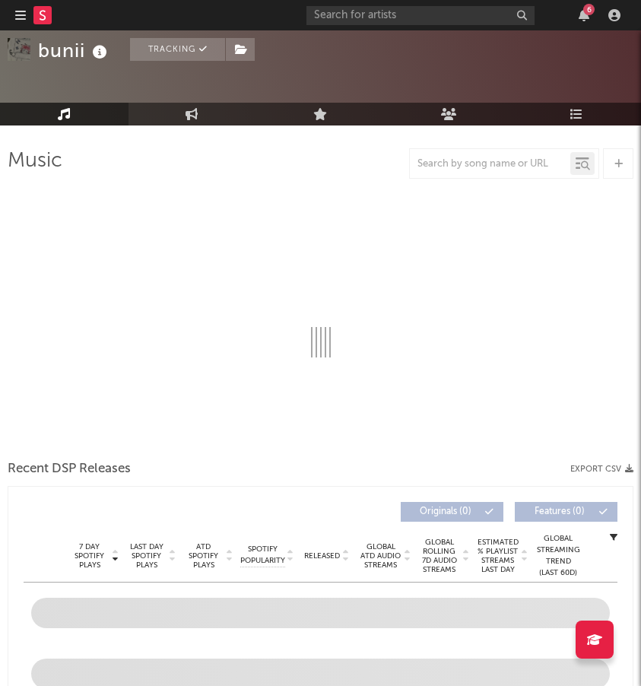
select select "6m"
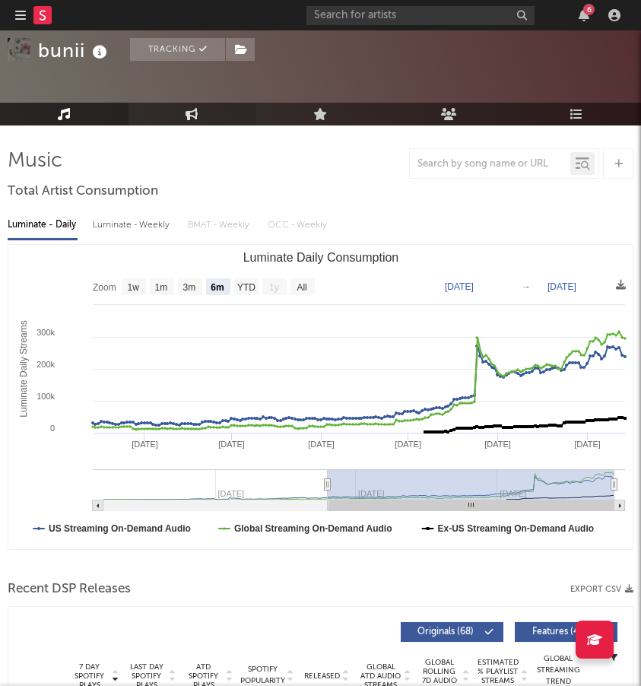
click at [207, 115] on link "Engagement" at bounding box center [193, 114] width 129 height 23
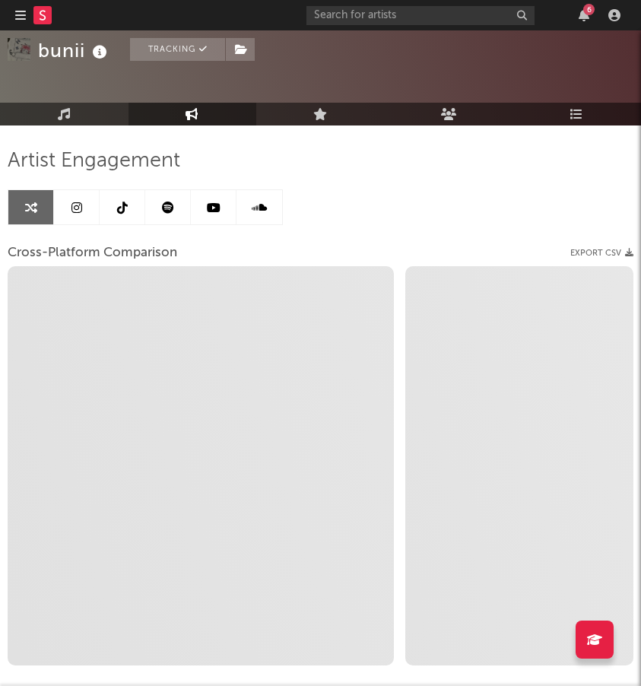
select select "1w"
click at [124, 205] on icon at bounding box center [122, 208] width 11 height 12
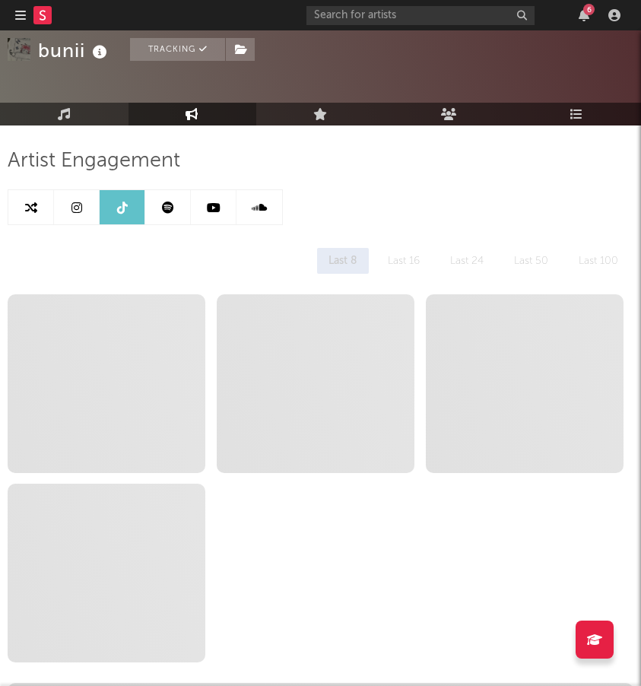
select select "6m"
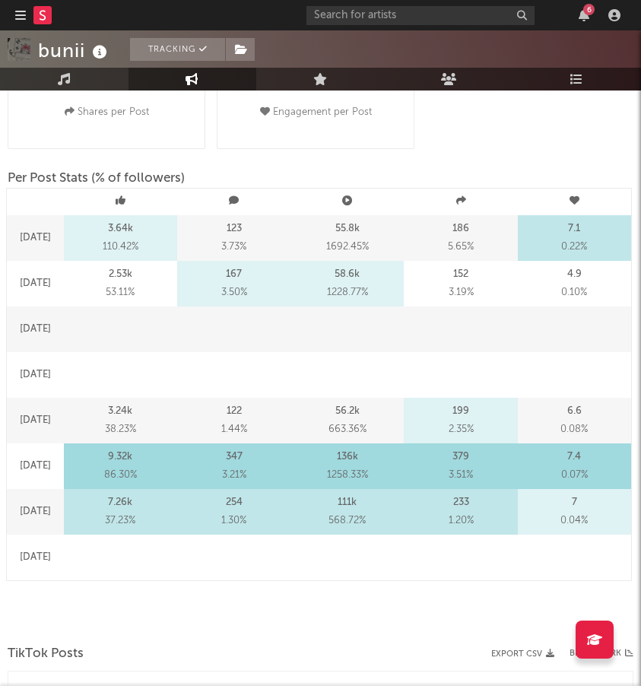
scroll to position [284, 0]
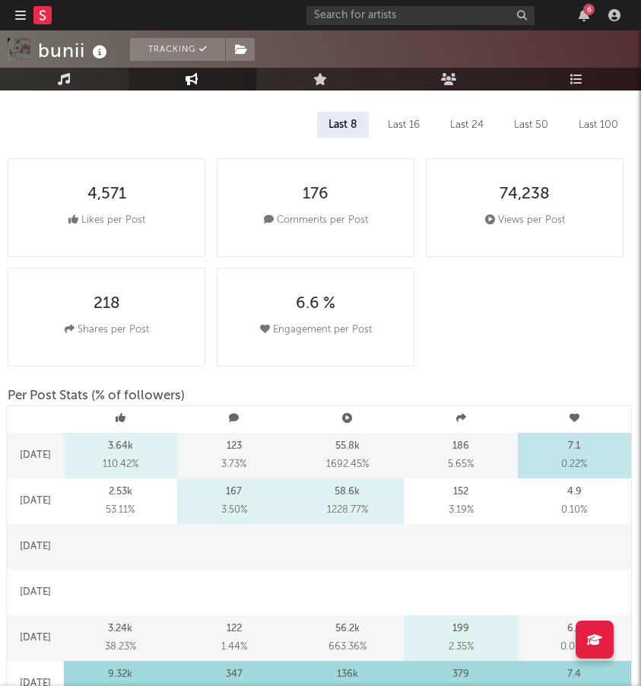
click at [65, 84] on icon at bounding box center [64, 79] width 13 height 12
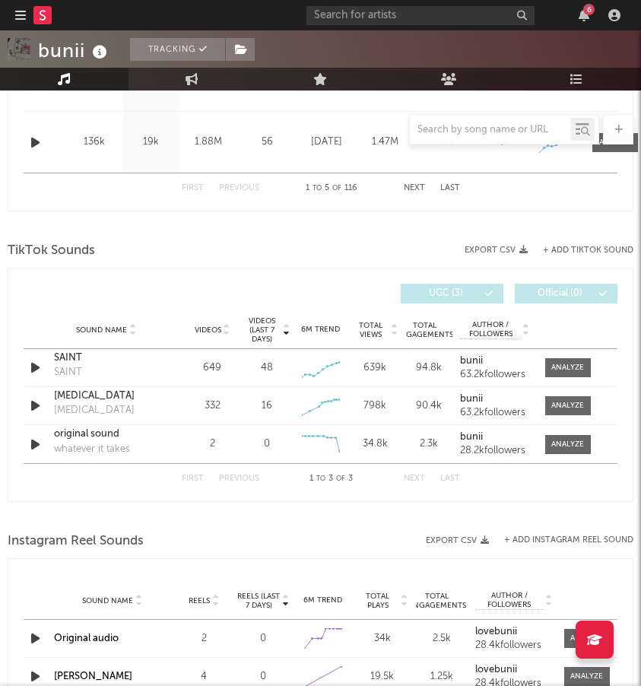
scroll to position [987, 0]
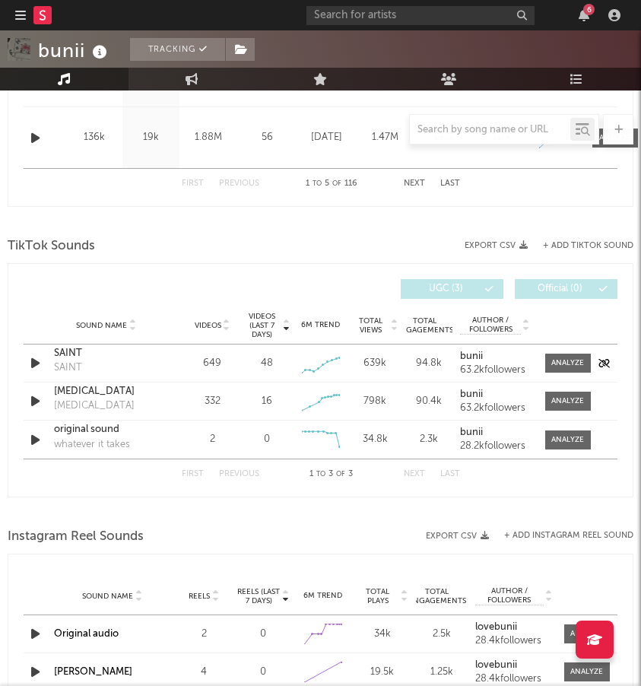
click at [474, 355] on strong "bunii" at bounding box center [471, 356] width 23 height 10
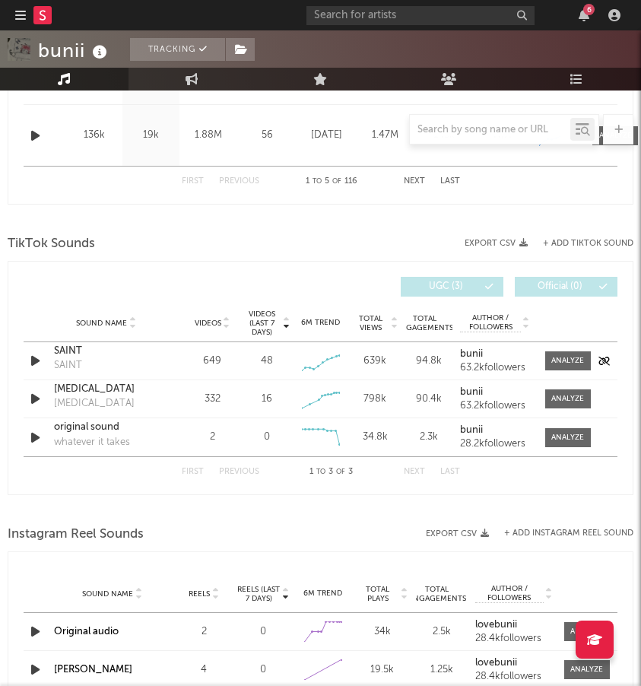
scroll to position [1009, 0]
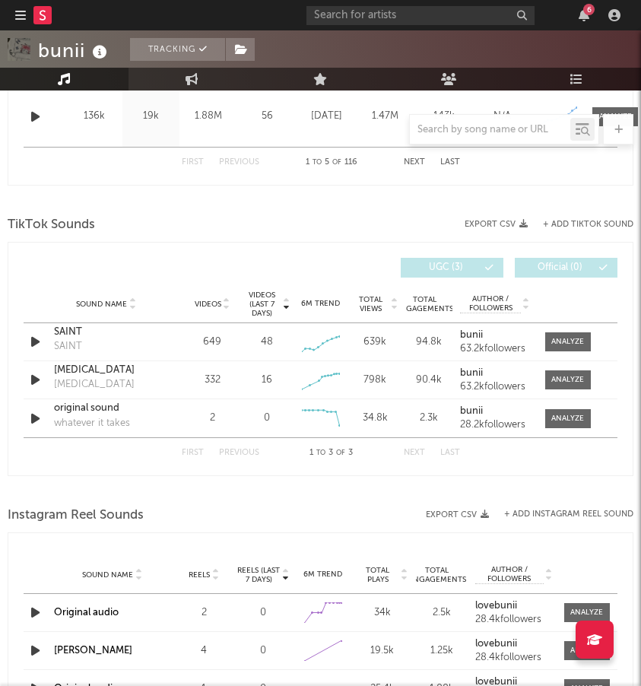
click at [286, 306] on icon at bounding box center [286, 307] width 8 height 6
click at [287, 298] on icon at bounding box center [286, 301] width 8 height 6
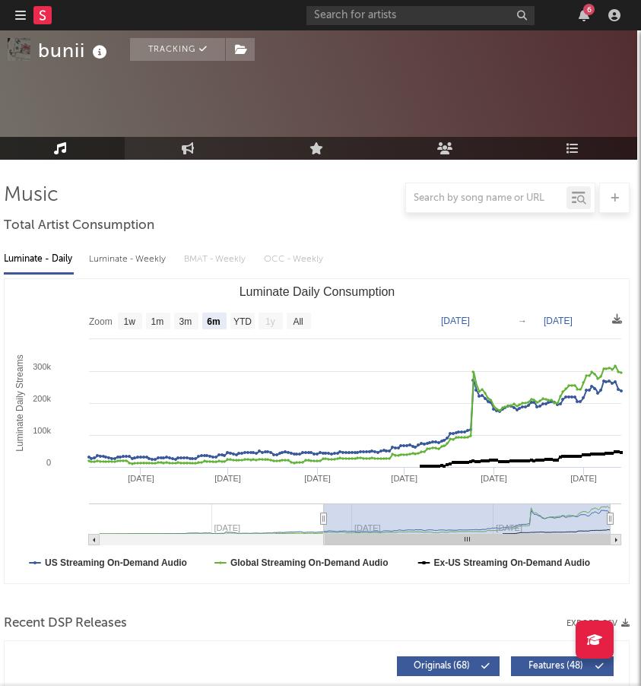
scroll to position [119, 2]
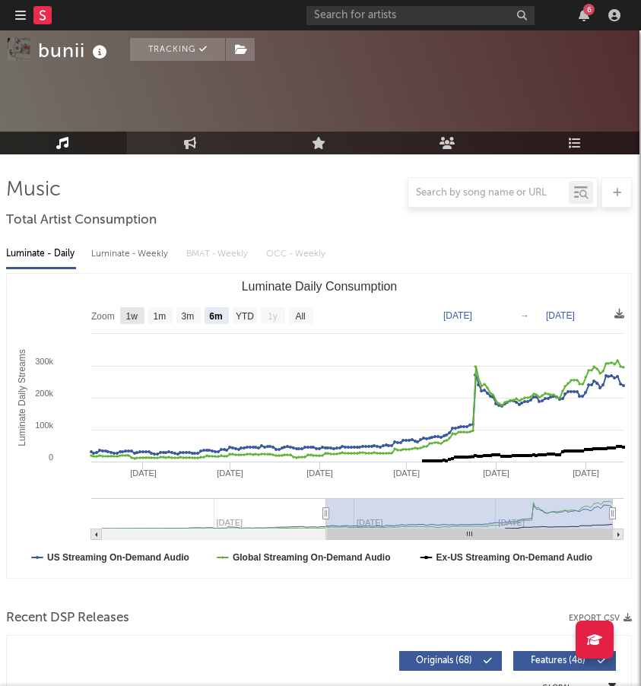
click at [133, 314] on text "1w" at bounding box center [132, 316] width 12 height 11
select select "1w"
type input "[DATE]"
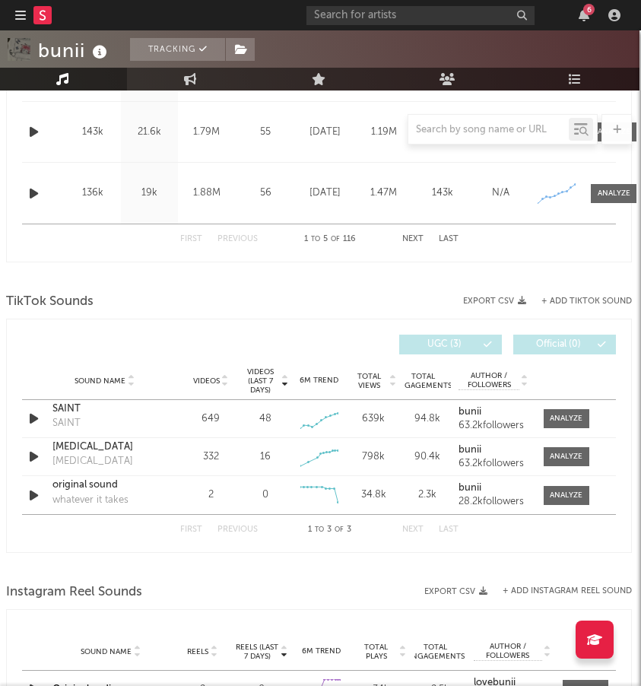
scroll to position [933, 2]
click at [332, 414] on icon at bounding box center [330, 414] width 5 height 5
click at [65, 408] on div "SAINT" at bounding box center [104, 408] width 105 height 15
click at [65, 405] on div "SAINT" at bounding box center [104, 408] width 105 height 15
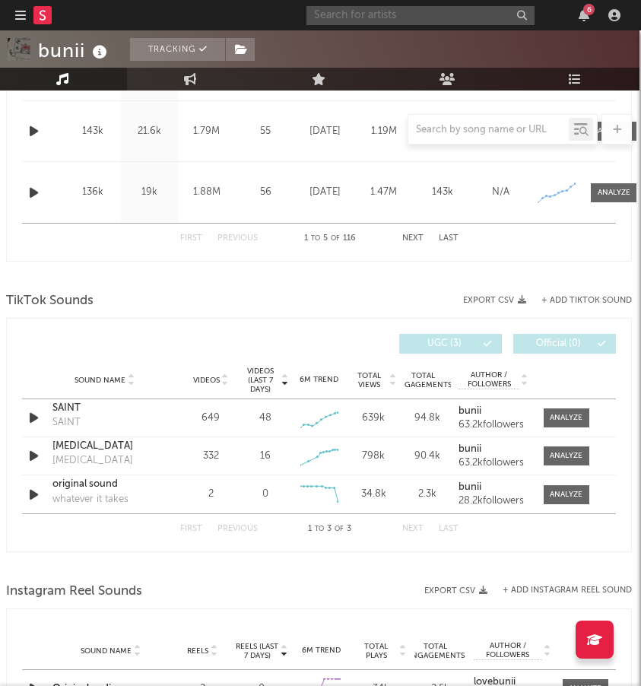
click at [468, 15] on input "text" at bounding box center [421, 15] width 228 height 19
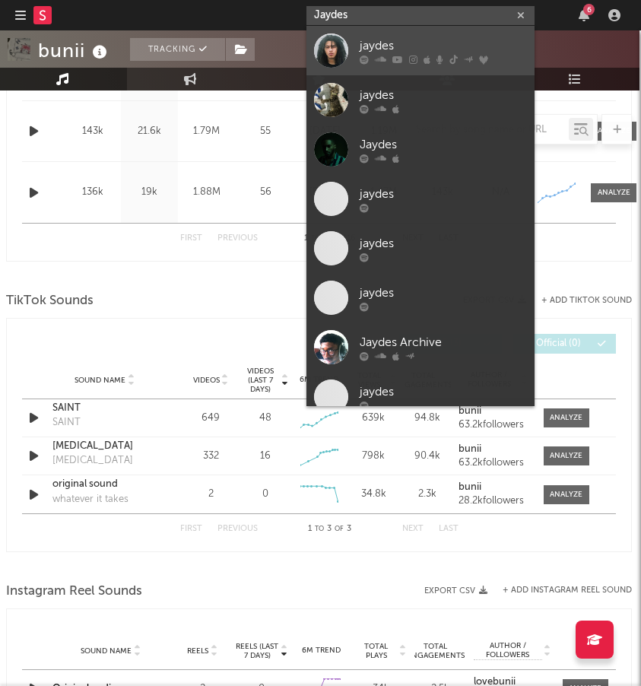
type input "Jaydes"
click at [341, 49] on div at bounding box center [331, 50] width 34 height 34
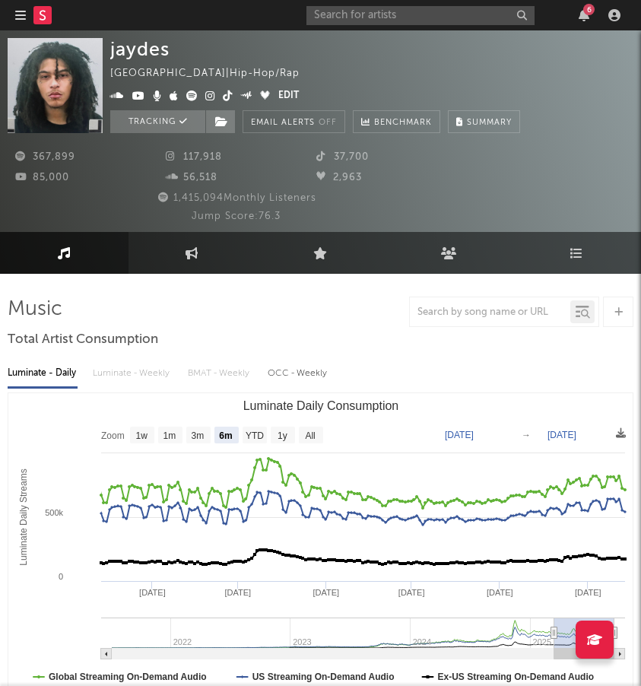
click at [188, 94] on icon at bounding box center [191, 96] width 11 height 11
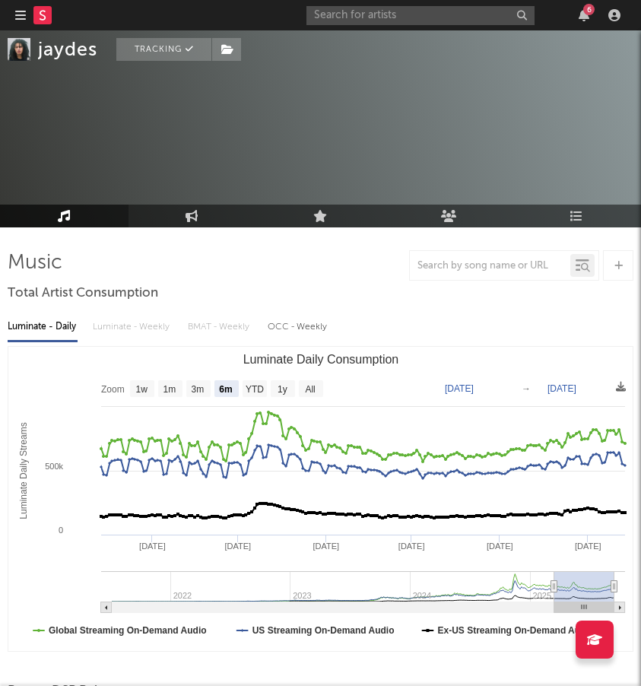
scroll to position [74, 0]
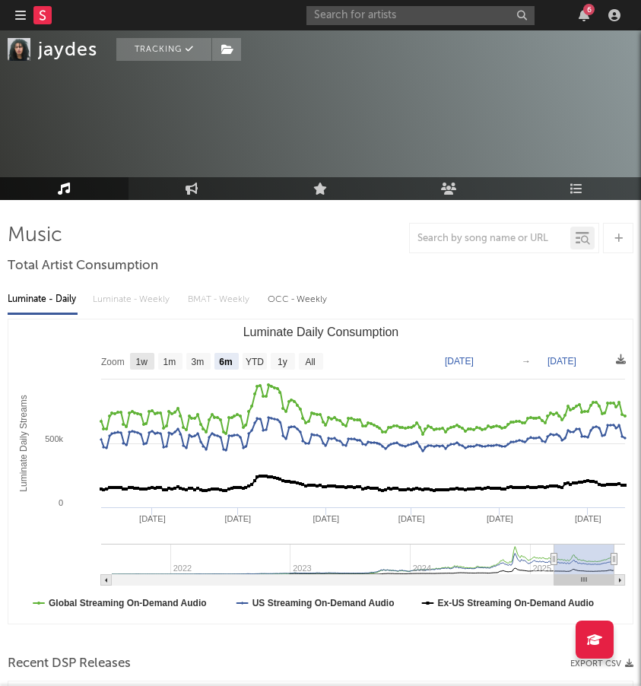
click at [141, 361] on text "1w" at bounding box center [142, 362] width 12 height 11
select select "1w"
type input "[DATE]"
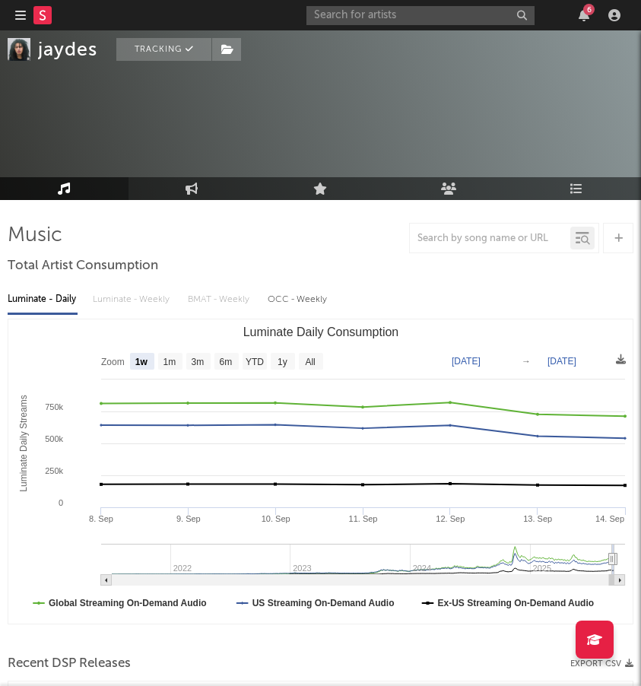
click at [145, 304] on div "Luminate - Daily Luminate - Weekly BMAT - Weekly OCC - Weekly" at bounding box center [321, 300] width 626 height 26
click at [121, 299] on div "Luminate - Daily Luminate - Weekly BMAT - Weekly OCC - Weekly" at bounding box center [321, 300] width 626 height 26
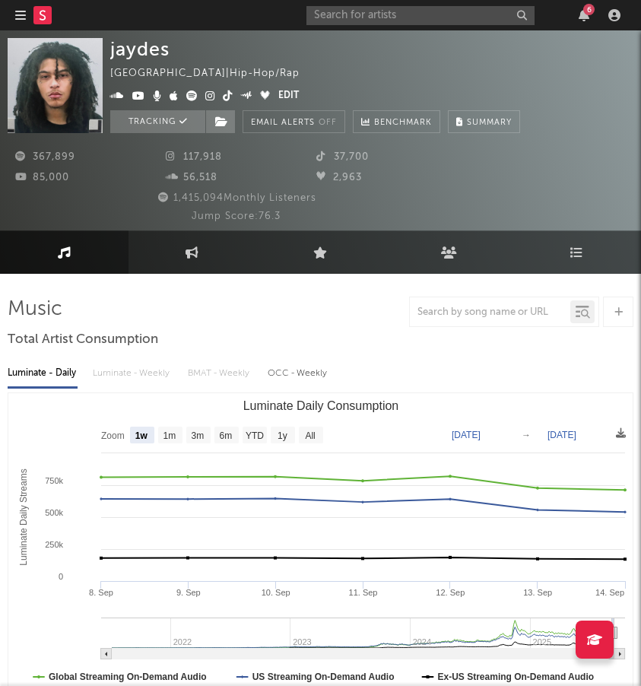
scroll to position [-1, 0]
click at [145, 382] on div at bounding box center [107, 354] width 132 height 56
click at [170, 434] on text "1m" at bounding box center [170, 436] width 13 height 11
select select "1m"
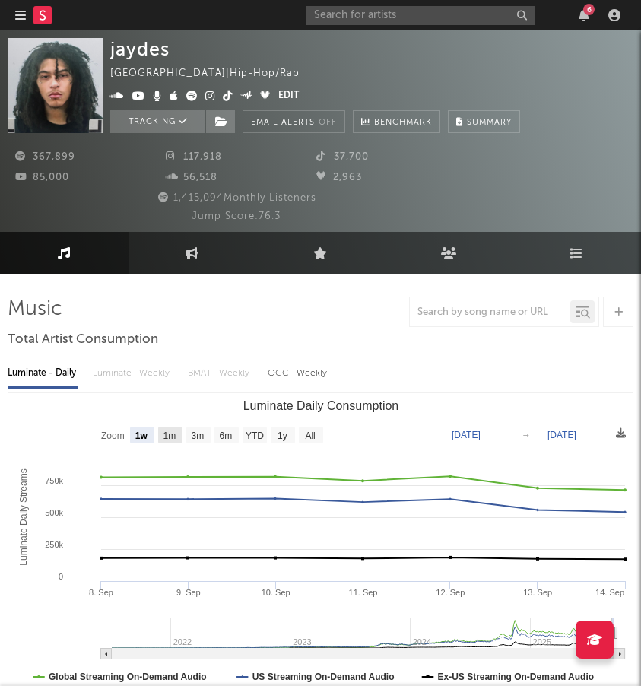
type input "[DATE]"
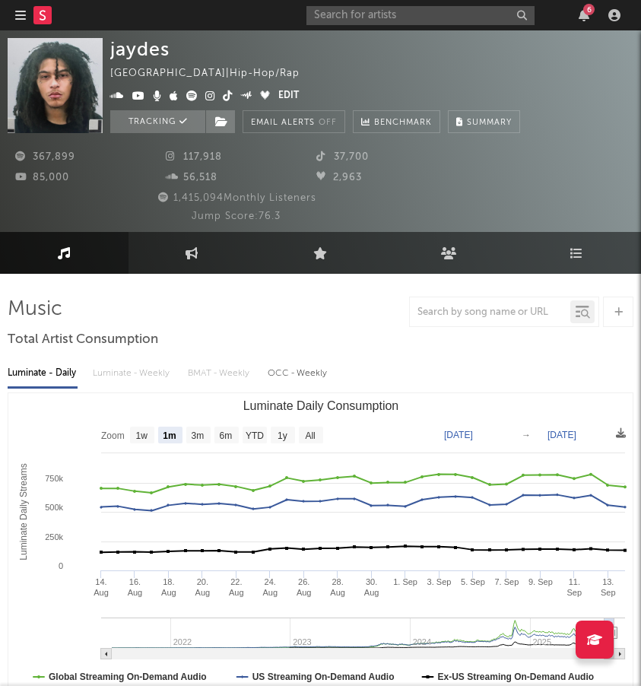
click at [133, 373] on div "Luminate - Daily Luminate - Weekly BMAT - Weekly OCC - Weekly" at bounding box center [321, 374] width 626 height 26
click at [141, 435] on text "1w" at bounding box center [142, 436] width 12 height 11
select select "1w"
type input "[DATE]"
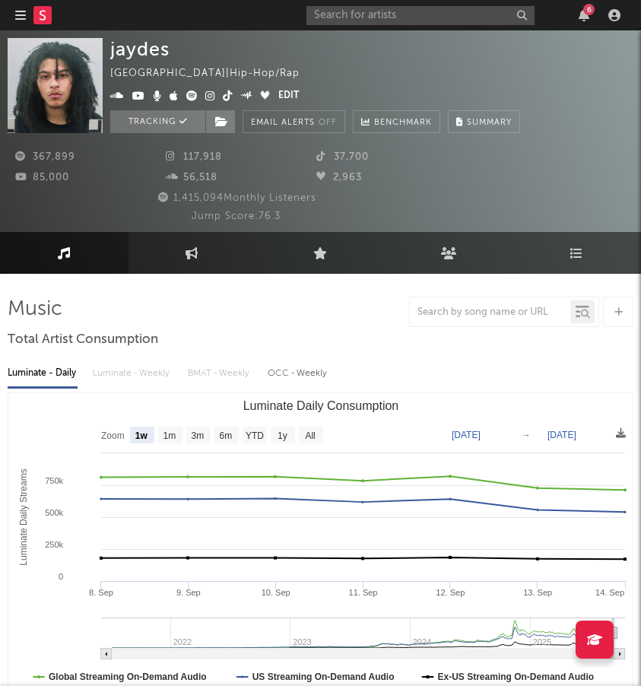
click at [134, 377] on div "Luminate - Daily Luminate - Weekly BMAT - Weekly OCC - Weekly" at bounding box center [321, 374] width 626 height 26
click at [288, 365] on div "OCC - Weekly" at bounding box center [298, 374] width 61 height 26
select select "6m"
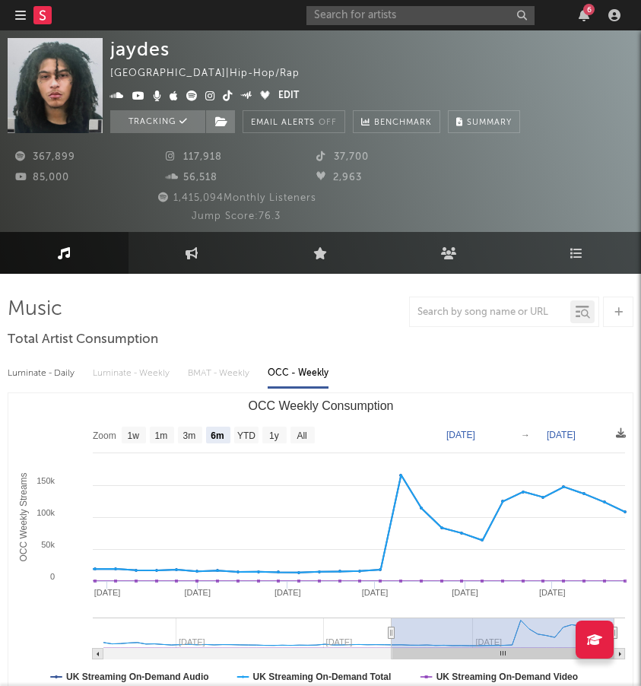
click at [89, 373] on div "Luminate - Daily Luminate - Weekly BMAT - Weekly OCC - Weekly" at bounding box center [321, 374] width 626 height 26
click at [65, 373] on div "Luminate - Daily" at bounding box center [43, 374] width 70 height 26
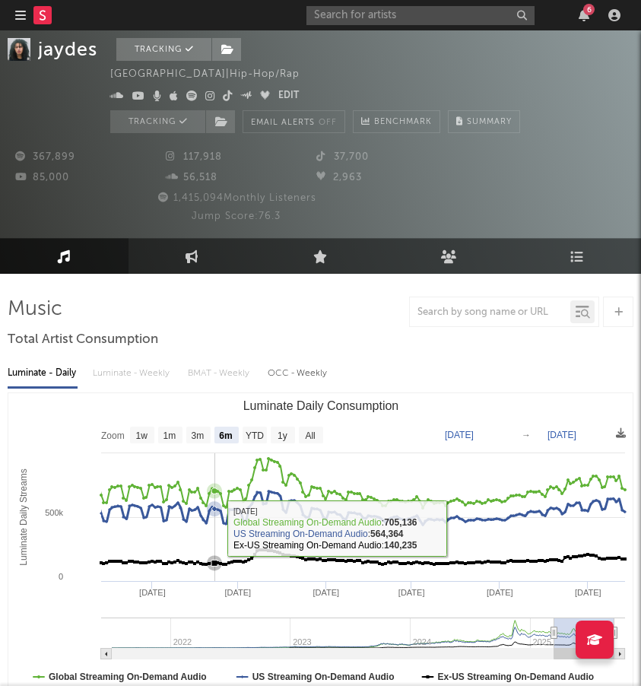
scroll to position [21, 0]
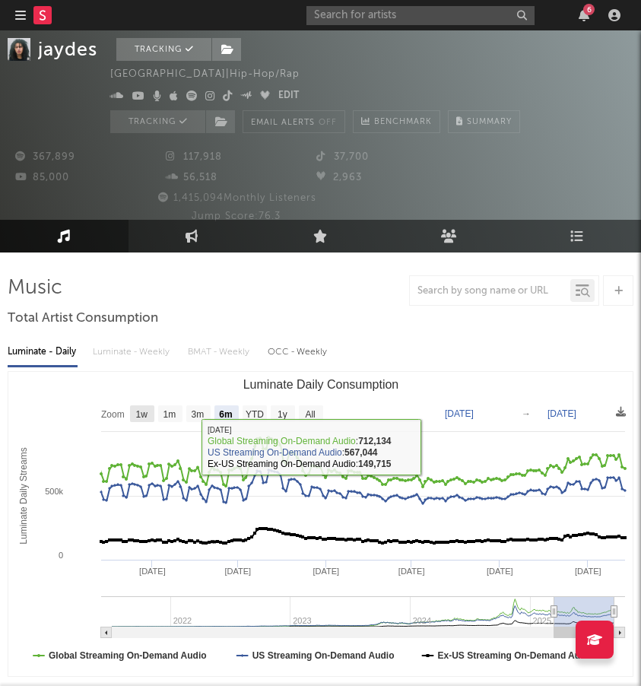
click at [145, 409] on text "1w" at bounding box center [142, 414] width 12 height 11
select select "1w"
type input "[DATE]"
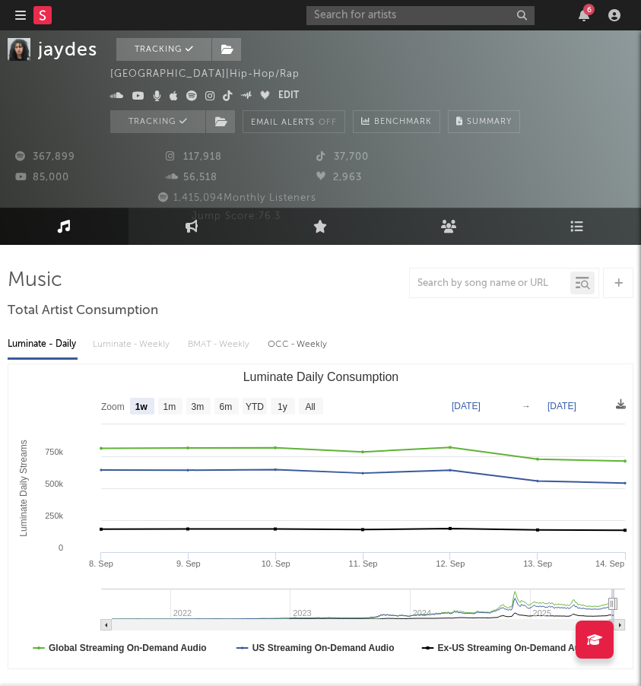
scroll to position [13, 0]
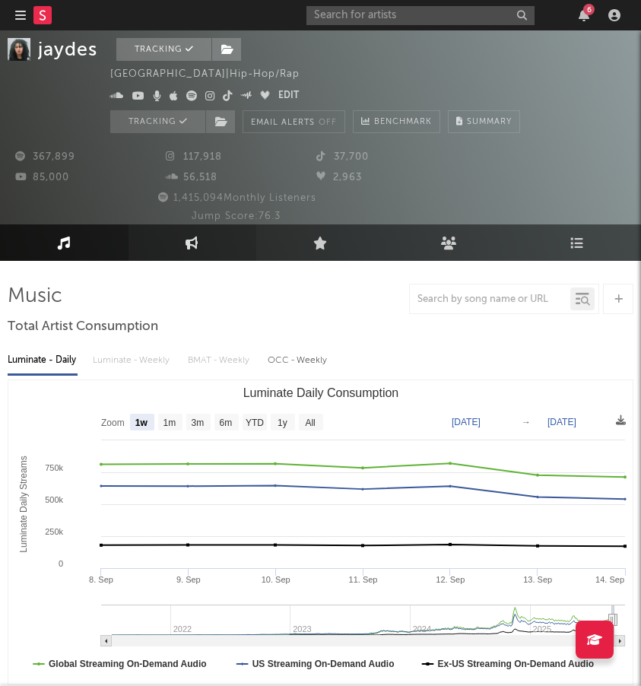
click at [196, 239] on icon at bounding box center [192, 242] width 13 height 13
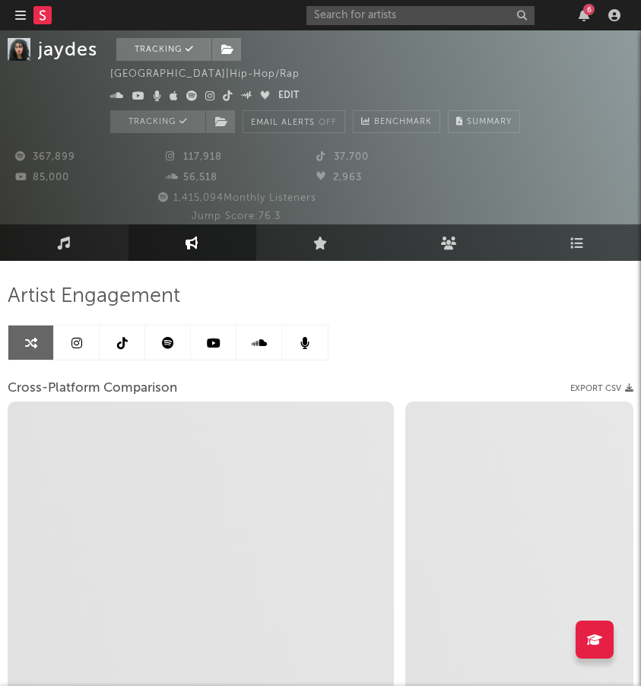
select select "1w"
select select "1m"
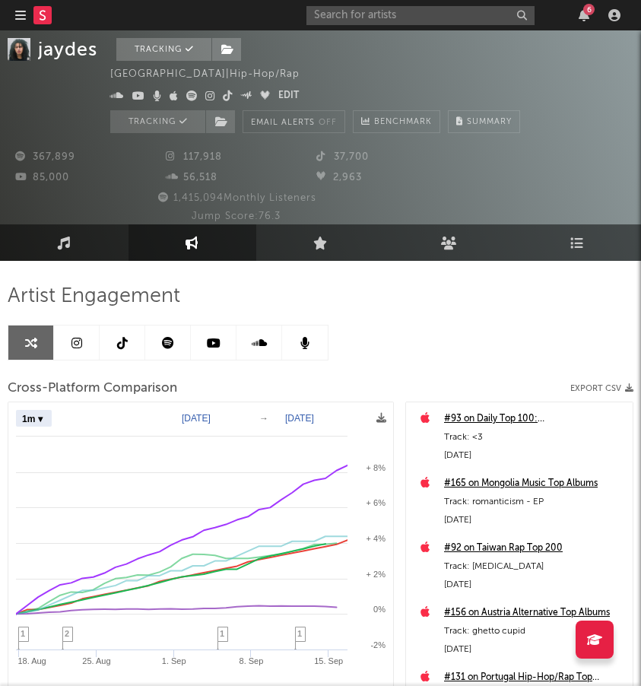
click at [81, 341] on icon at bounding box center [77, 343] width 11 height 12
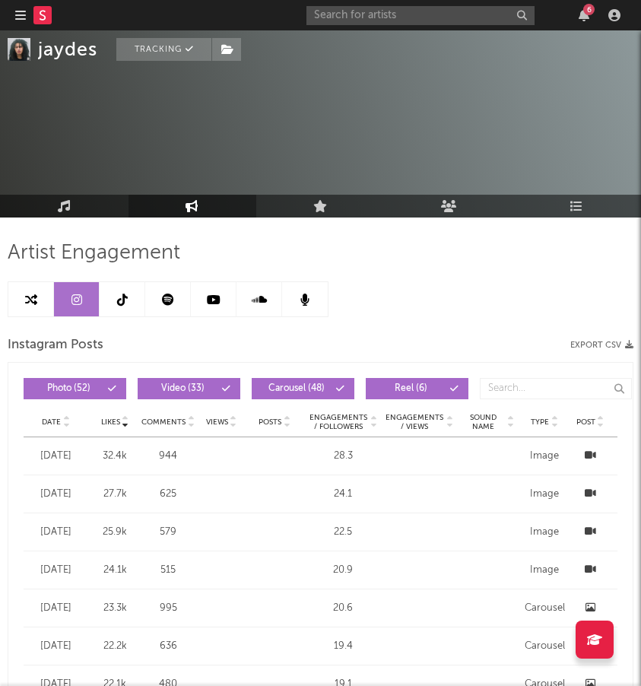
select select "6m"
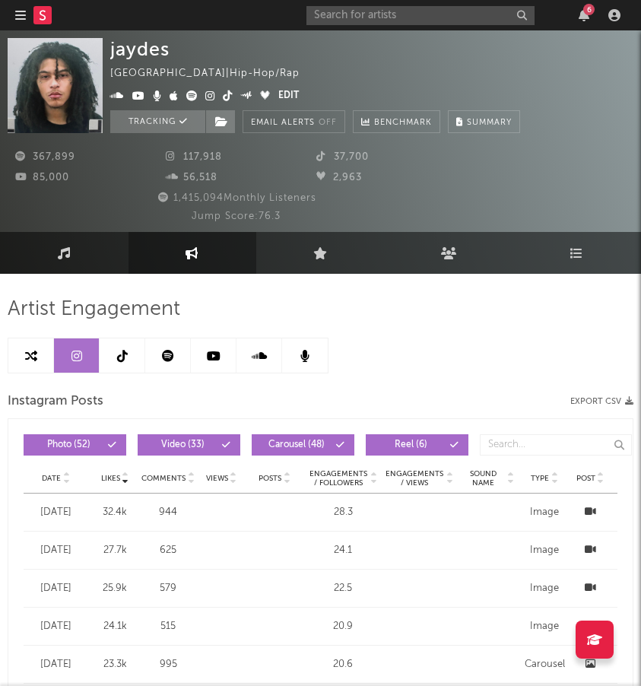
click at [116, 359] on link at bounding box center [123, 356] width 46 height 34
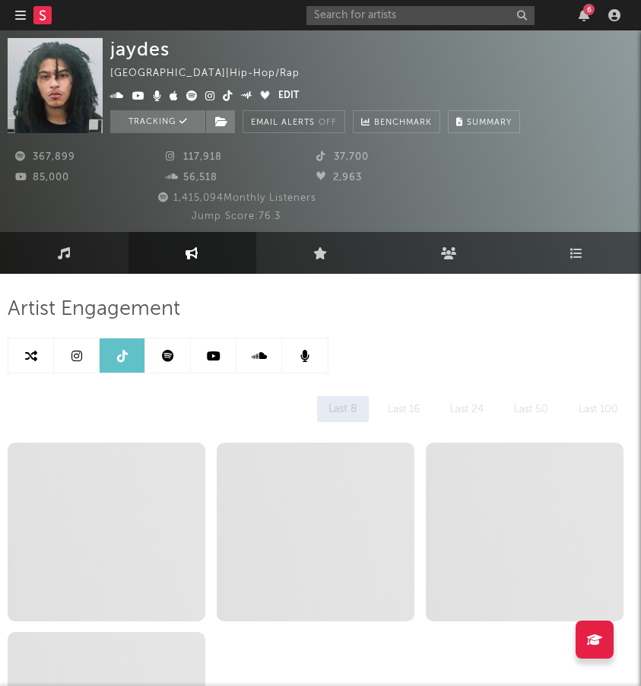
select select "6m"
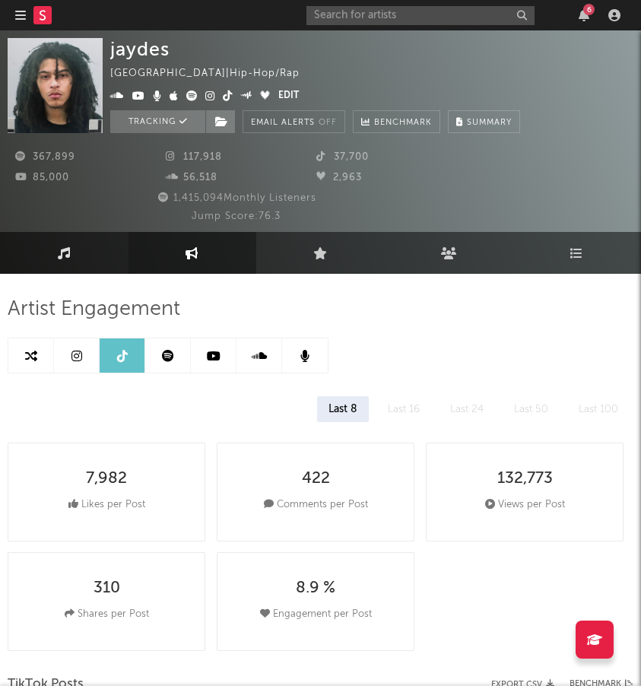
click at [62, 253] on icon at bounding box center [64, 253] width 13 height 12
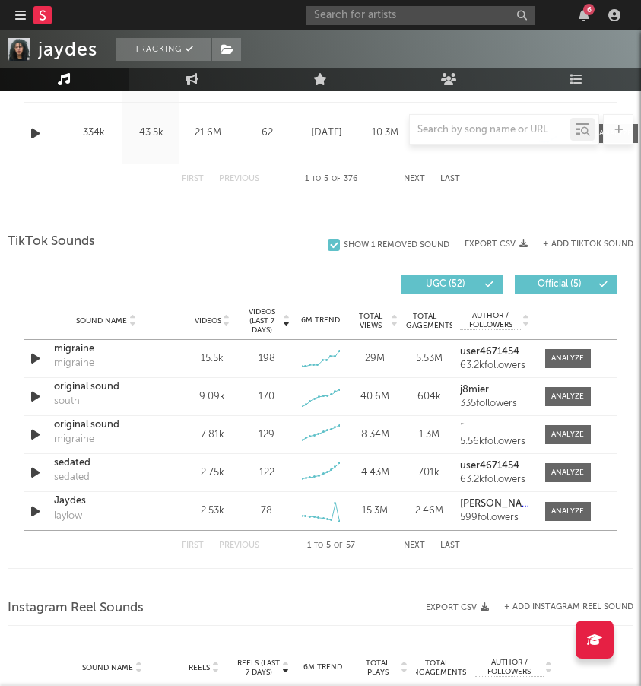
scroll to position [1000, 0]
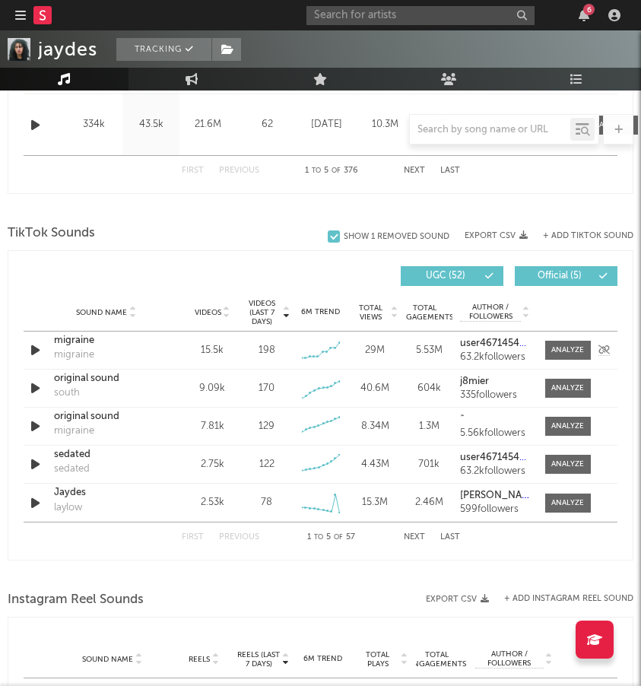
click at [74, 342] on div "migraine" at bounding box center [106, 340] width 105 height 15
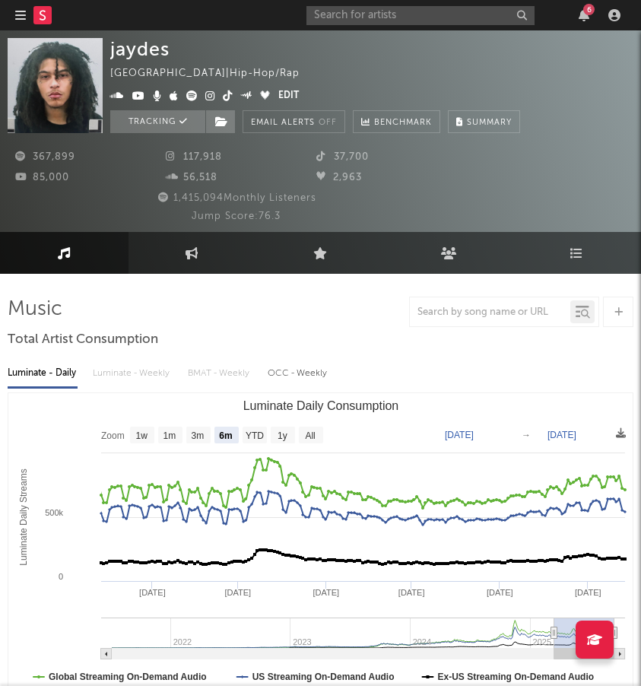
scroll to position [0, 0]
click at [170, 156] on icon at bounding box center [173, 156] width 15 height 10
click at [197, 151] on div "117,918" at bounding box center [233, 157] width 151 height 18
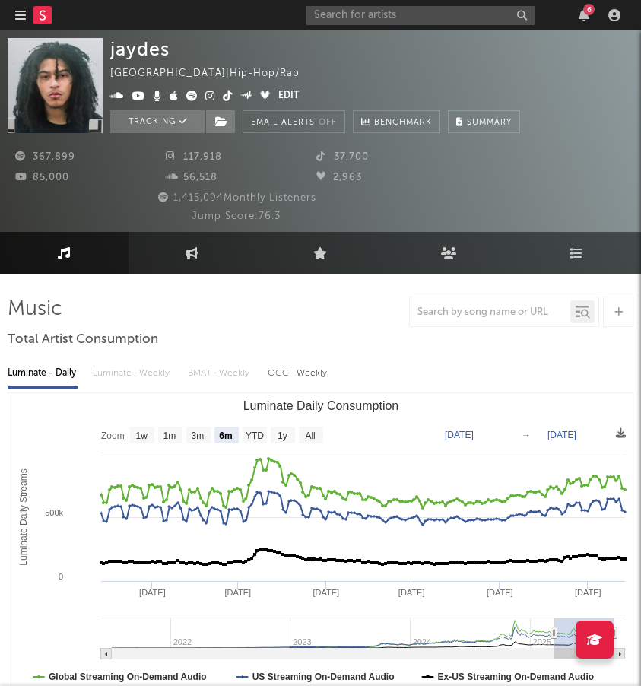
click at [195, 154] on span "117,918" at bounding box center [194, 157] width 56 height 10
click at [207, 94] on icon at bounding box center [210, 96] width 10 height 11
click at [226, 96] on icon at bounding box center [228, 96] width 10 height 11
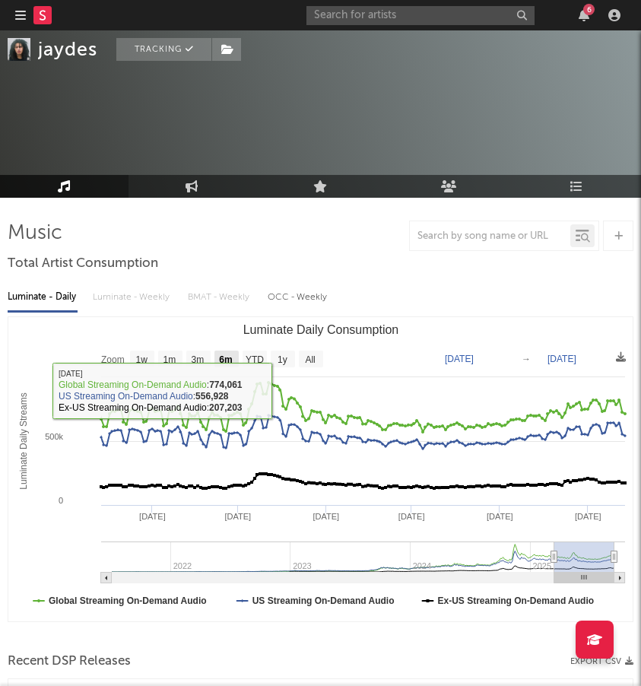
scroll to position [81, 0]
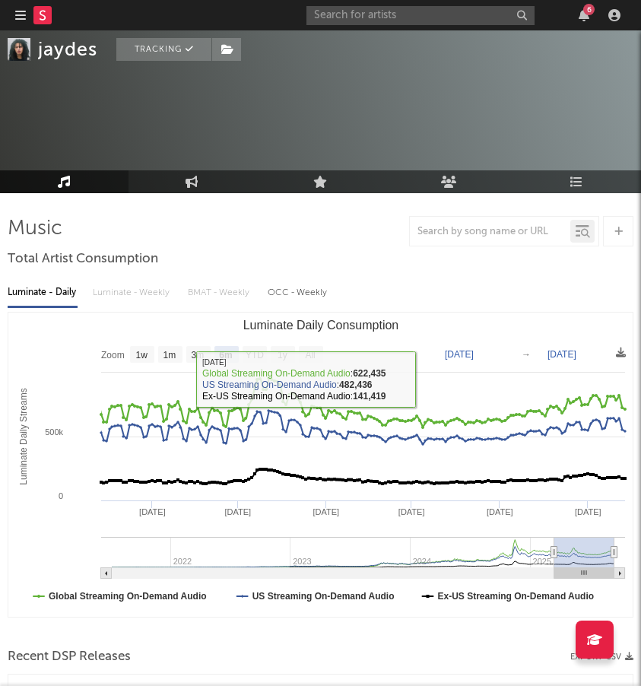
click at [155, 348] on rect "Luminate Daily Consumption" at bounding box center [320, 465] width 625 height 304
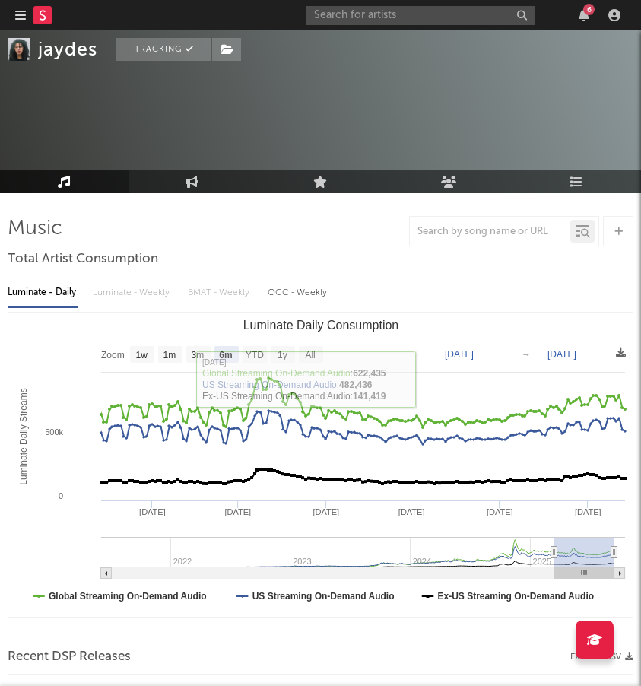
click at [144, 352] on text "1w" at bounding box center [142, 355] width 12 height 11
select select "1w"
type input "[DATE]"
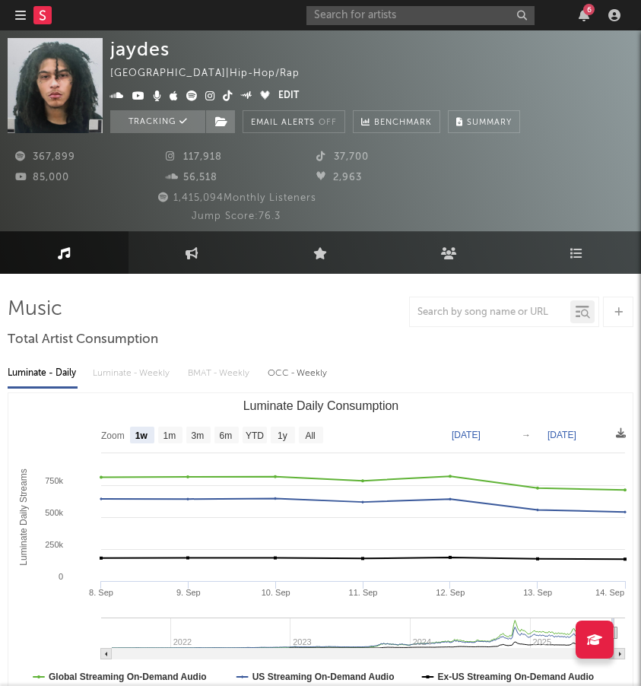
scroll to position [0, 0]
click at [454, 14] on input "text" at bounding box center [421, 15] width 228 height 19
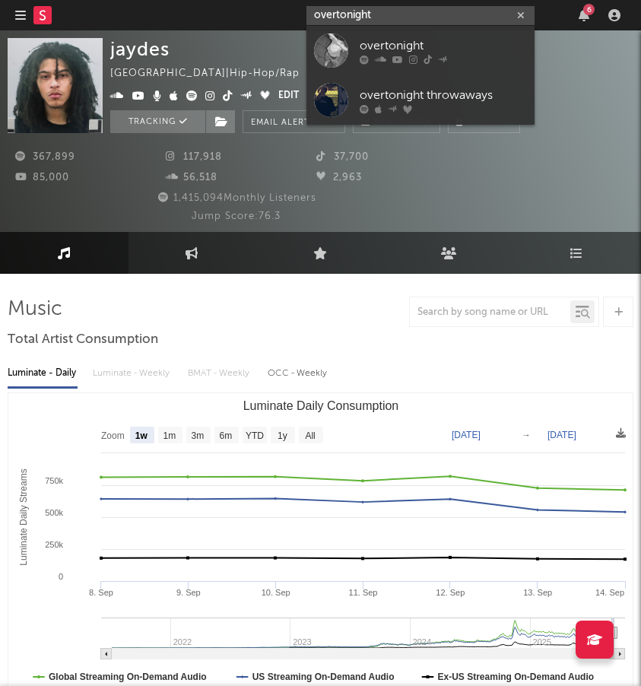
type input "overnight"
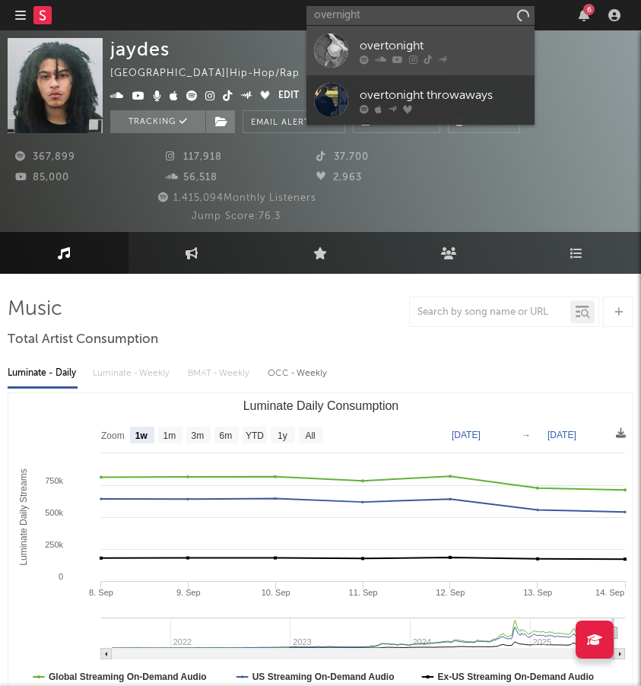
drag, startPoint x: 638, startPoint y: 443, endPoint x: 419, endPoint y: 42, distance: 456.8
click at [419, 42] on div "overtonight" at bounding box center [443, 46] width 167 height 18
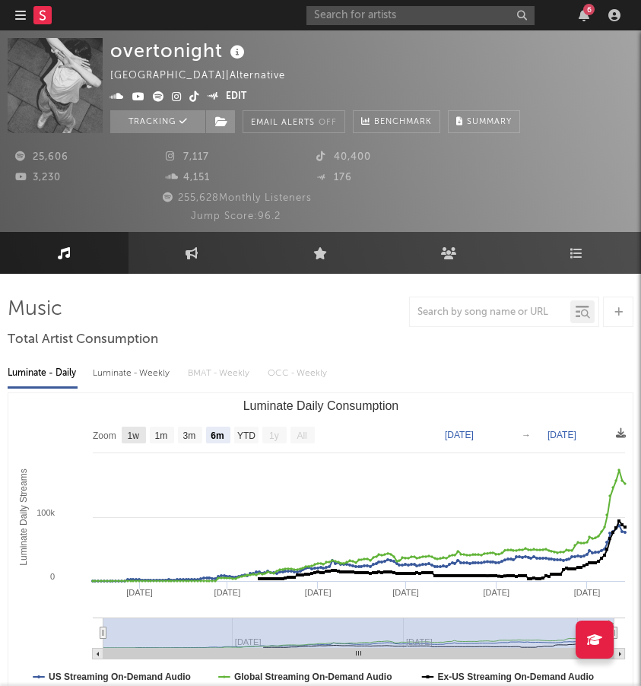
click at [136, 427] on rect "Luminate Daily Consumption" at bounding box center [134, 435] width 24 height 17
select select "1w"
type input "[DATE]"
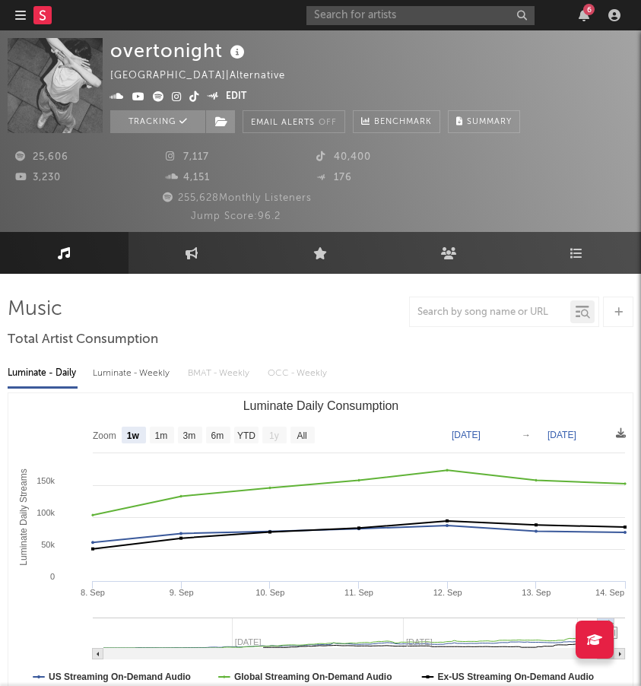
click at [158, 98] on icon at bounding box center [158, 96] width 11 height 11
click at [146, 374] on div "Luminate - Weekly" at bounding box center [133, 374] width 80 height 26
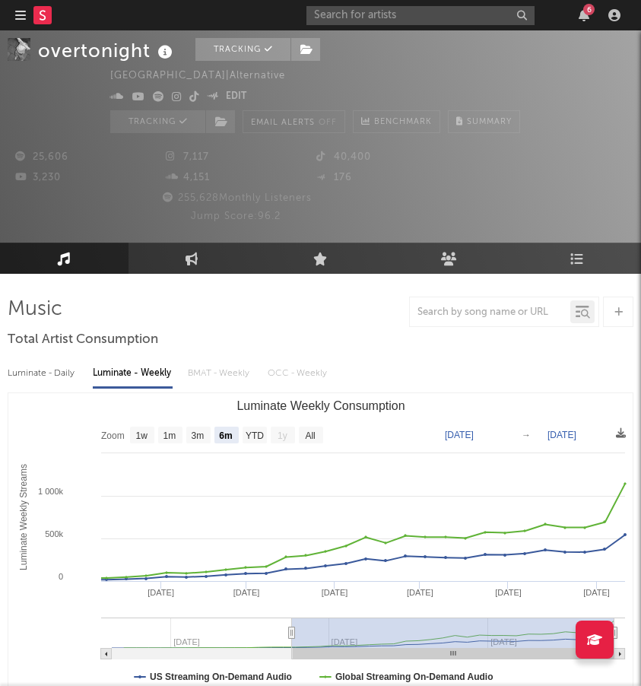
scroll to position [97, 0]
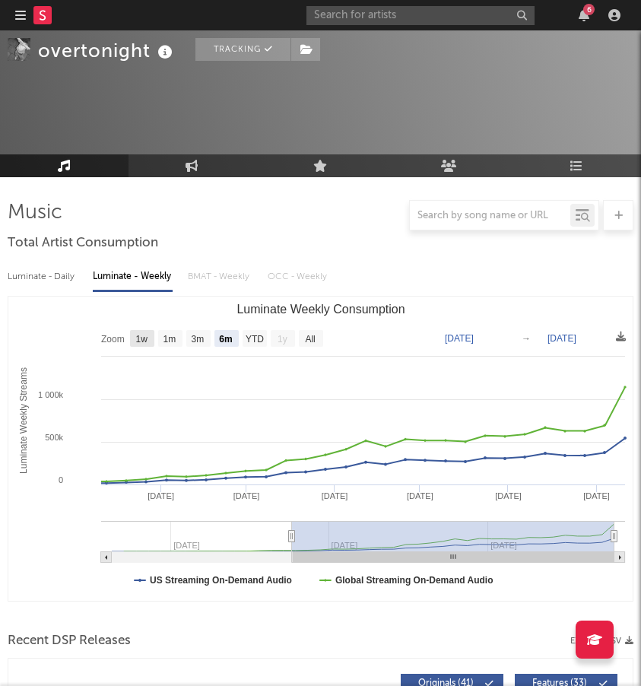
click at [146, 334] on text "1w" at bounding box center [142, 339] width 12 height 11
select select "1w"
type input "[DATE]"
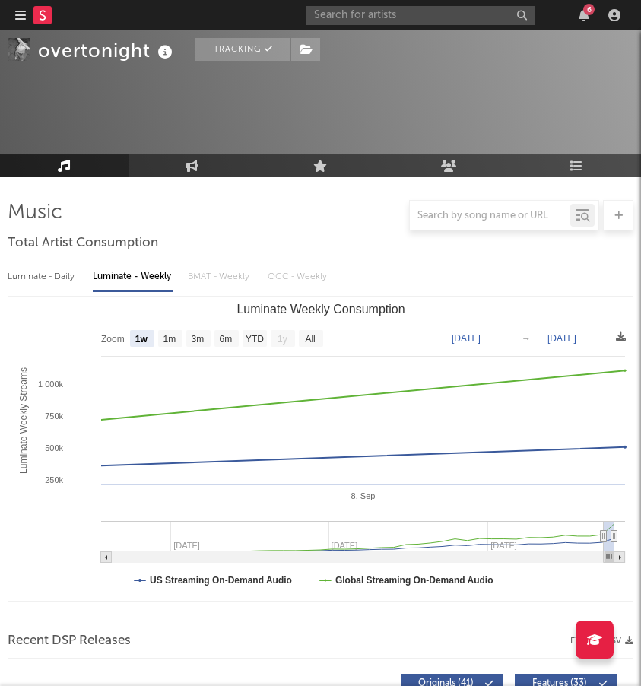
click at [49, 281] on div "Luminate - Daily" at bounding box center [43, 277] width 70 height 26
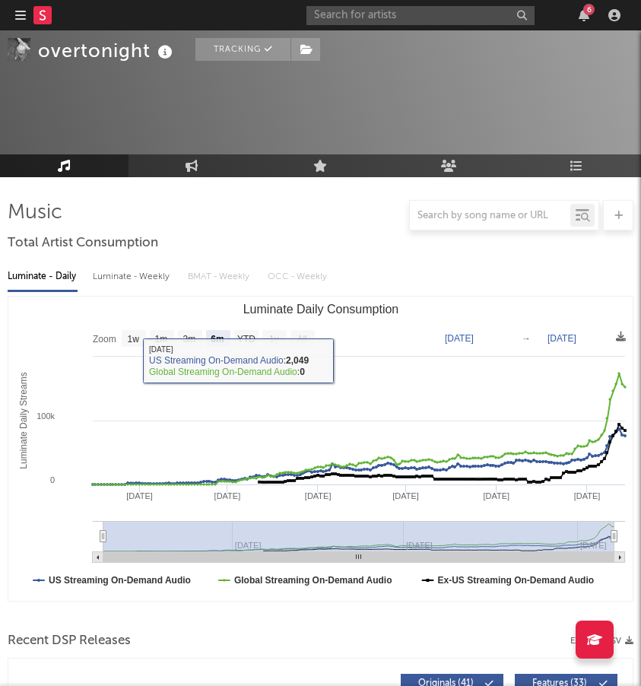
click at [124, 329] on rect "Luminate Daily Consumption" at bounding box center [320, 449] width 625 height 304
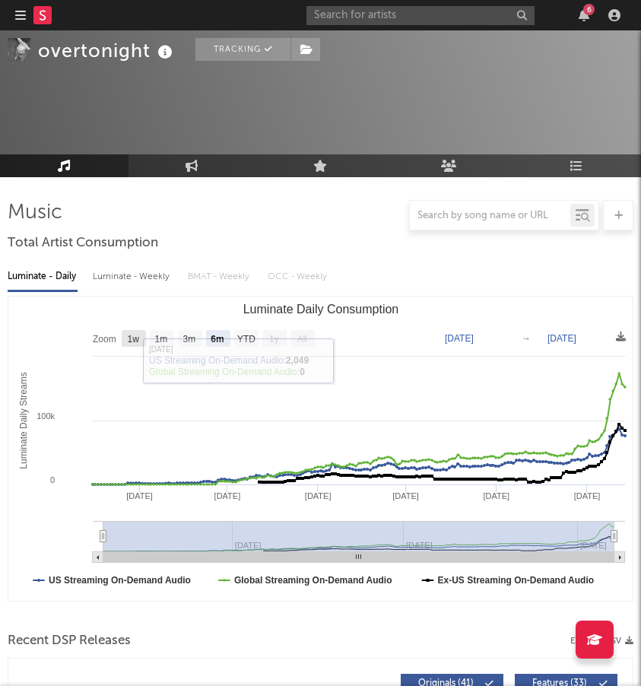
click at [132, 334] on text "1w" at bounding box center [134, 339] width 12 height 11
select select "1w"
type input "[DATE]"
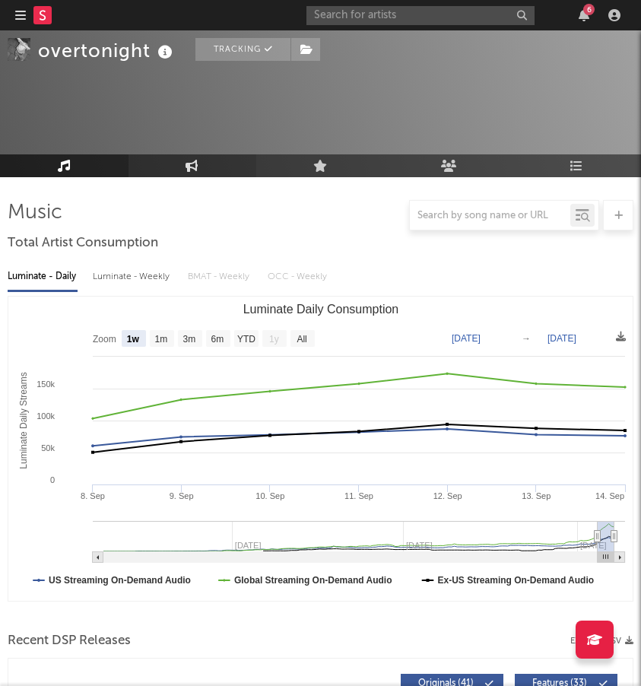
click at [199, 161] on icon at bounding box center [192, 166] width 13 height 12
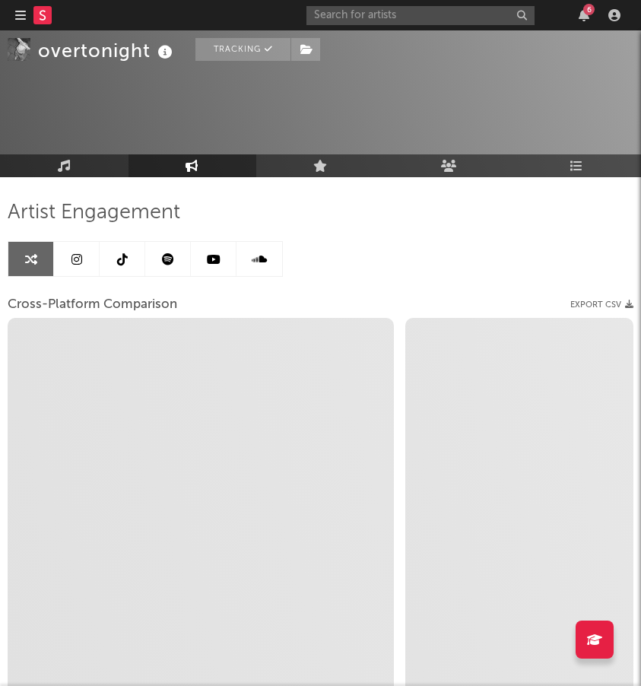
click at [199, 161] on icon at bounding box center [192, 166] width 13 height 12
select select "1w"
click at [81, 257] on icon at bounding box center [77, 259] width 11 height 12
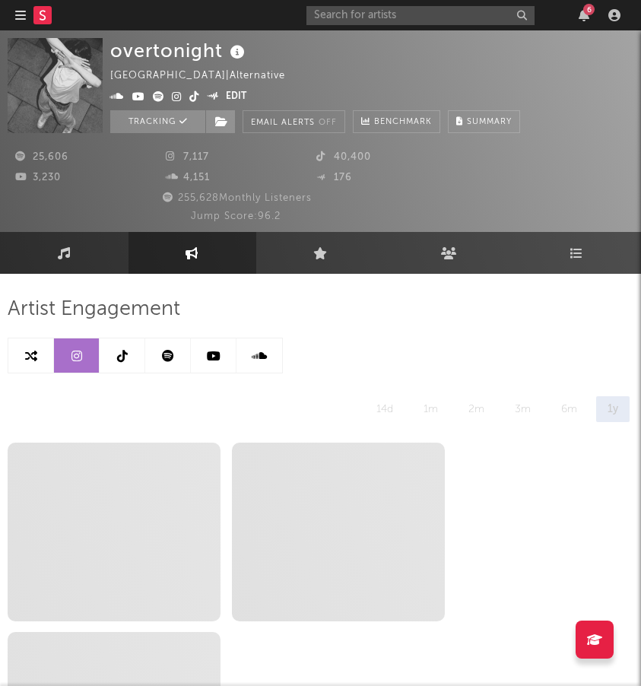
click at [127, 358] on icon at bounding box center [122, 356] width 11 height 12
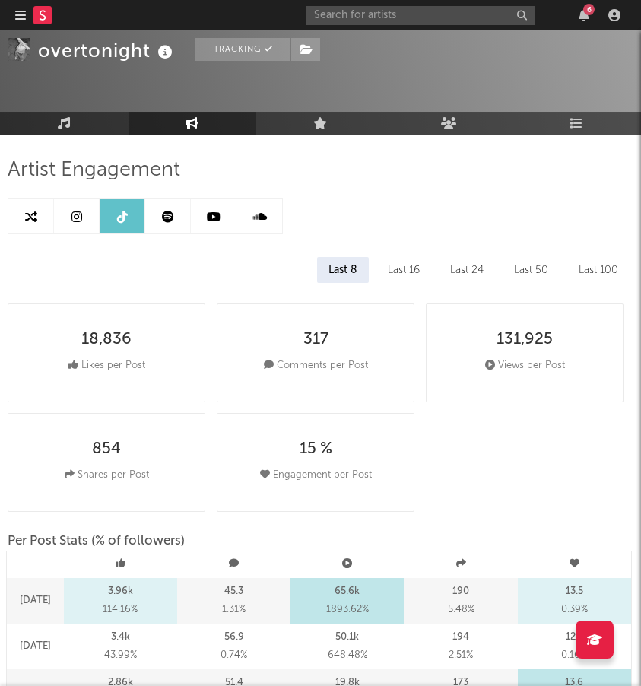
scroll to position [140, 0]
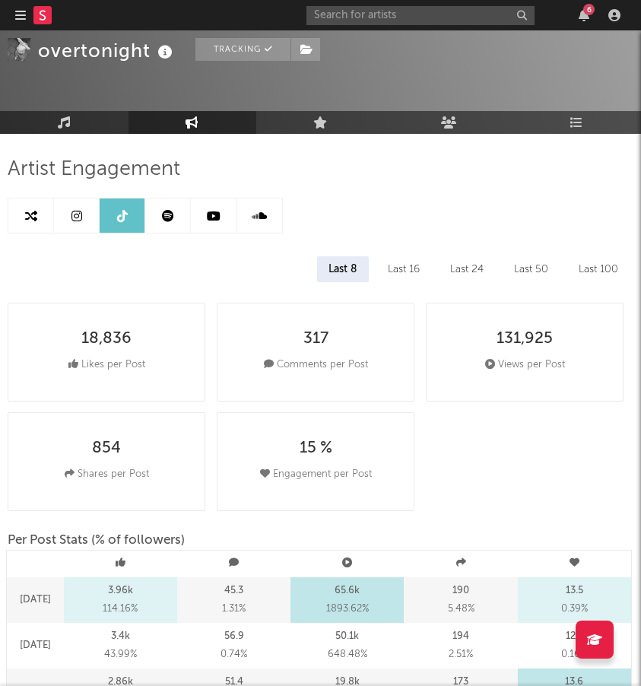
click at [33, 211] on icon at bounding box center [31, 216] width 12 height 12
select select "1m"
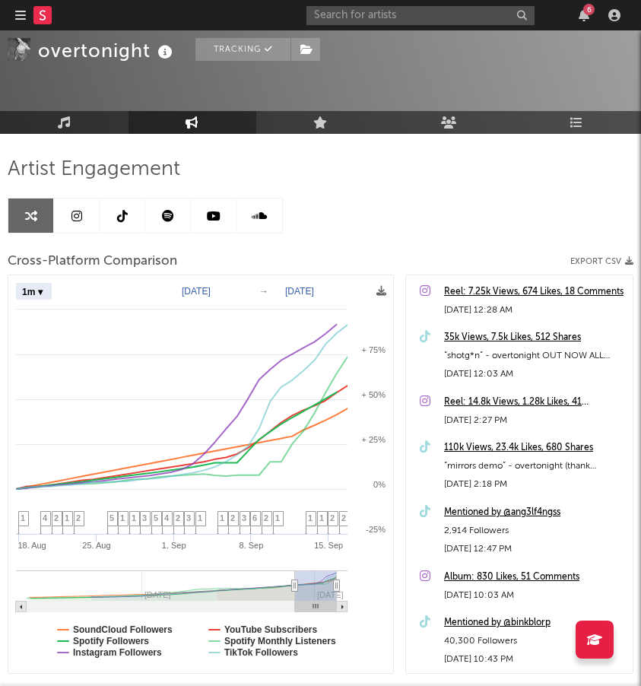
click at [49, 135] on div "Artist Engagement Cross-Platform Comparison Export CSV Zoom 1w 1m 3m 6m YTD 1y …" at bounding box center [320, 434] width 641 height 601
click at [52, 126] on link "Music" at bounding box center [64, 122] width 129 height 23
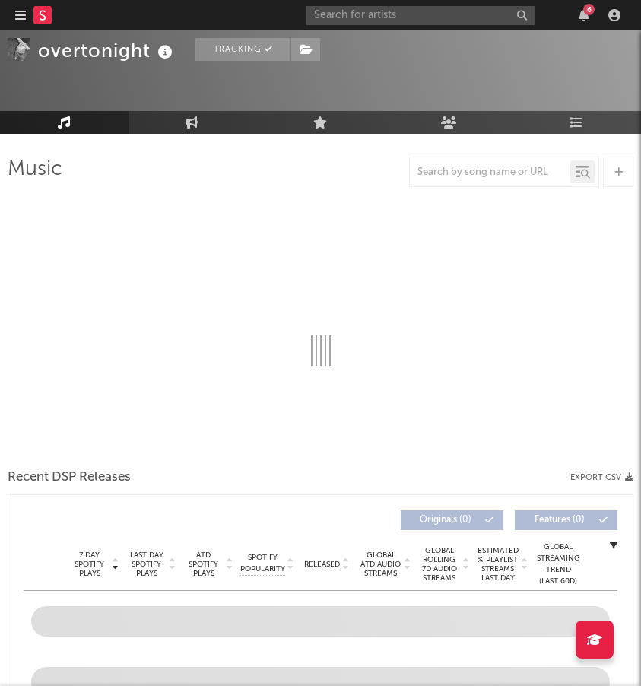
select select "6m"
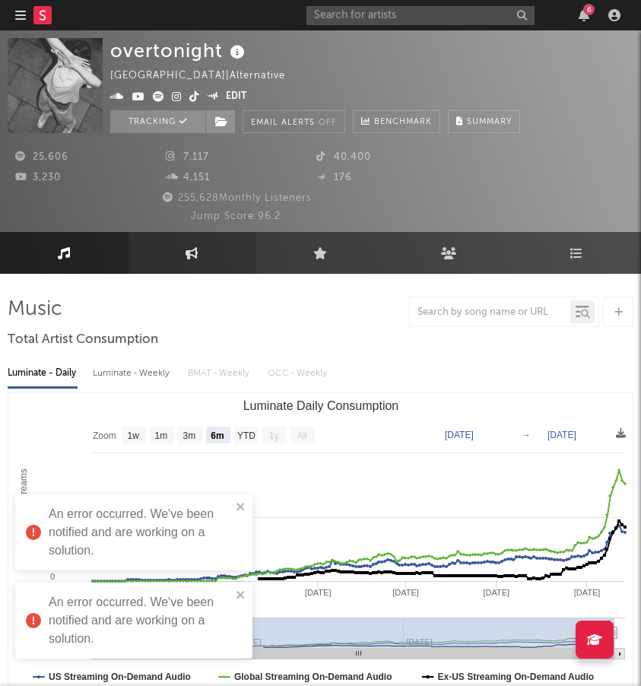
click at [195, 251] on icon at bounding box center [192, 253] width 13 height 12
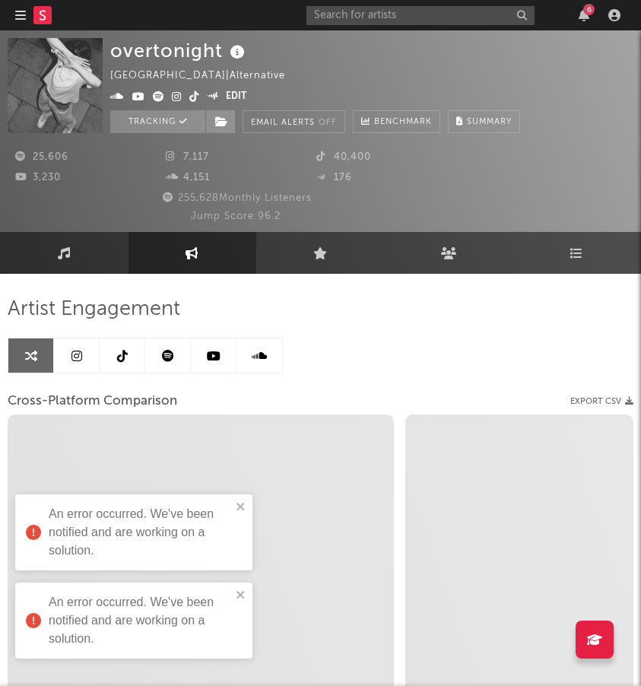
select select "1w"
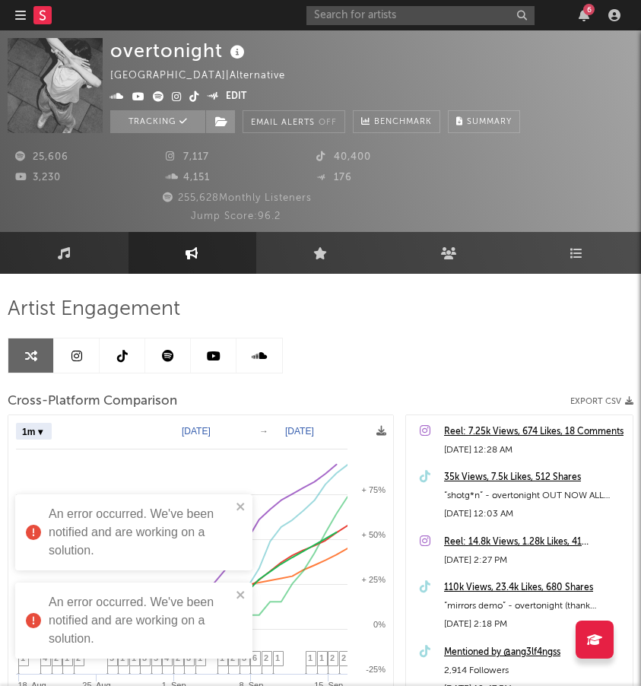
click at [130, 352] on link at bounding box center [123, 356] width 46 height 34
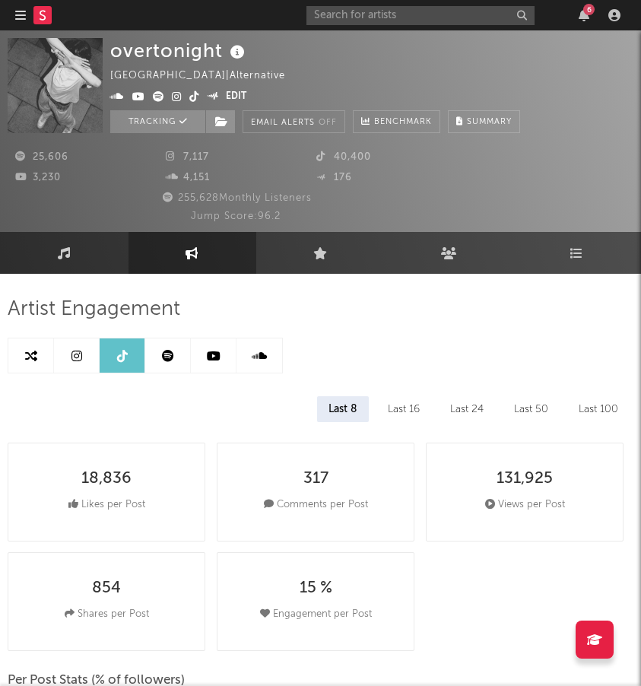
click at [157, 94] on icon at bounding box center [158, 96] width 11 height 11
click at [180, 92] on icon at bounding box center [177, 96] width 10 height 11
click at [198, 95] on icon at bounding box center [194, 96] width 10 height 11
click at [60, 249] on icon at bounding box center [64, 253] width 13 height 12
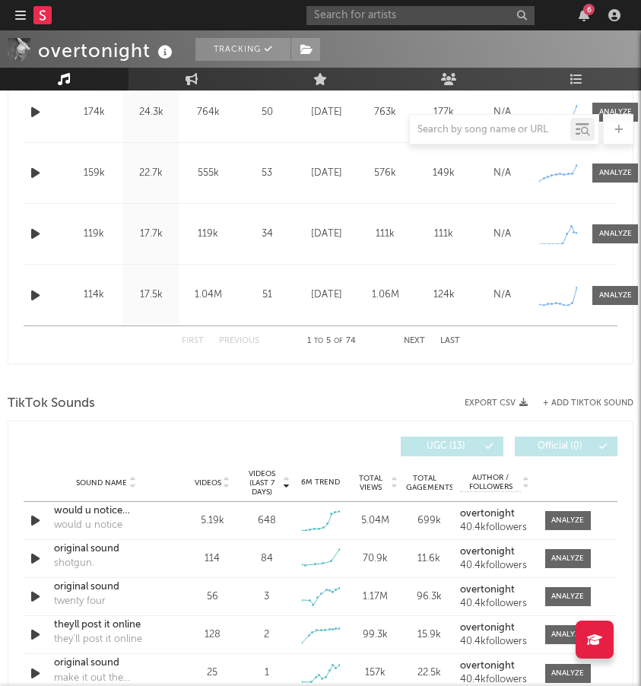
scroll to position [863, 0]
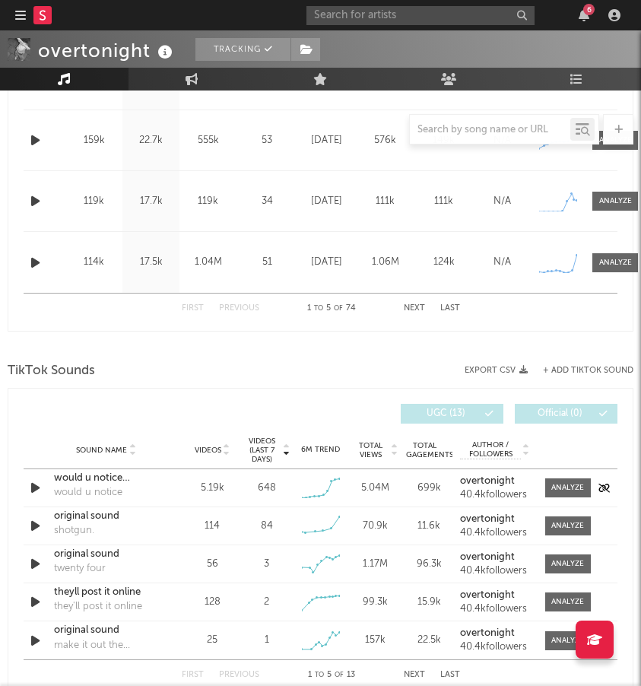
click at [35, 487] on icon "button" at bounding box center [35, 487] width 16 height 19
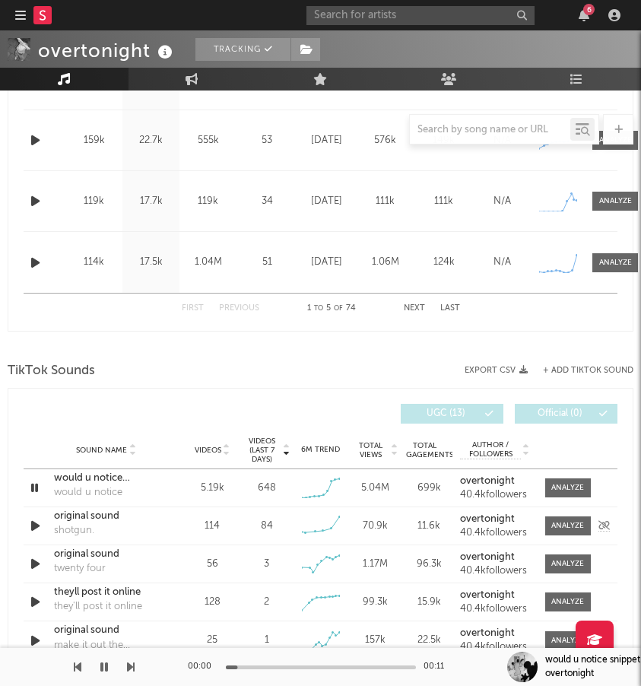
click at [33, 525] on icon "button" at bounding box center [35, 526] width 16 height 19
click at [36, 563] on icon "button" at bounding box center [35, 564] width 16 height 19
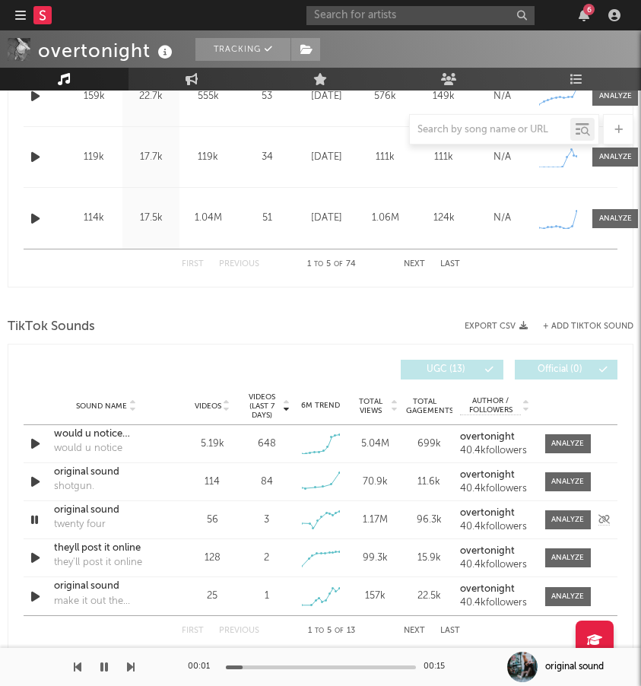
scroll to position [918, 0]
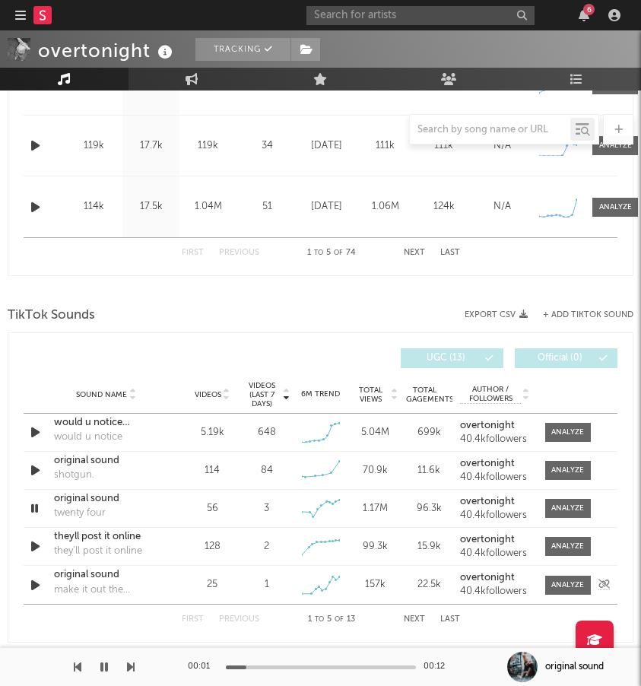
click at [35, 583] on icon "button" at bounding box center [35, 585] width 16 height 19
click at [34, 434] on icon "button" at bounding box center [35, 432] width 16 height 19
click at [38, 544] on icon "button" at bounding box center [35, 546] width 16 height 19
click at [320, 670] on div "00:00 00:14" at bounding box center [321, 667] width 266 height 38
click at [42, 509] on icon "button" at bounding box center [35, 508] width 16 height 19
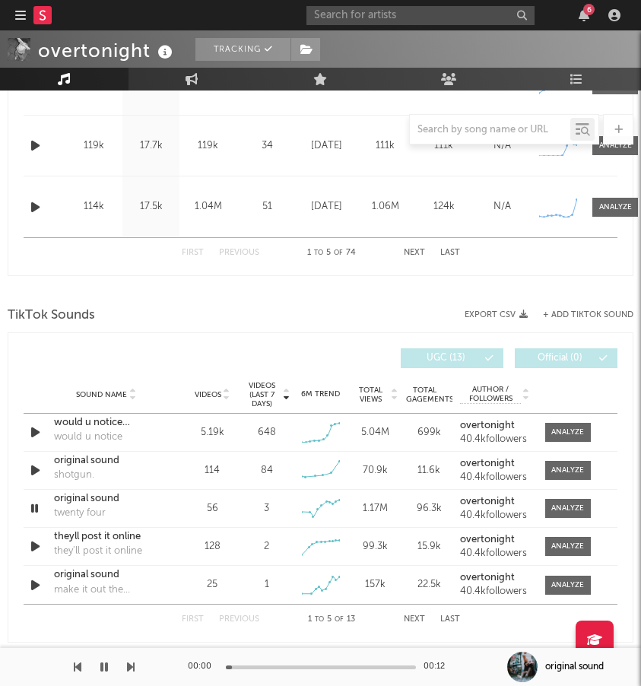
click at [329, 663] on div "00:00 00:12" at bounding box center [321, 667] width 266 height 38
click at [334, 666] on div at bounding box center [321, 668] width 190 height 4
click at [34, 511] on icon "button" at bounding box center [34, 508] width 14 height 19
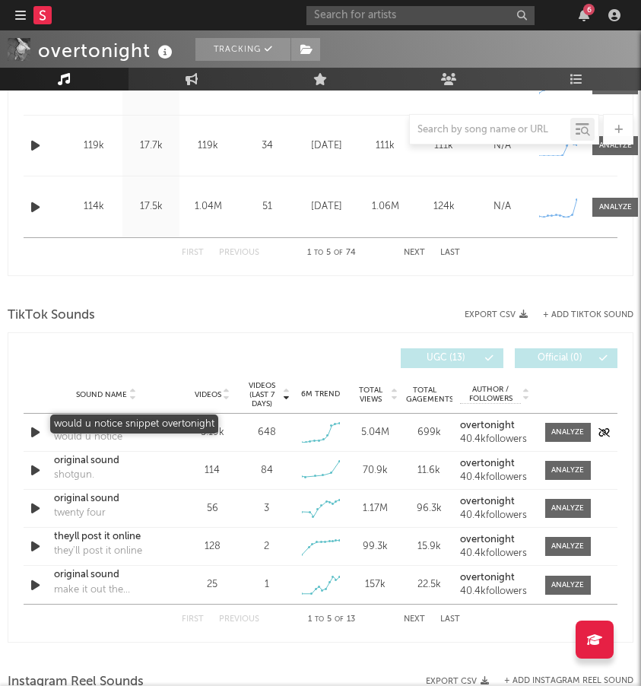
click at [87, 421] on div "would u notice snippet overtonight" at bounding box center [106, 422] width 105 height 15
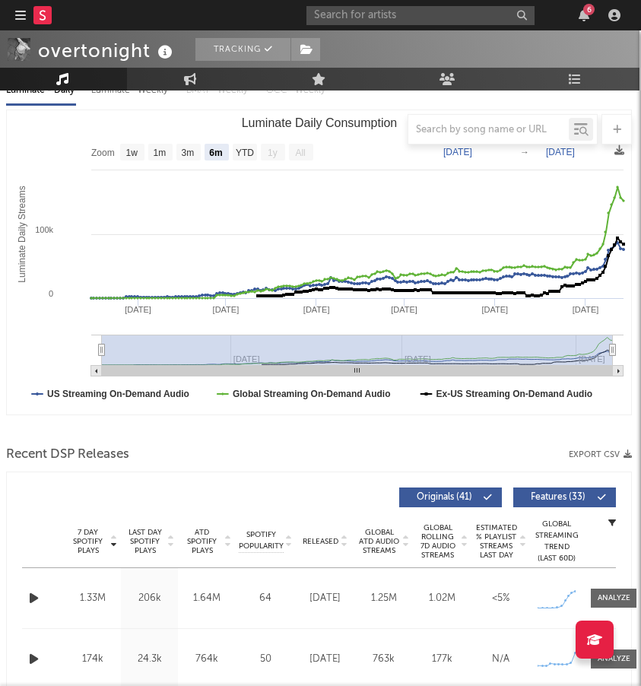
scroll to position [78, 2]
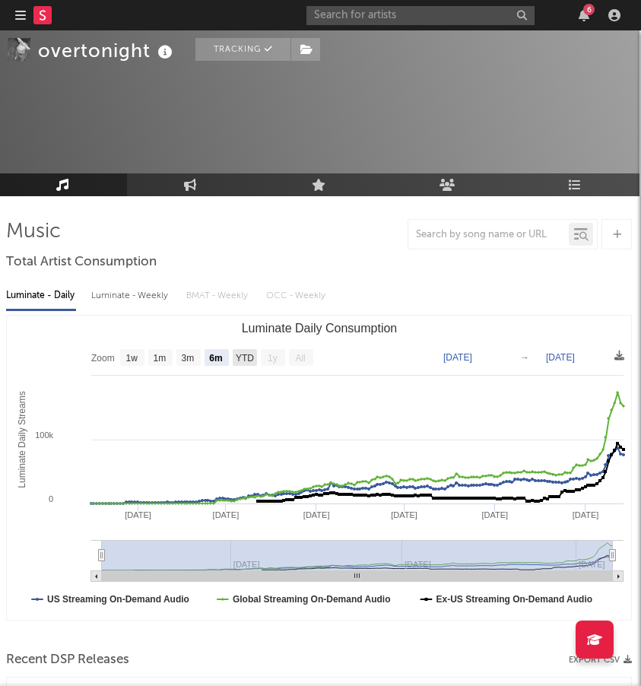
click at [246, 355] on text "YTD" at bounding box center [245, 358] width 18 height 11
select select "YTD"
click at [295, 360] on rect "Luminate Daily Consumption" at bounding box center [301, 357] width 24 height 17
click at [297, 358] on text "All" at bounding box center [300, 358] width 10 height 11
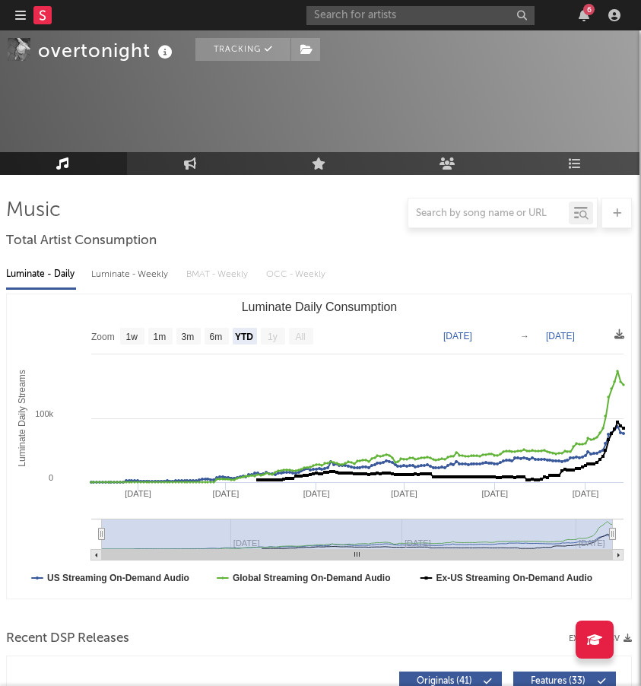
scroll to position [101, 2]
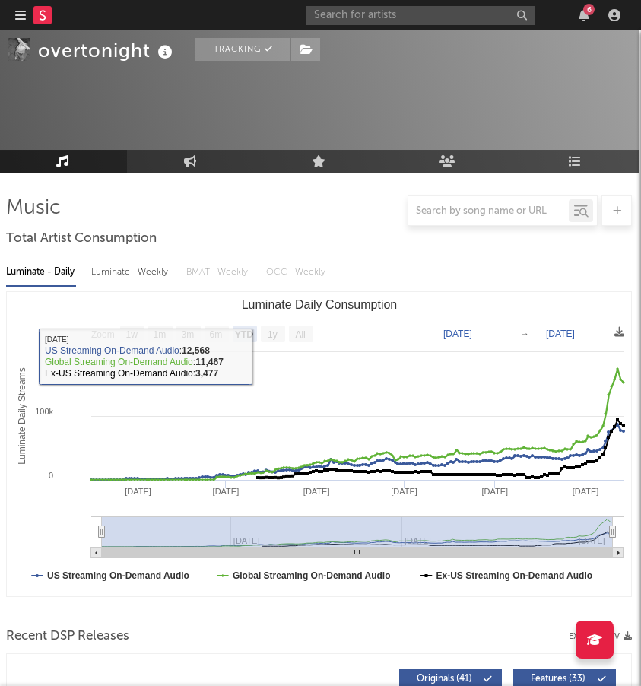
click at [239, 317] on rect "Luminate Daily Consumption" at bounding box center [319, 444] width 625 height 304
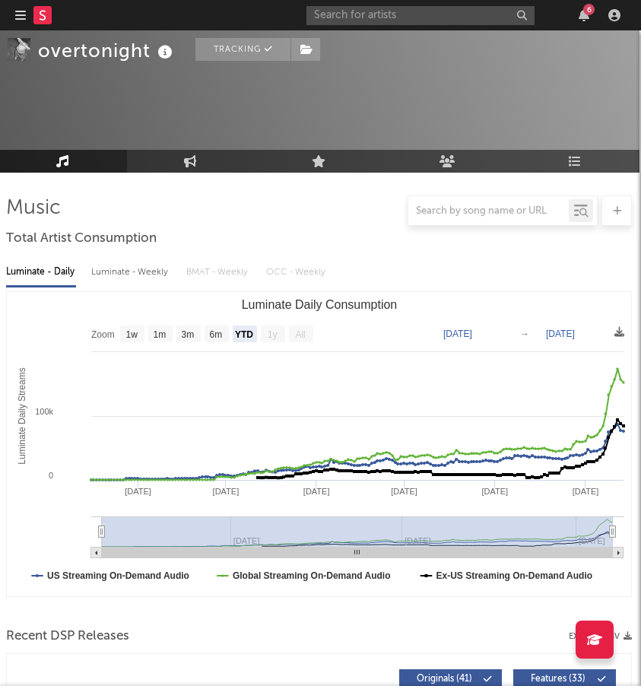
click at [126, 272] on div "Luminate - Weekly" at bounding box center [131, 272] width 80 height 26
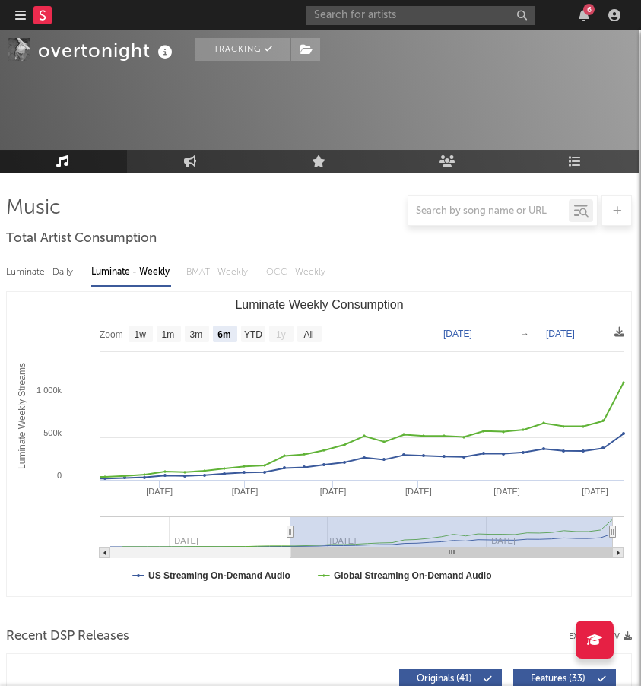
click at [311, 335] on text "All" at bounding box center [309, 334] width 10 height 11
select select "All"
type input "[DATE]"
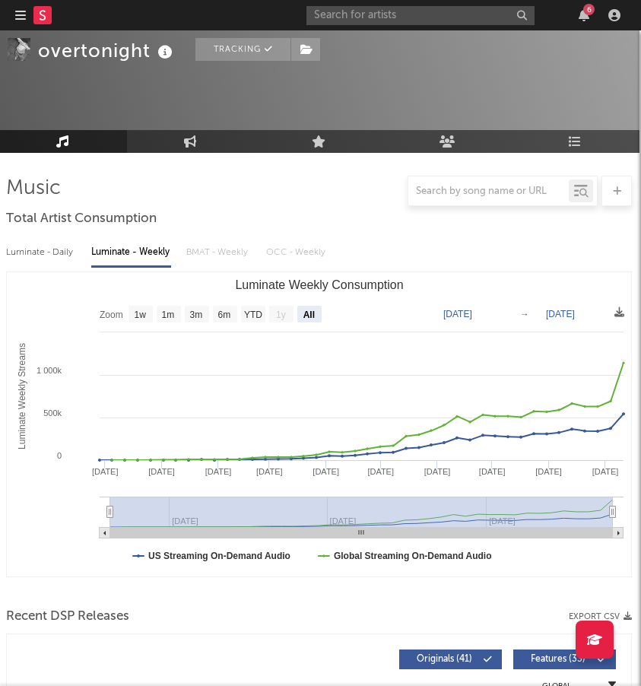
scroll to position [124, 2]
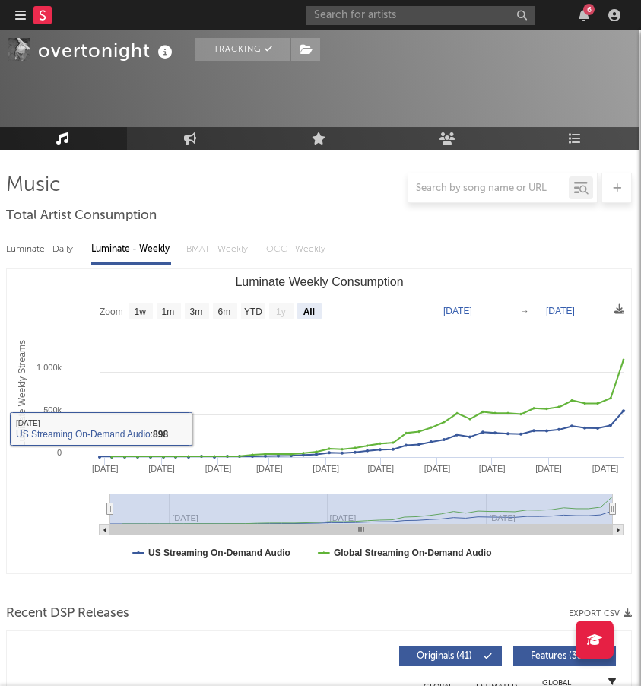
click at [14, 243] on div "Luminate - Daily" at bounding box center [41, 250] width 70 height 26
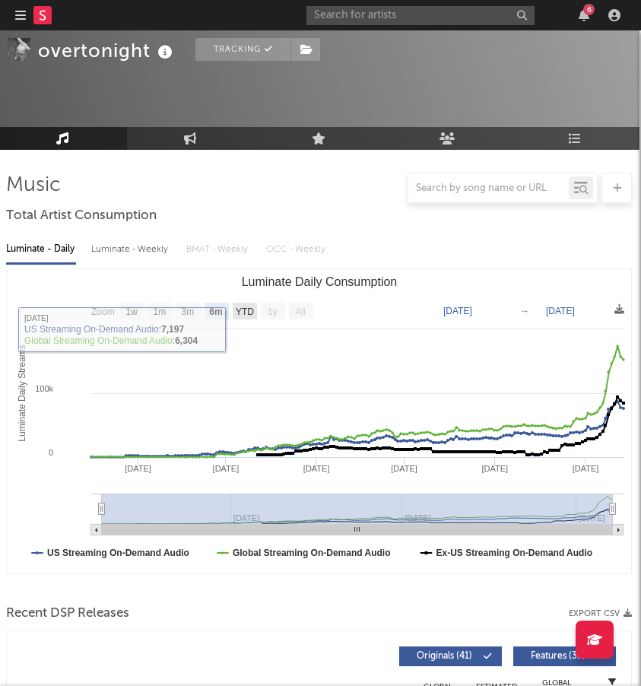
click at [249, 312] on text "YTD" at bounding box center [245, 312] width 18 height 11
select select "YTD"
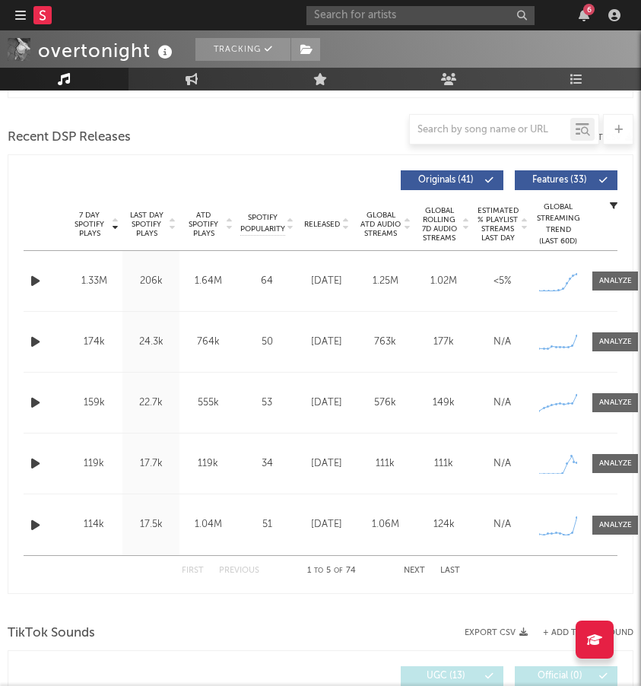
scroll to position [602, 0]
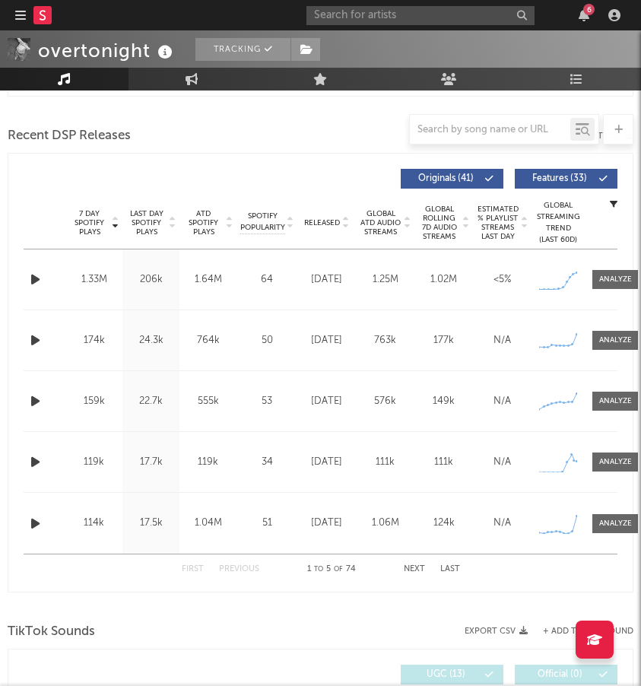
click at [205, 228] on span "ATD Spotify Plays" at bounding box center [203, 222] width 40 height 27
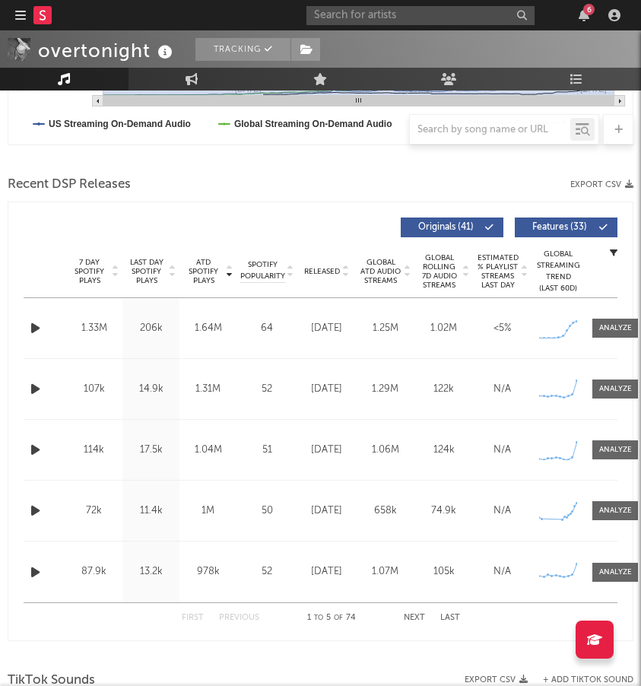
scroll to position [552, 0]
click at [213, 273] on span "ATD Spotify Plays" at bounding box center [203, 272] width 40 height 27
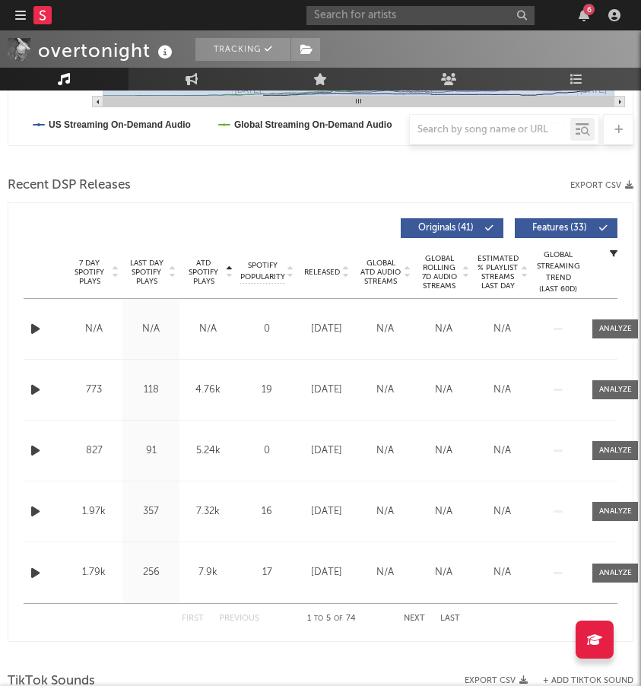
click at [211, 272] on span "ATD Spotify Plays" at bounding box center [203, 272] width 40 height 27
click at [201, 269] on span "ATD Spotify Plays" at bounding box center [203, 272] width 40 height 27
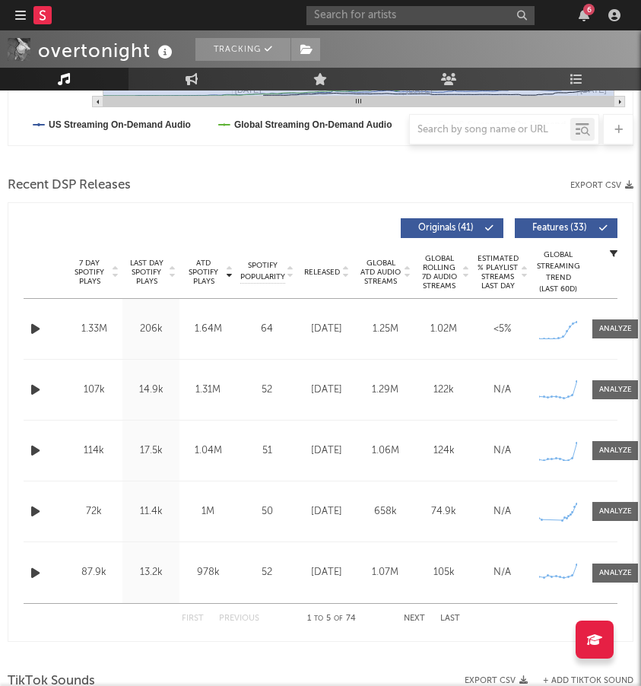
click at [625, 185] on icon "button" at bounding box center [629, 185] width 8 height 8
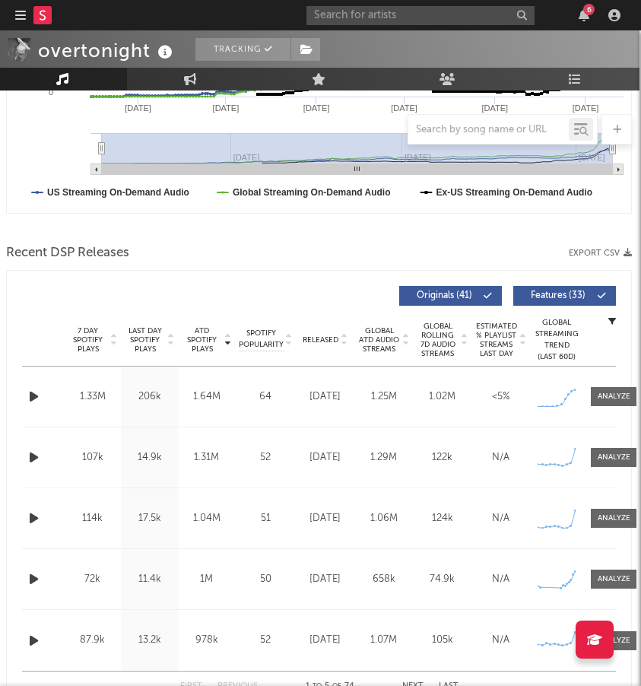
scroll to position [498, 2]
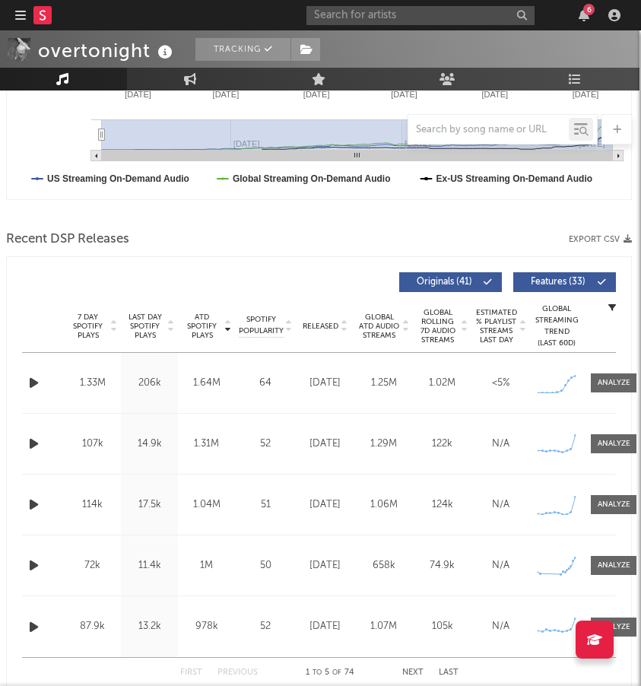
click at [218, 256] on div "ATD Spotify Plays Copyright 7 Day Spotify Plays Last Day Spotify Plays ATD Spot…" at bounding box center [319, 476] width 626 height 440
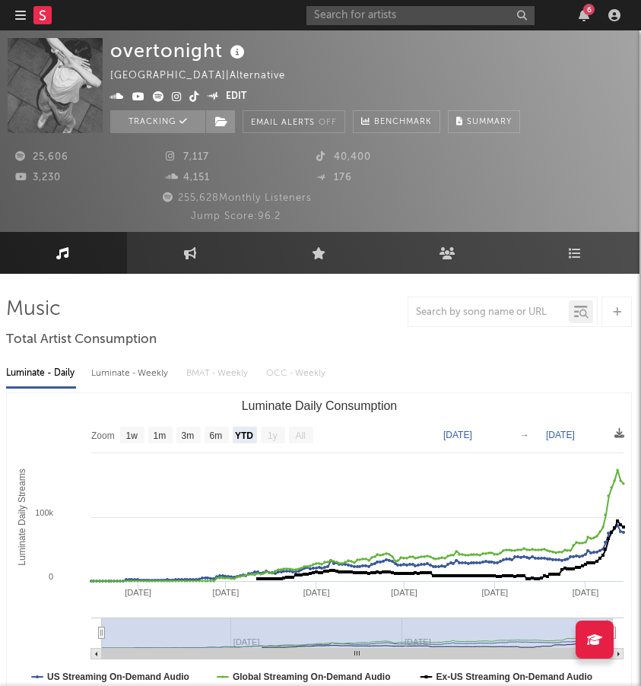
scroll to position [0, 2]
click at [213, 94] on icon at bounding box center [212, 95] width 11 height 9
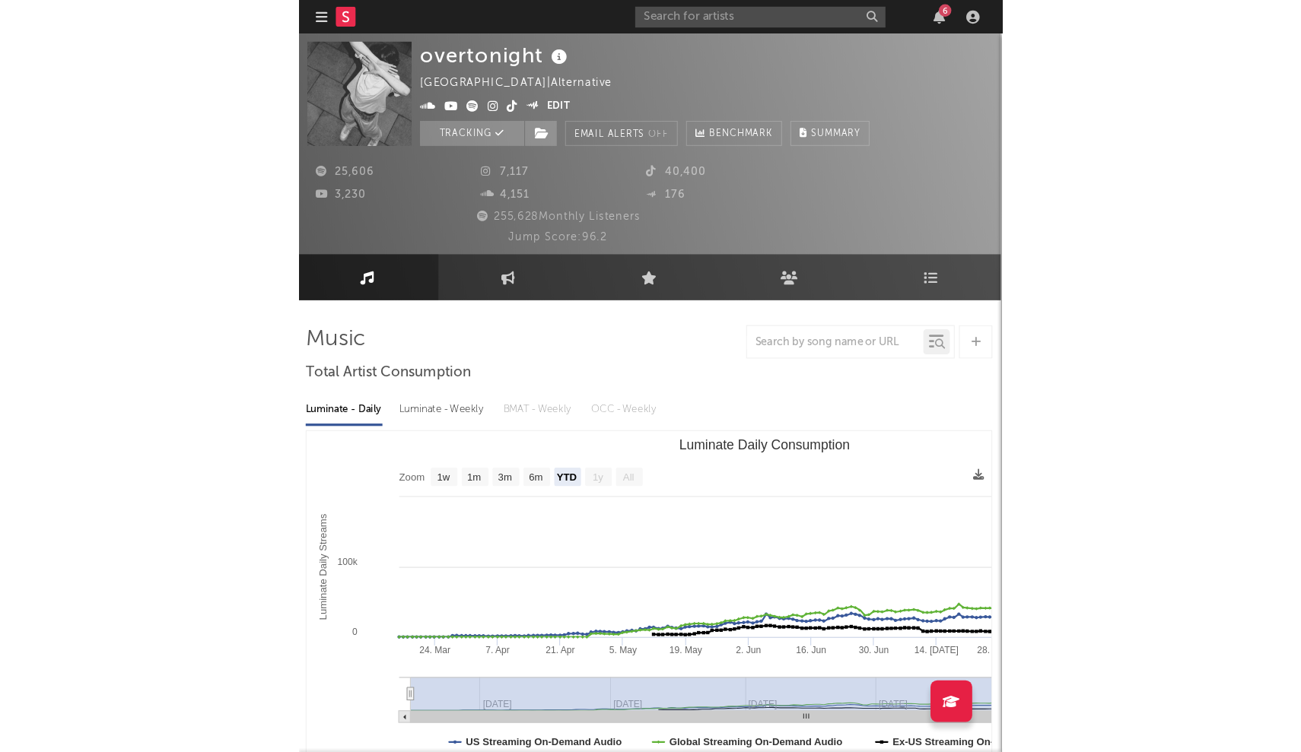
scroll to position [0, 0]
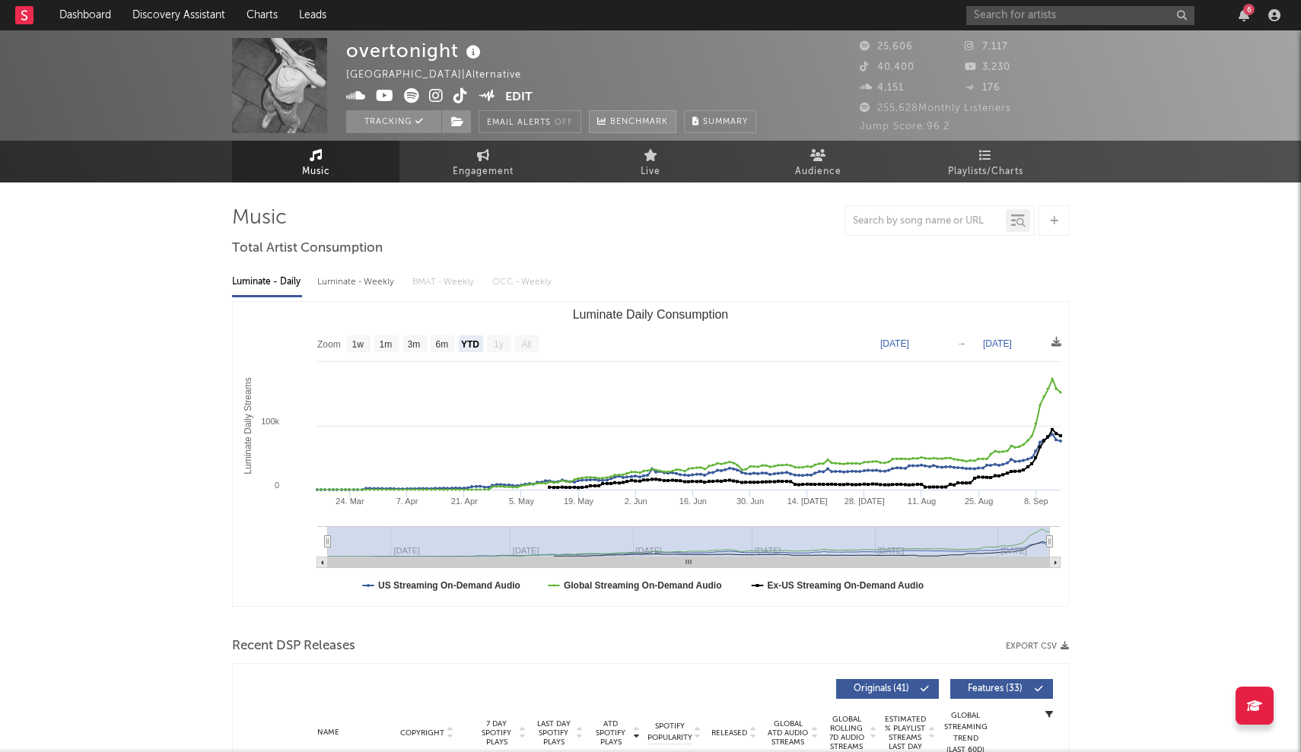
click at [623, 115] on span "Benchmark" at bounding box center [639, 122] width 58 height 18
click at [640, 119] on icon at bounding box center [695, 121] width 7 height 8
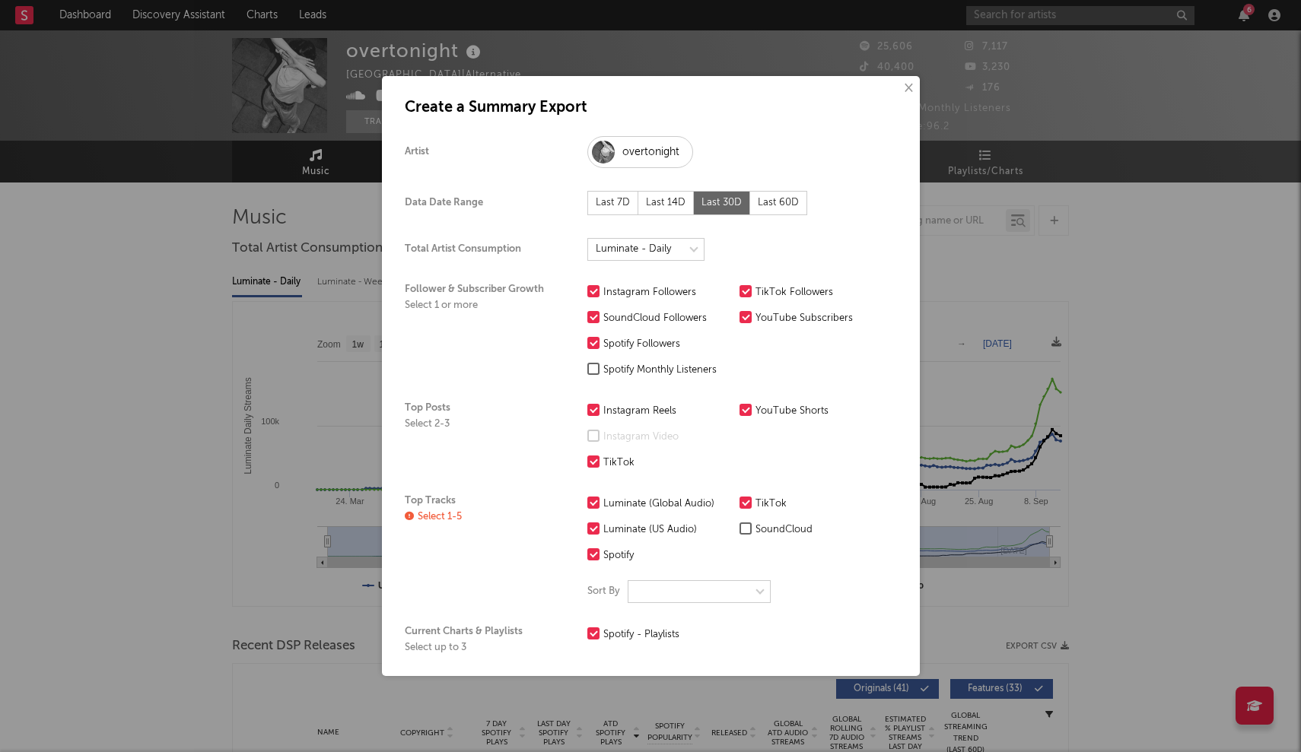
select select "[PERSON_NAME]-global"
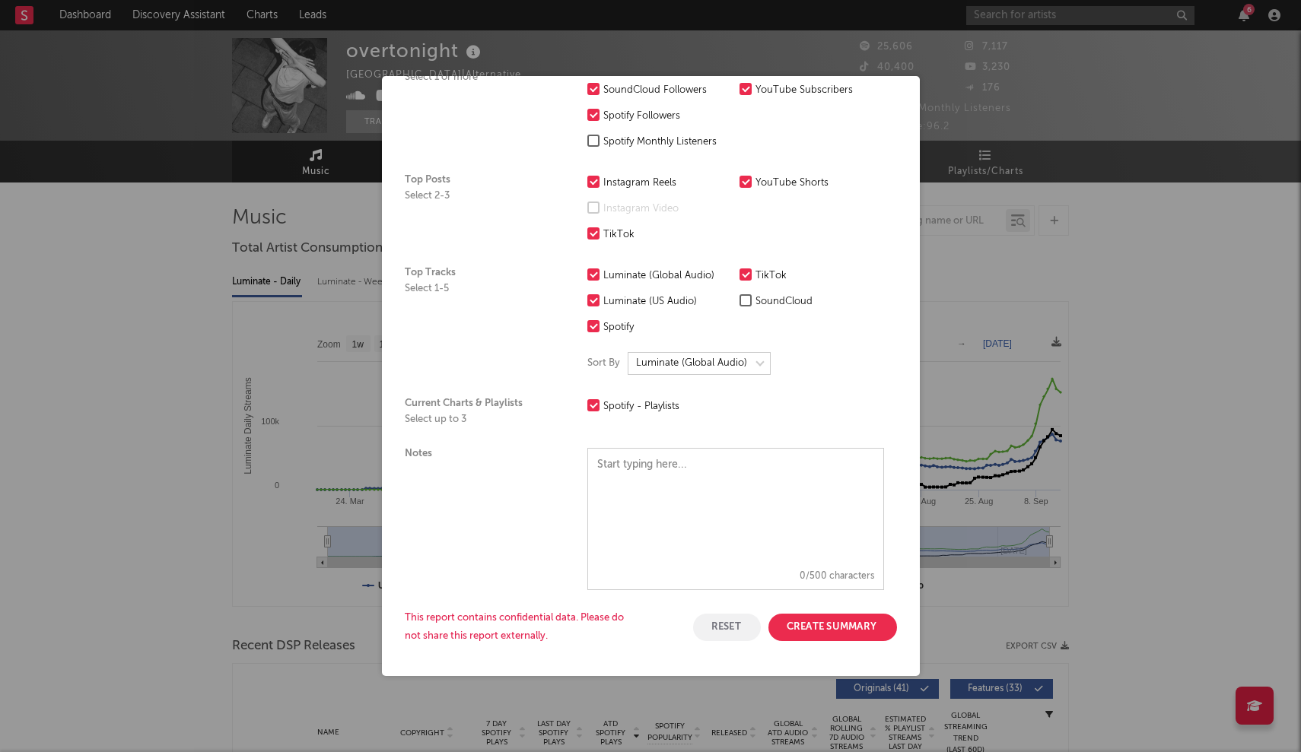
scroll to position [227, 0]
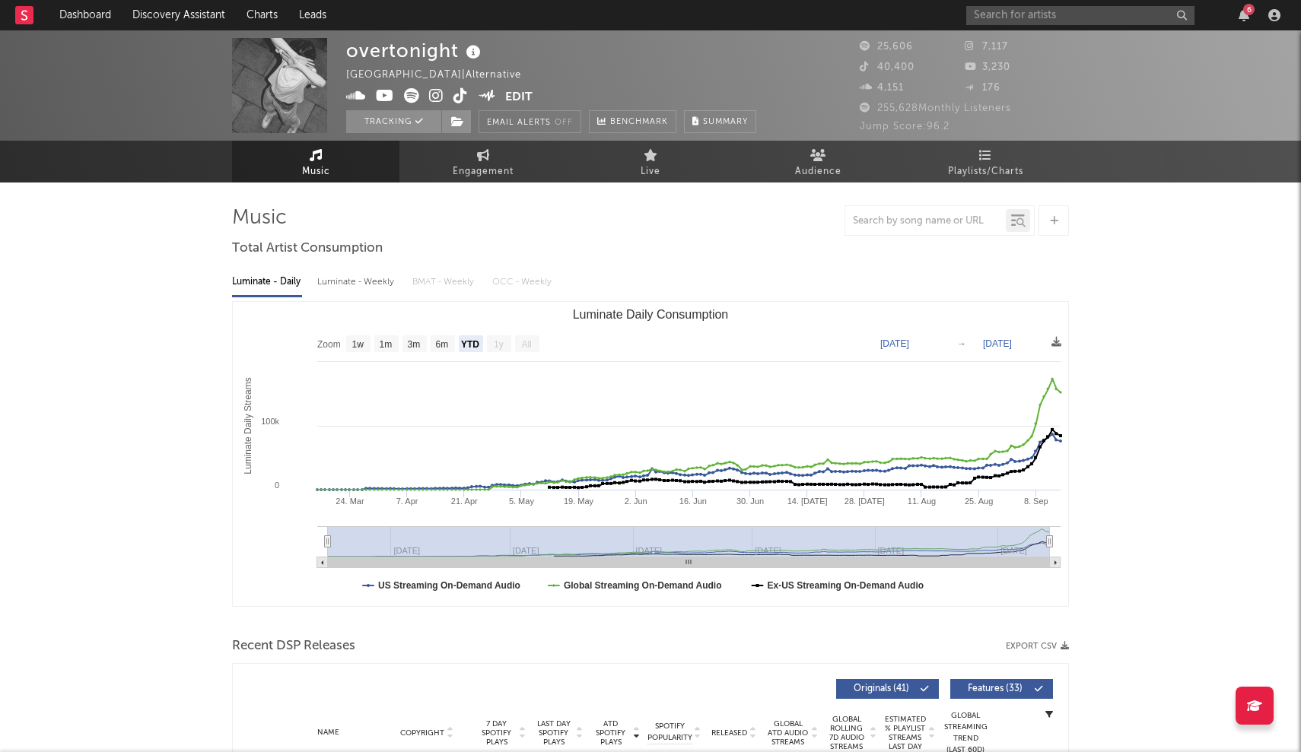
click at [640, 548] on div "×" at bounding box center [650, 376] width 1301 height 752
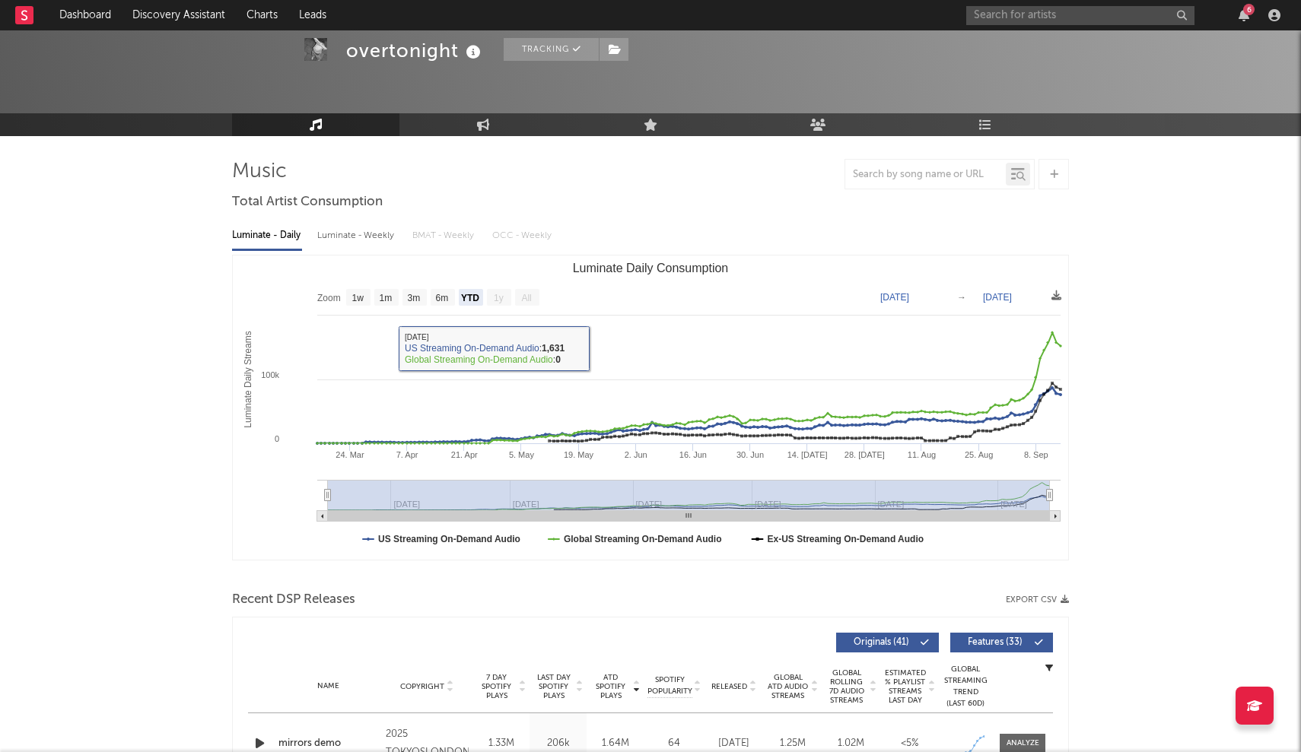
scroll to position [0, 0]
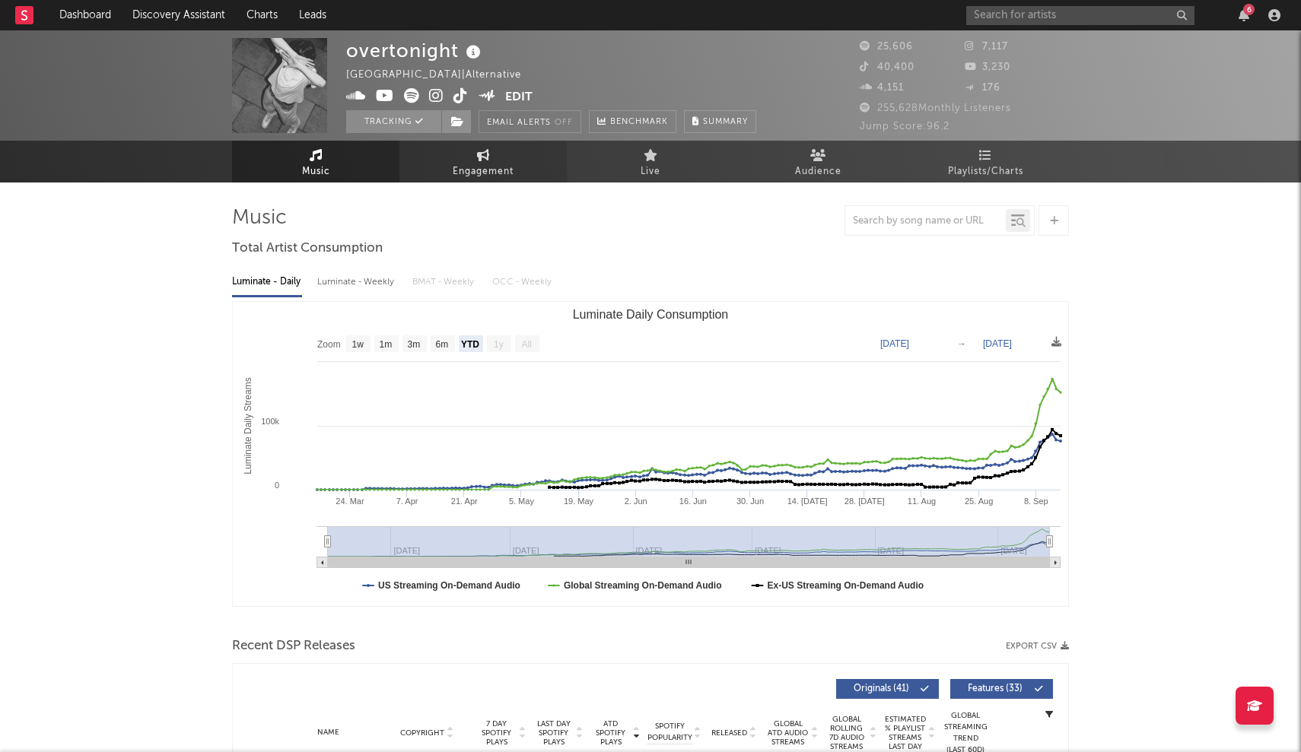
click at [485, 158] on icon at bounding box center [483, 155] width 13 height 12
select select "1w"
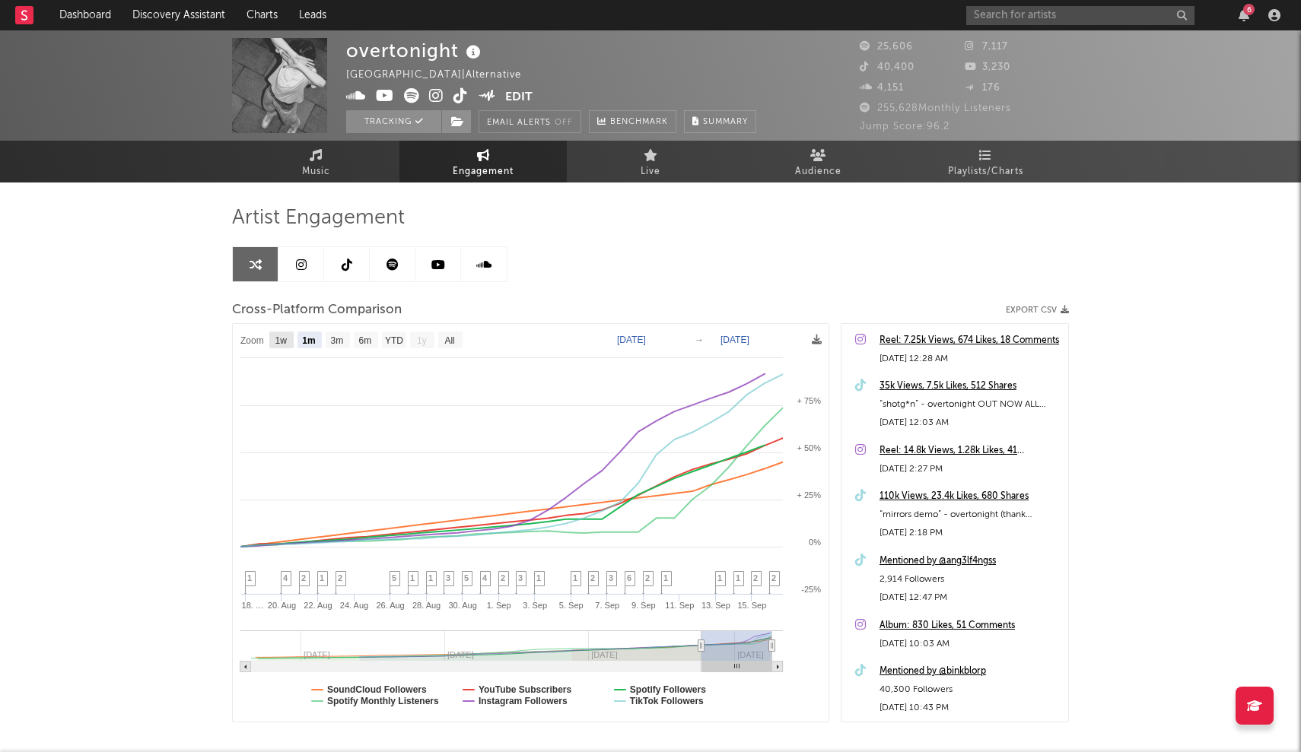
click at [291, 339] on rect at bounding box center [281, 340] width 24 height 17
select select "1w"
type input "[DATE]"
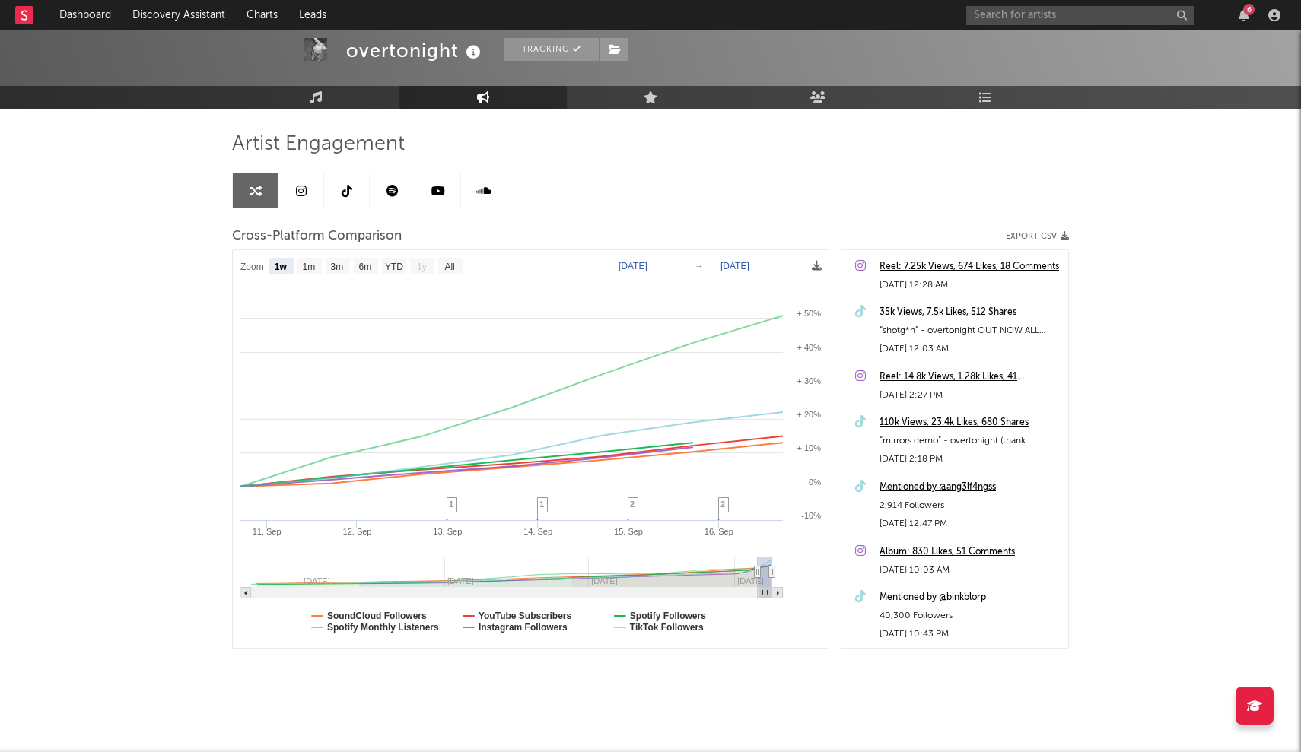
scroll to position [77, 0]
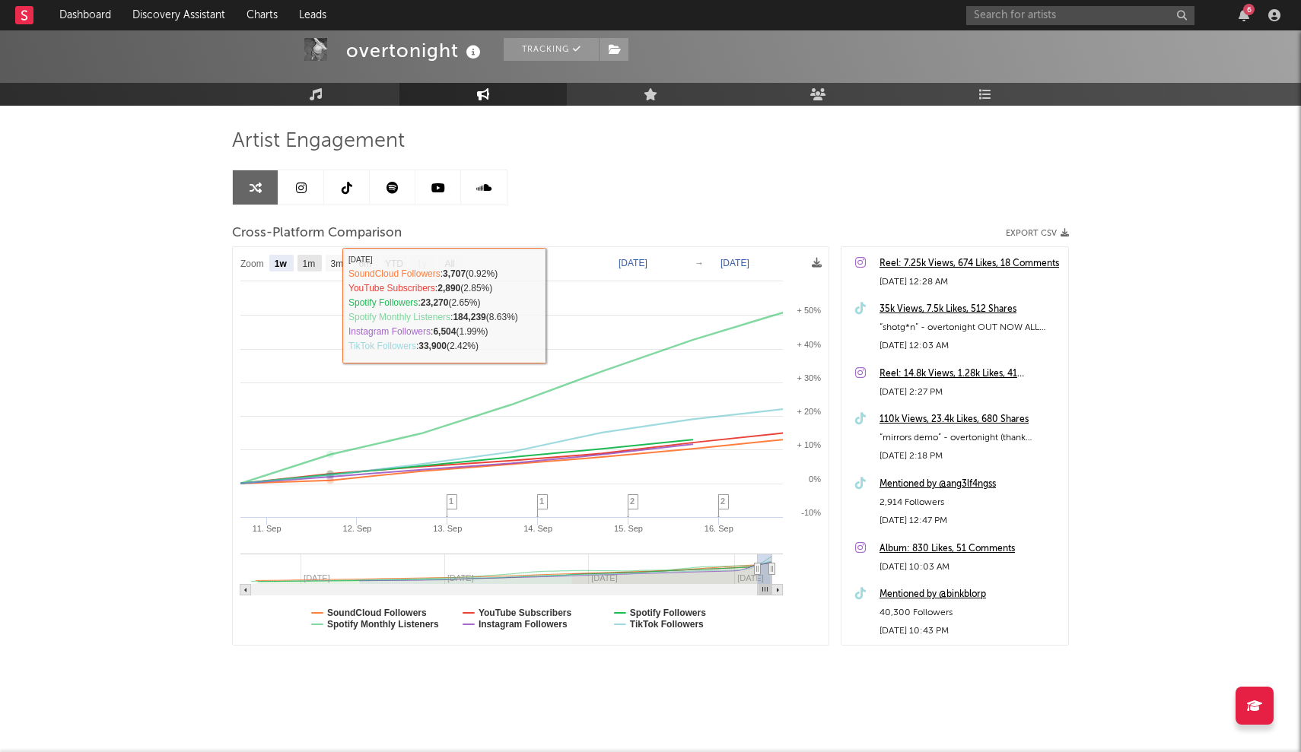
click at [304, 268] on text "1m" at bounding box center [309, 264] width 13 height 11
select select "1m"
type input "[DATE]"
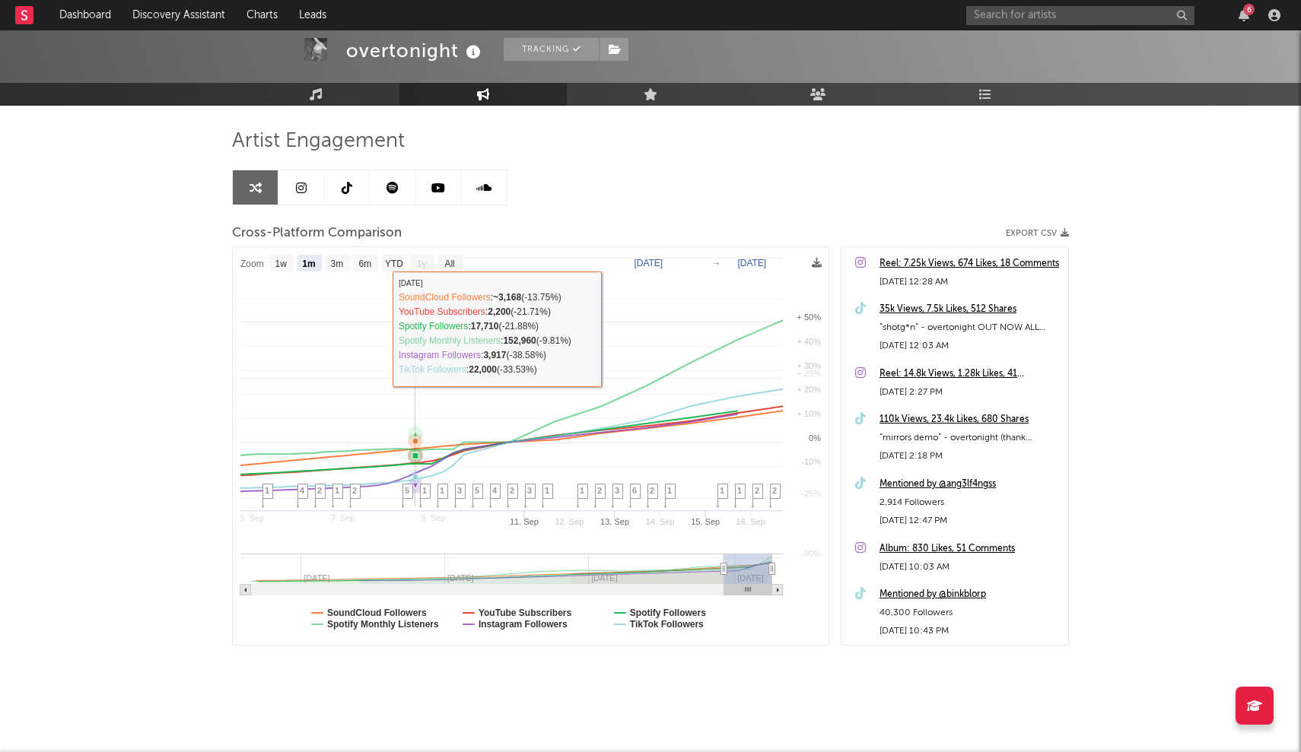
select select "1m"
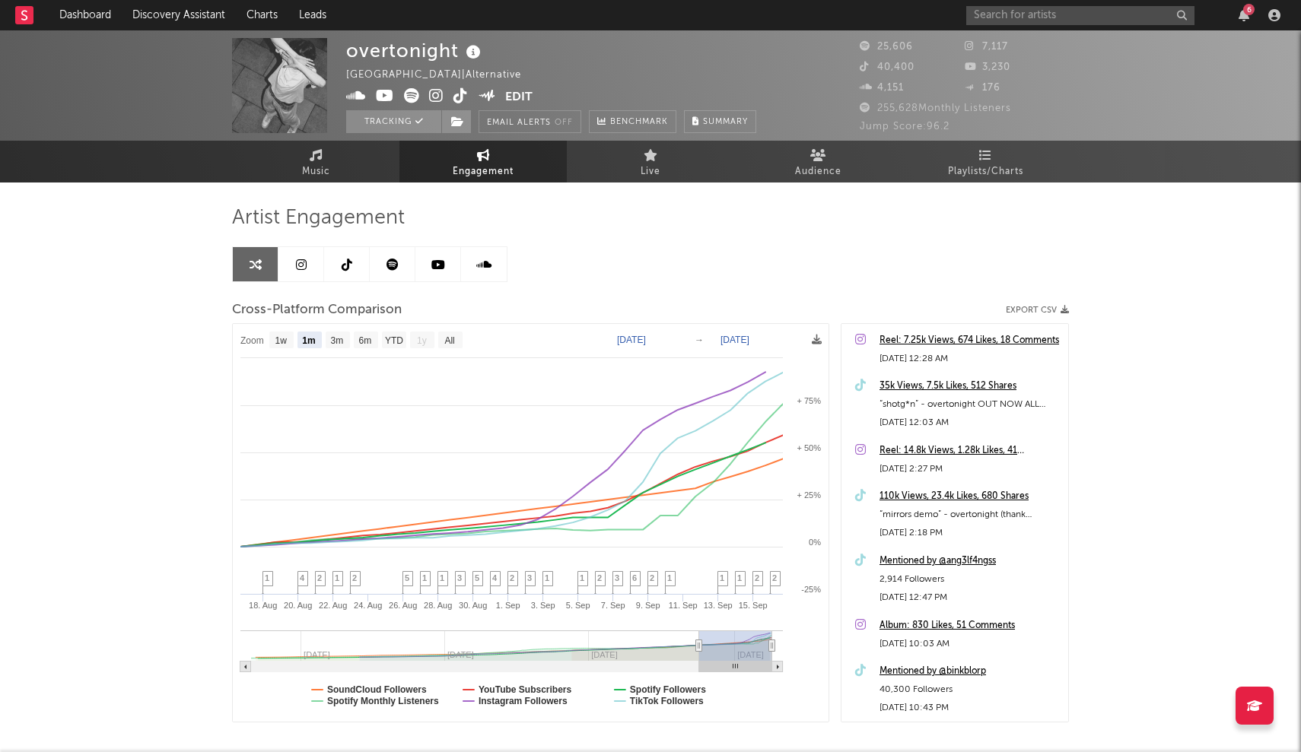
scroll to position [0, 0]
click at [640, 19] on input "text" at bounding box center [1080, 15] width 228 height 19
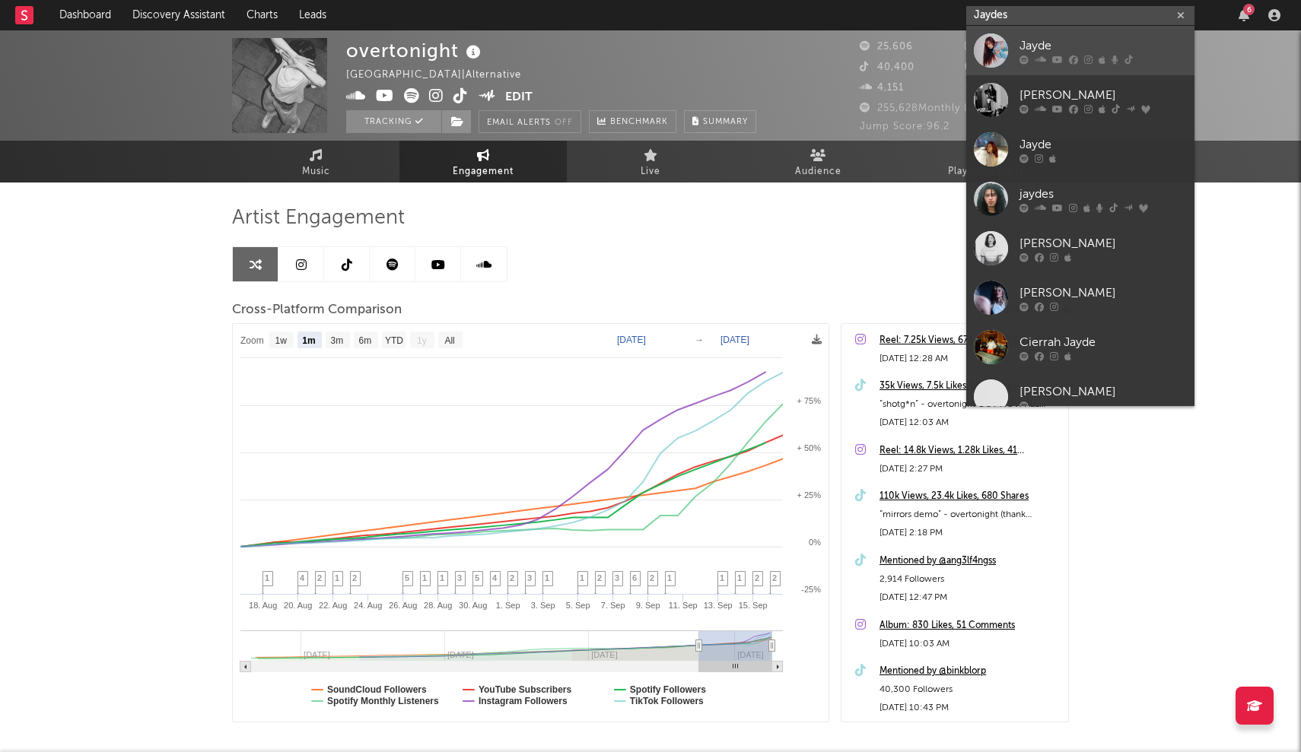
type input "Jaydes"
click at [640, 44] on link "Jayde" at bounding box center [1080, 50] width 228 height 49
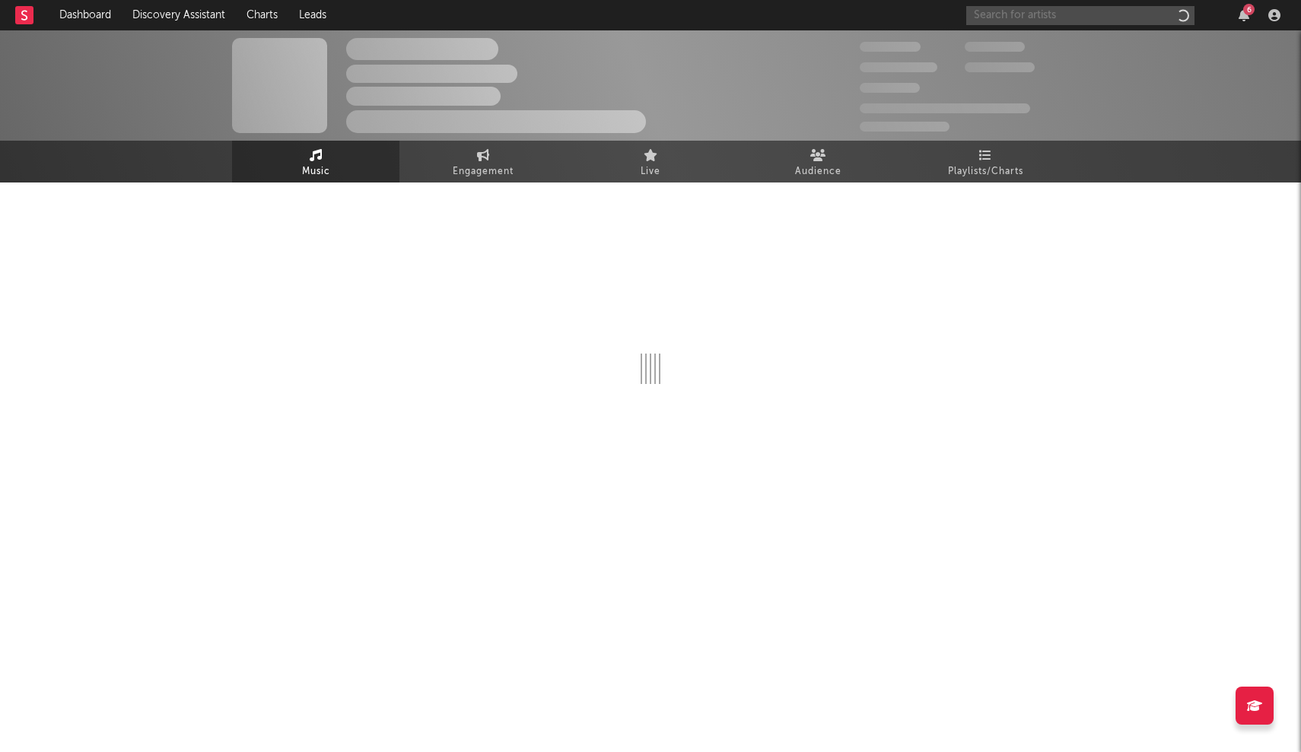
click at [640, 12] on input "text" at bounding box center [1080, 15] width 228 height 19
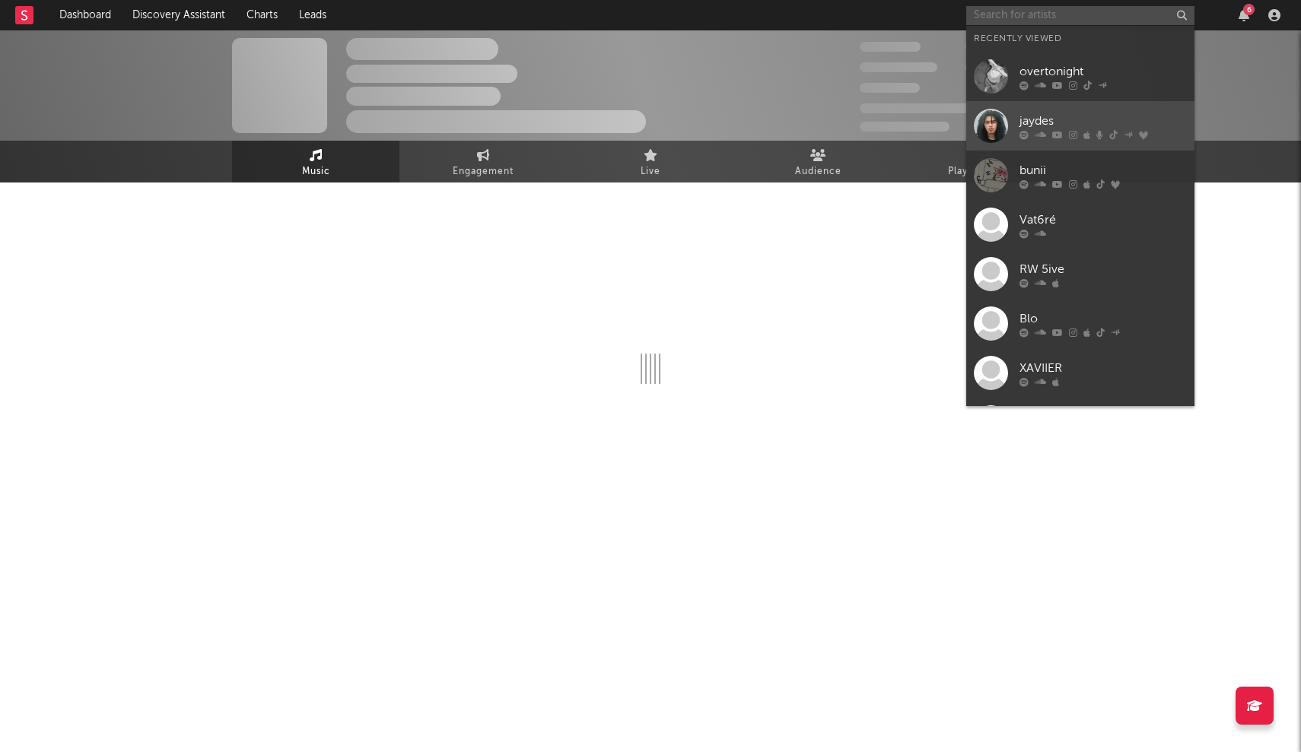
select select "1w"
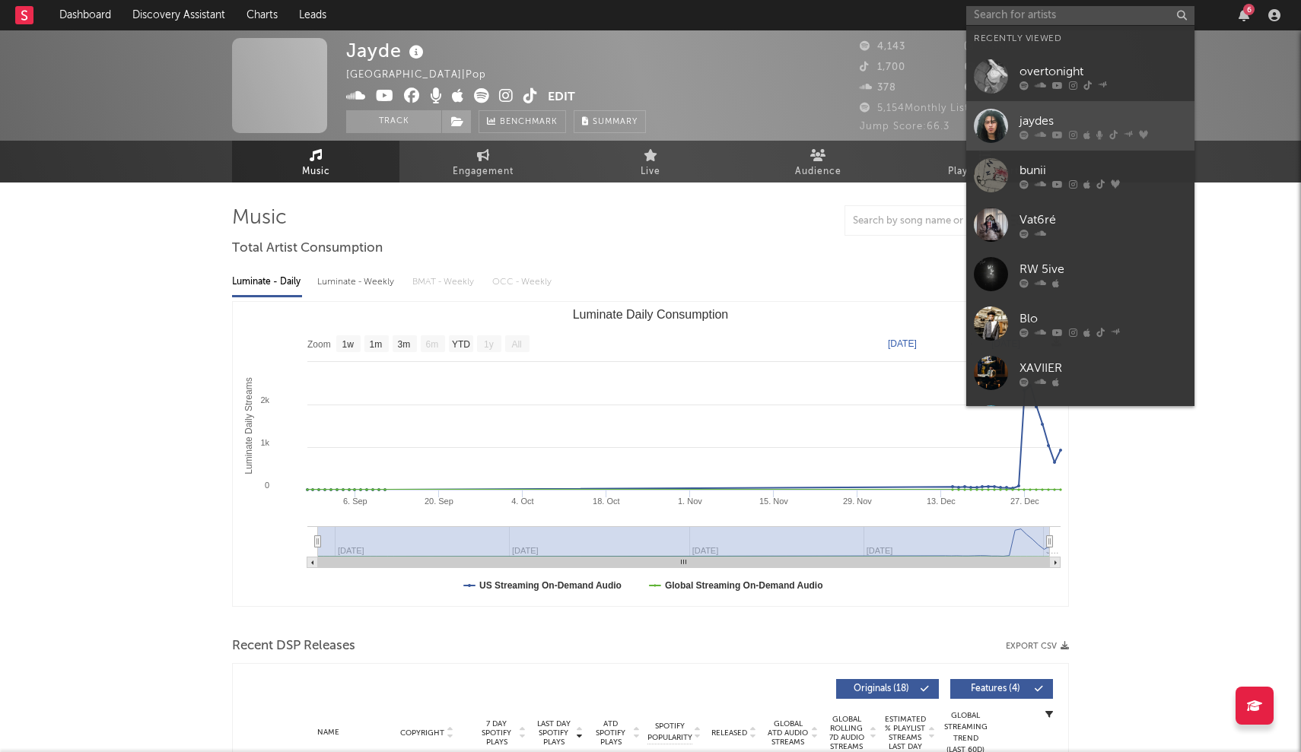
click at [640, 113] on link "jaydes" at bounding box center [1080, 125] width 228 height 49
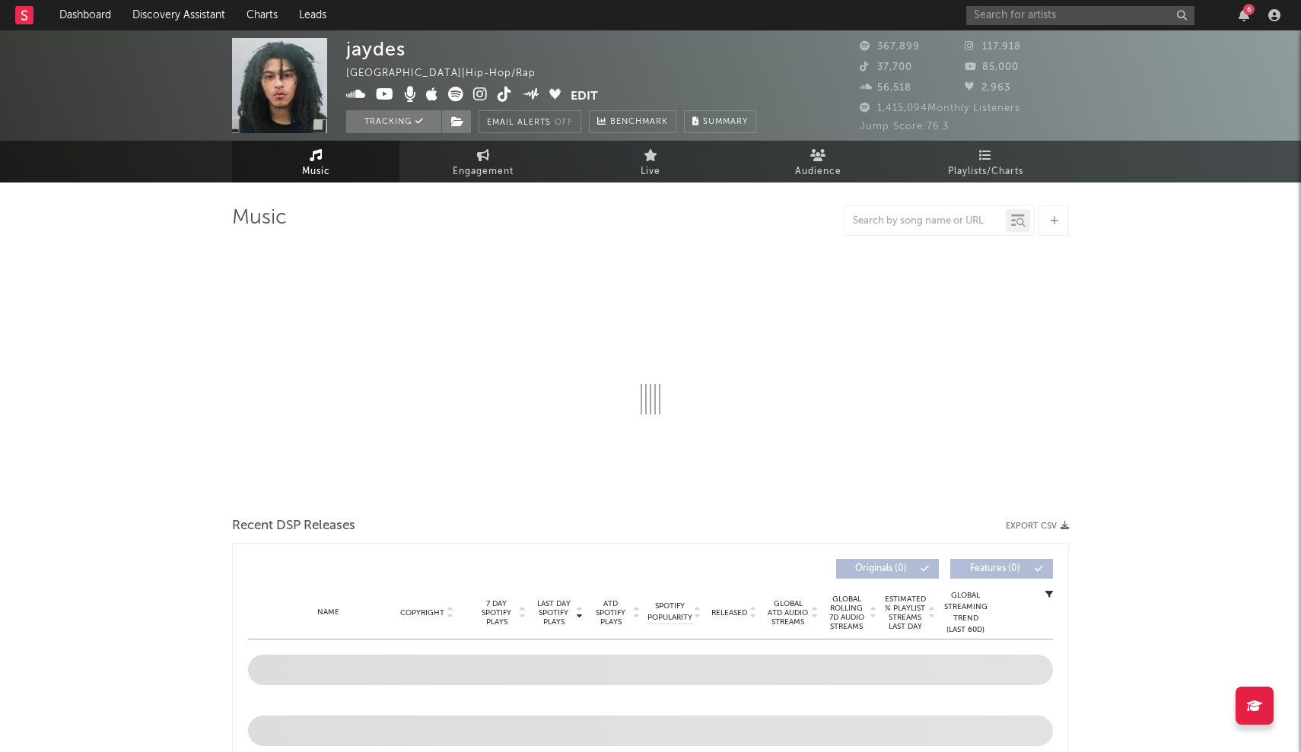
select select "6m"
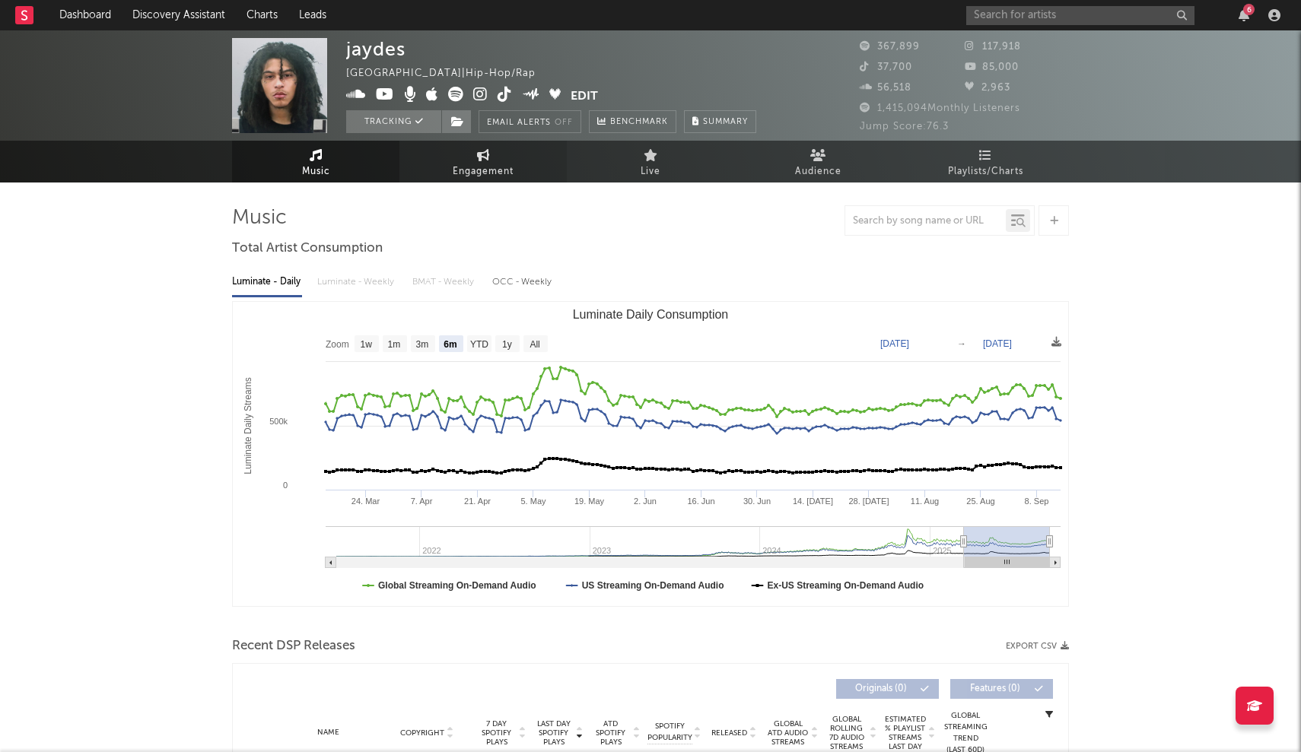
click at [466, 153] on link "Engagement" at bounding box center [482, 162] width 167 height 42
select select "1w"
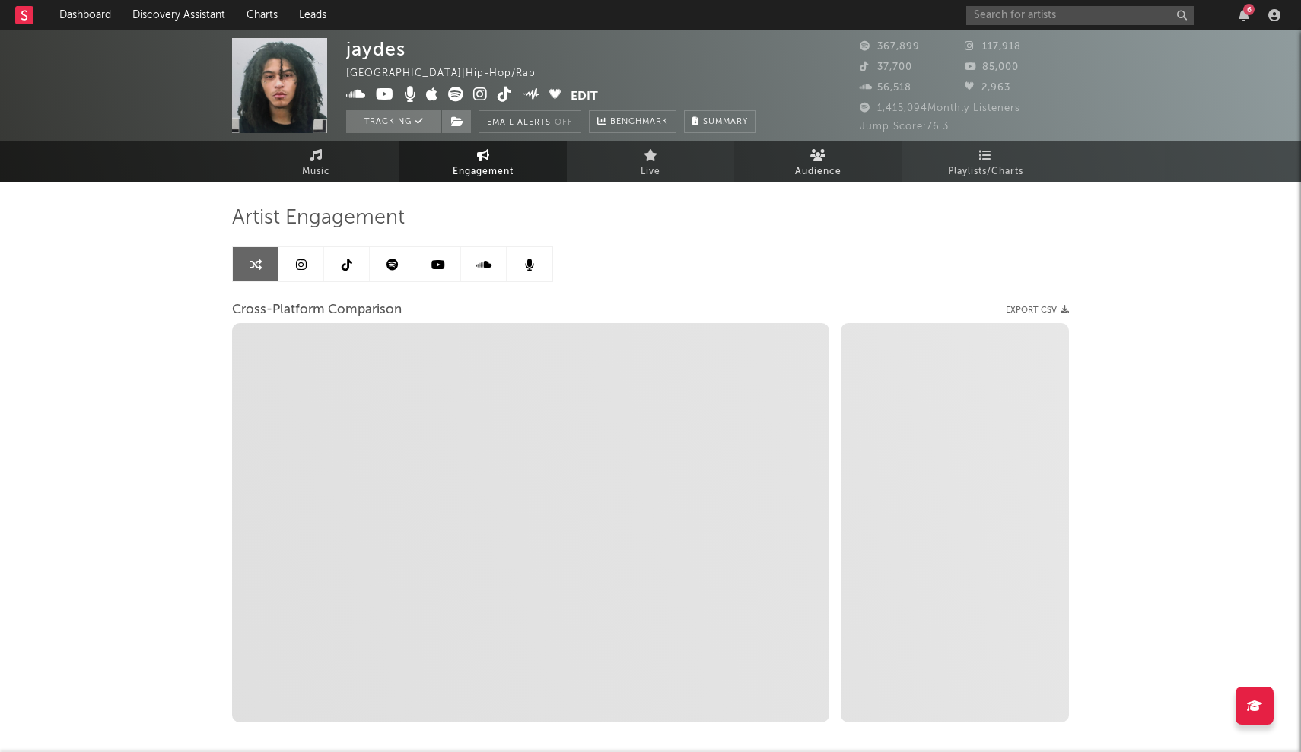
select select "1m"
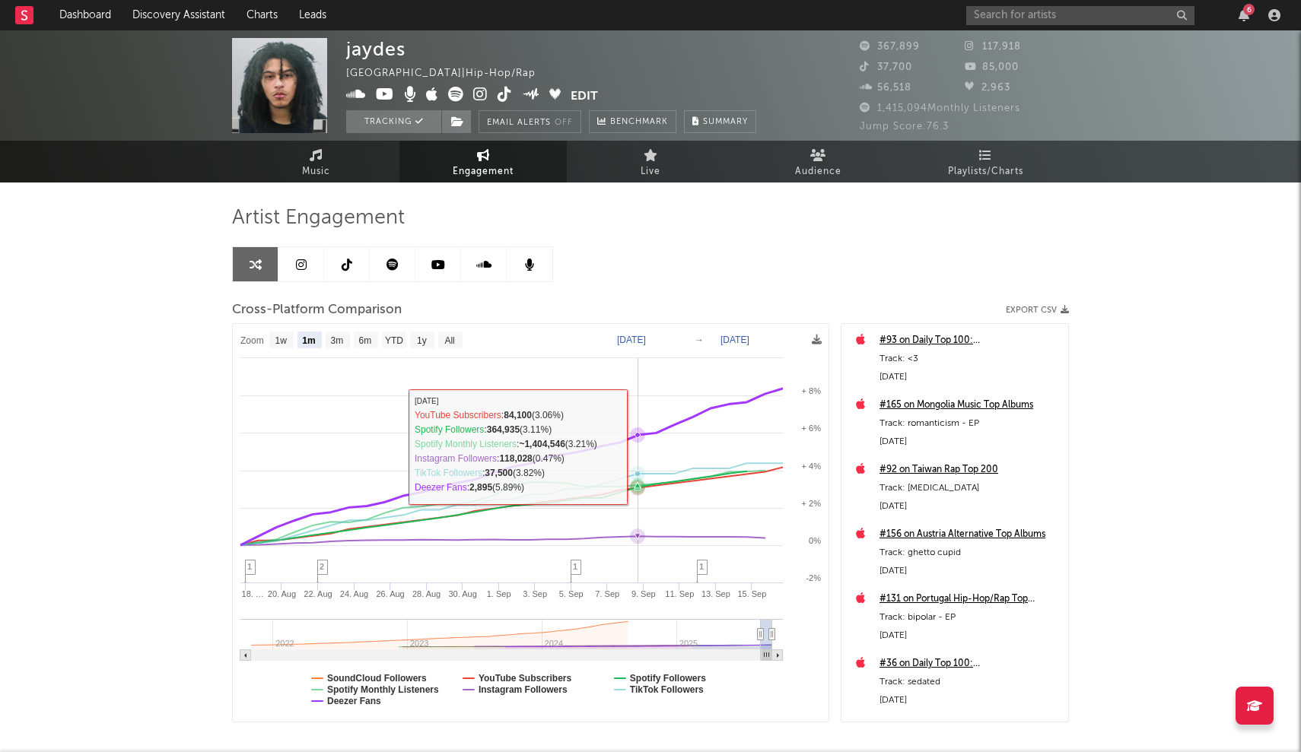
click at [640, 447] on rect at bounding box center [531, 523] width 596 height 398
click at [640, 12] on input "text" at bounding box center [1080, 15] width 228 height 19
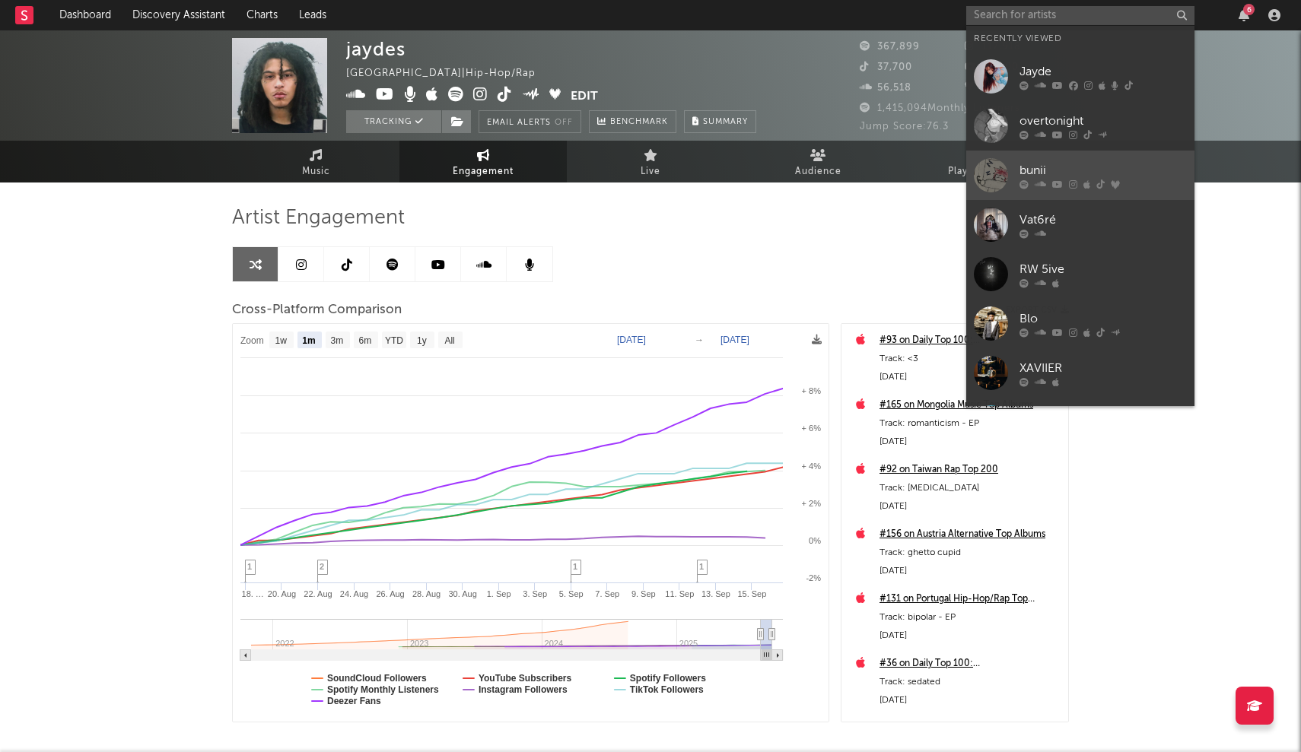
click at [640, 164] on div at bounding box center [991, 175] width 34 height 34
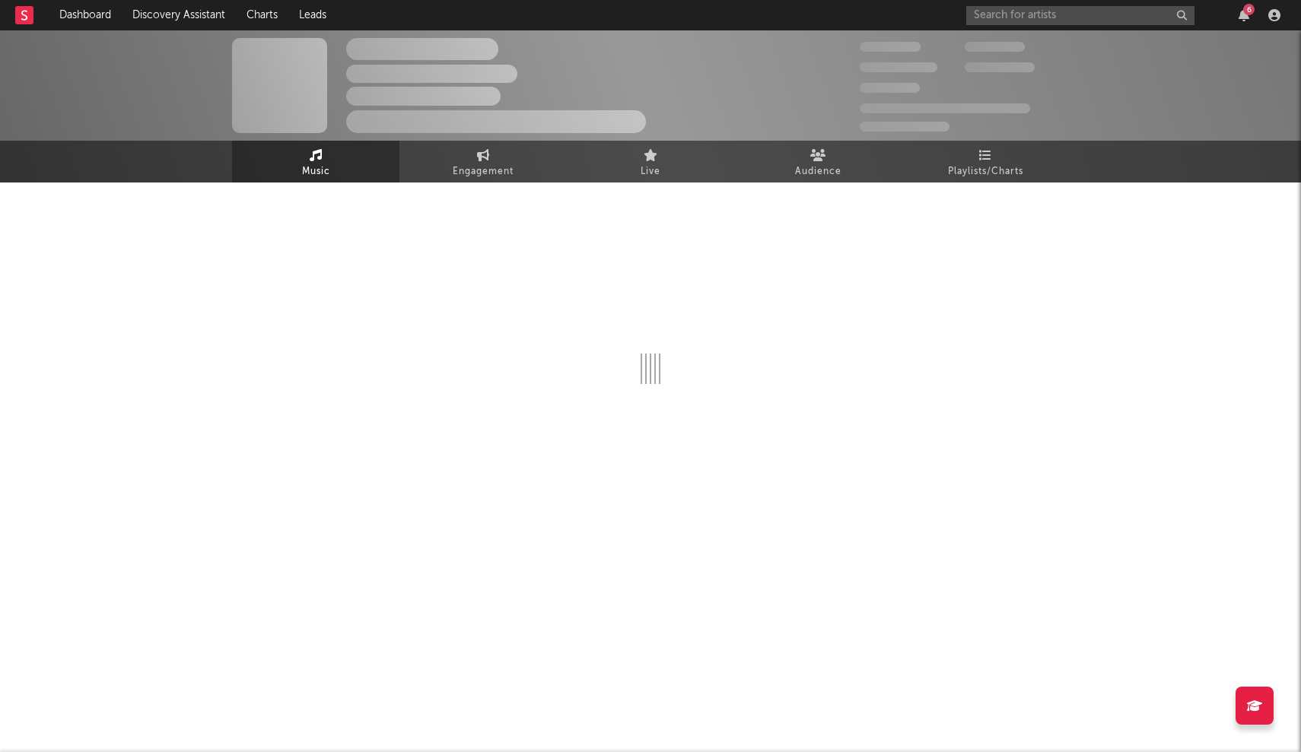
select select "6m"
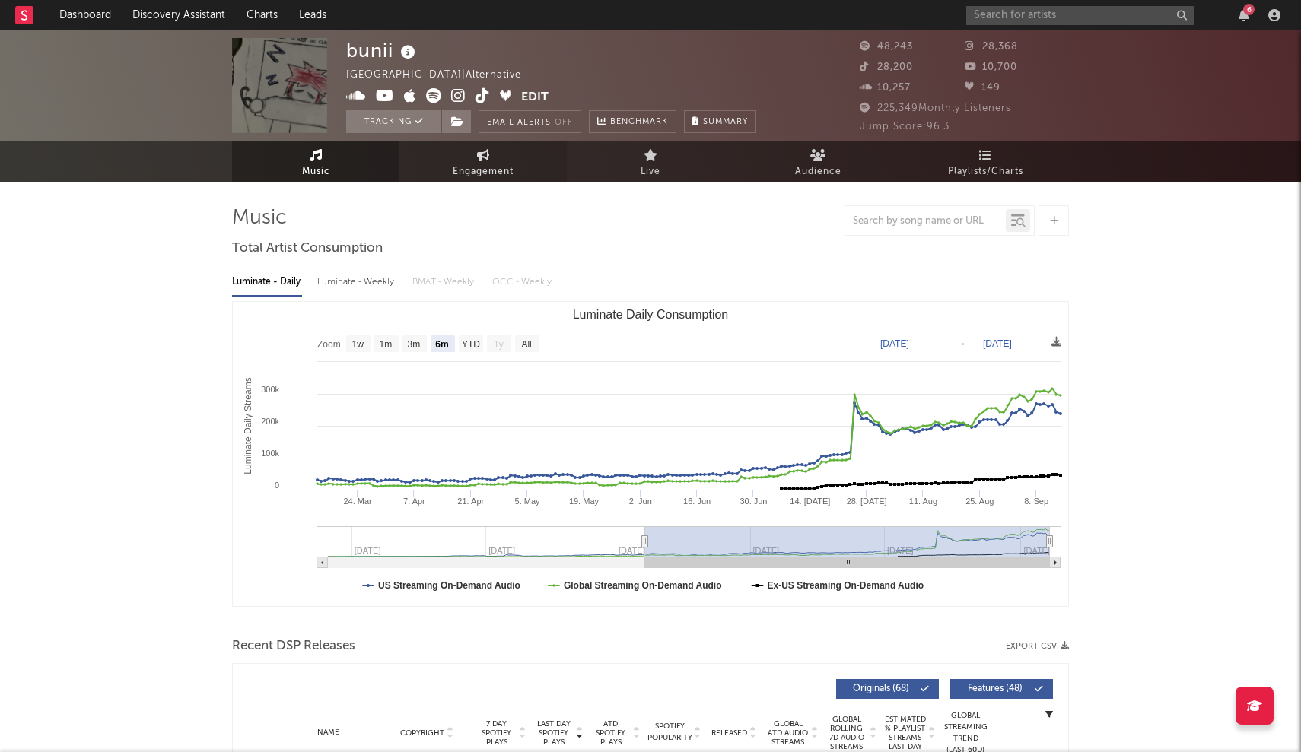
click at [485, 158] on icon at bounding box center [483, 155] width 13 height 12
select select "1w"
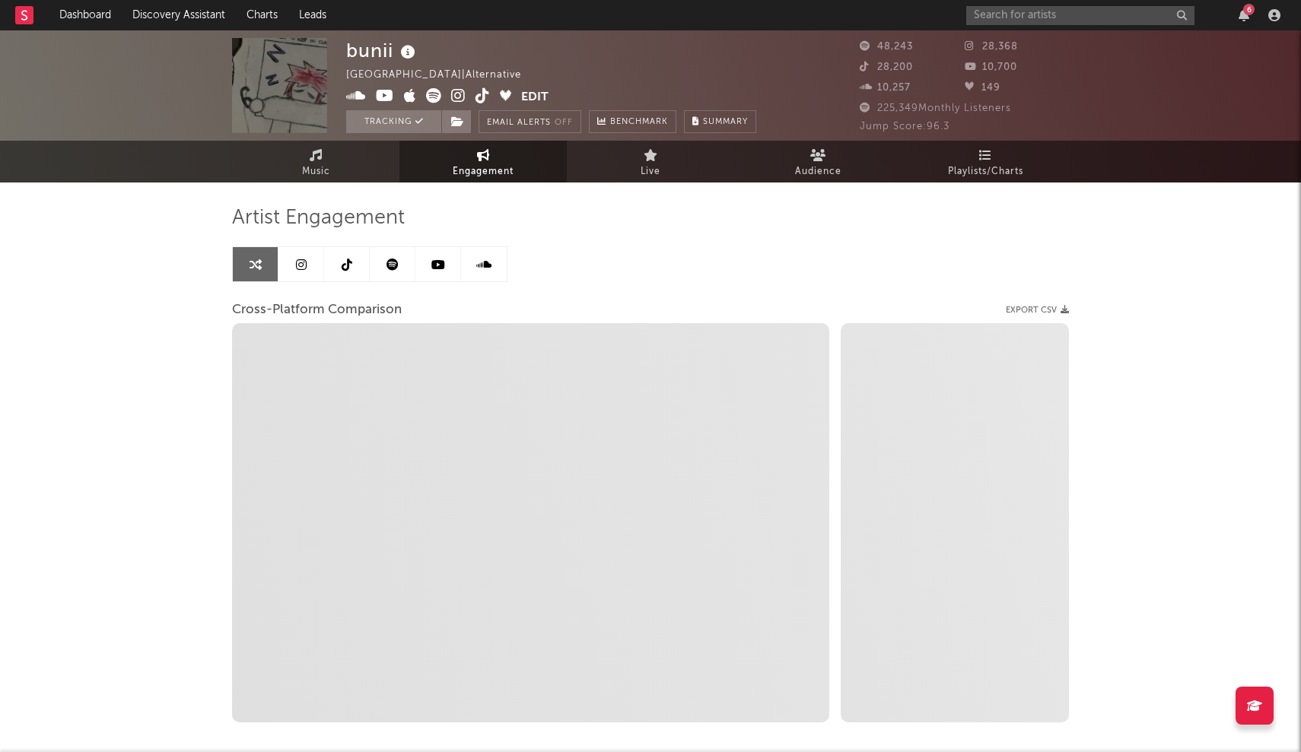
select select "1m"
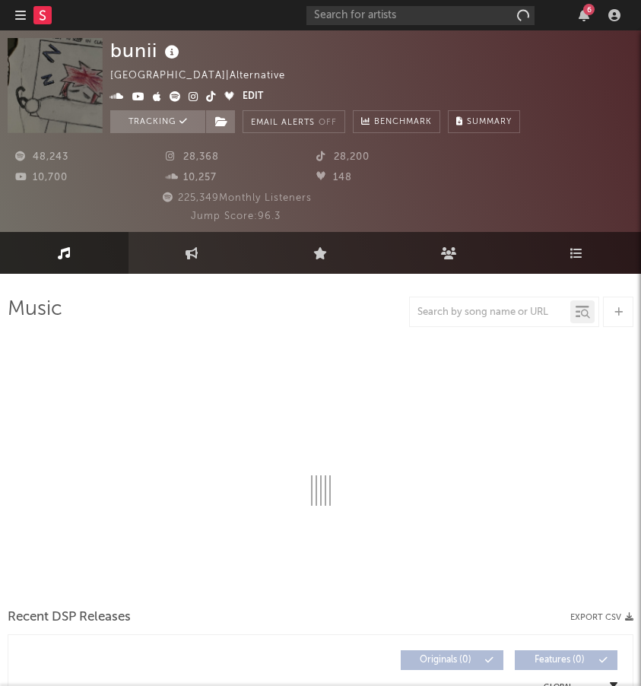
select select "6m"
